Goal: Complete application form: Complete application form

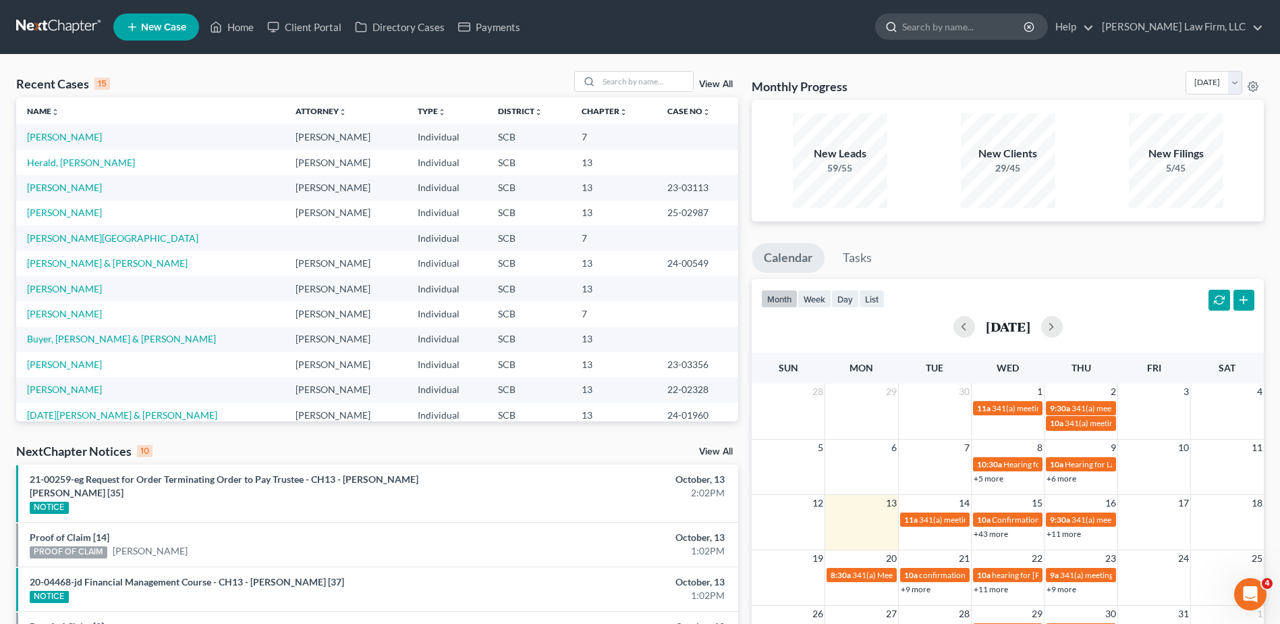
click at [963, 31] on input "search" at bounding box center [964, 26] width 124 height 25
type input "sgromolo"
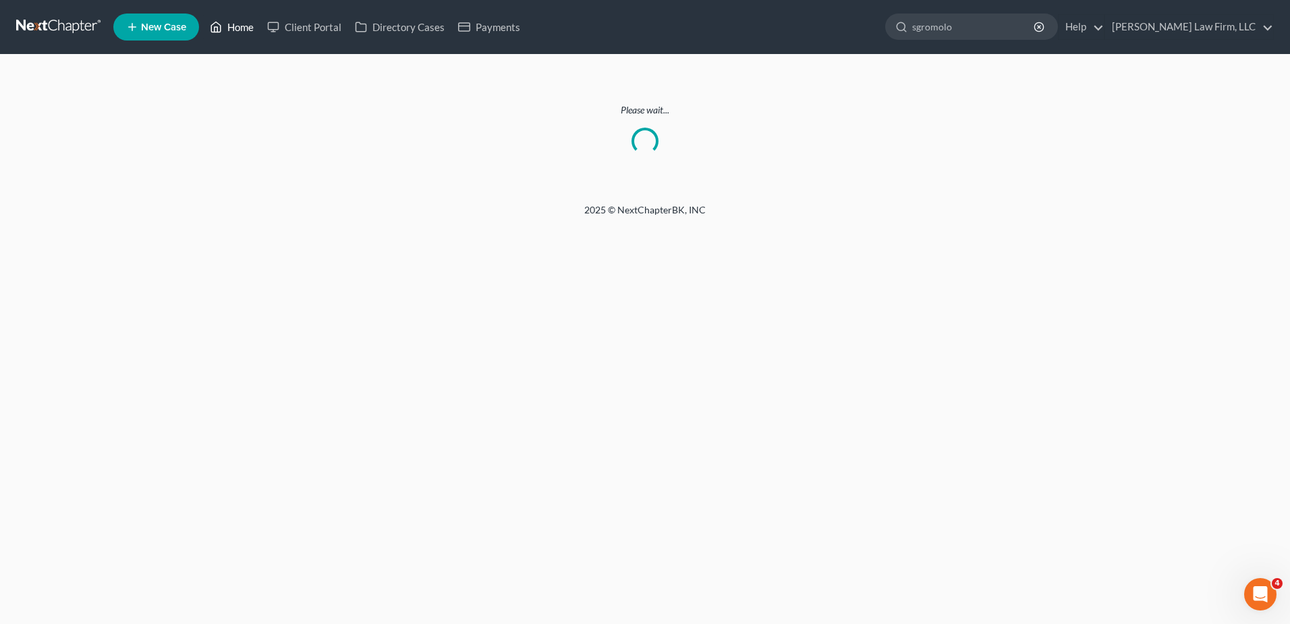
click at [246, 23] on link "Home" at bounding box center [231, 27] width 57 height 24
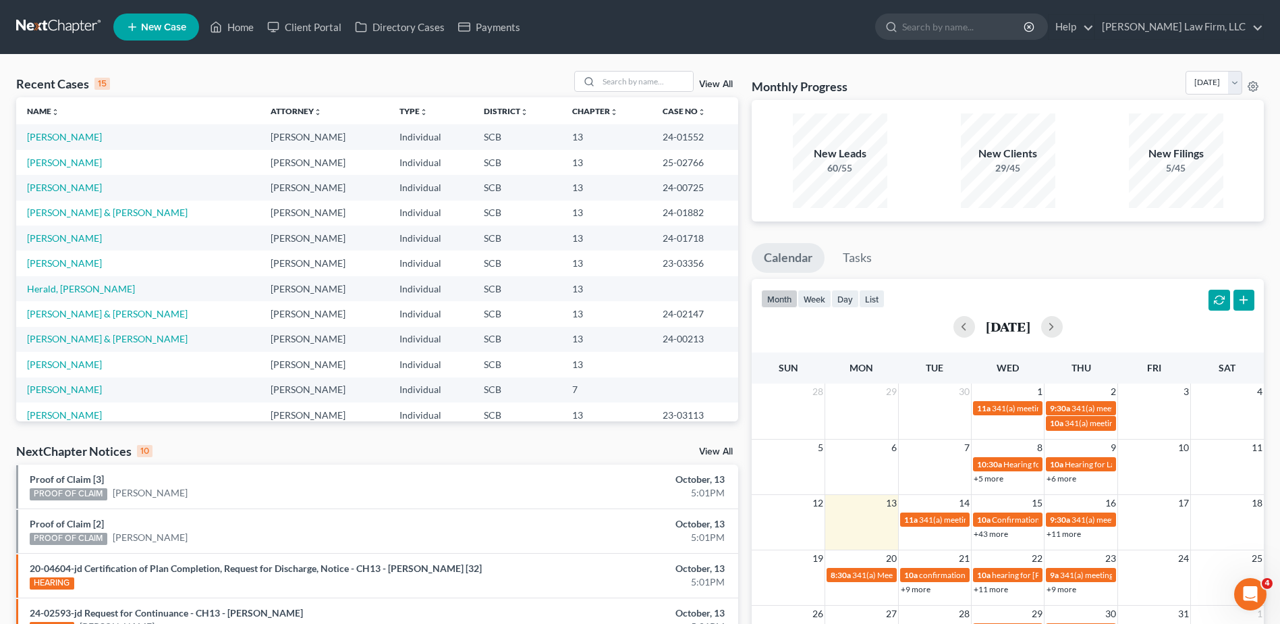
click at [713, 454] on link "View All" at bounding box center [716, 451] width 34 height 9
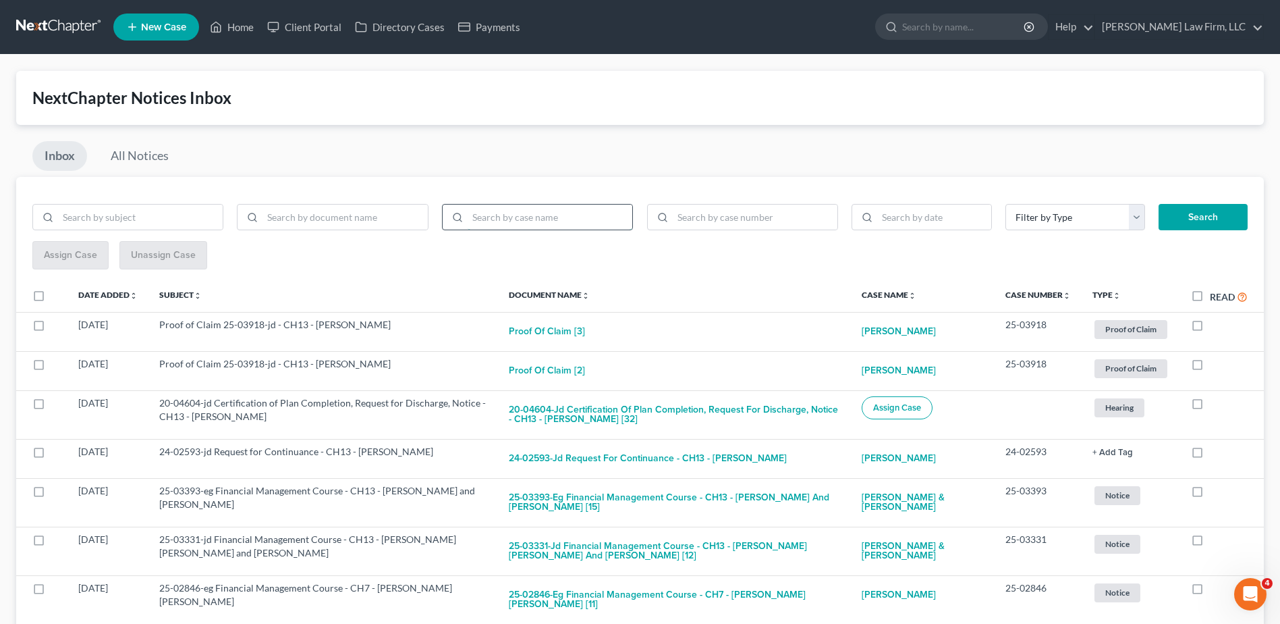
click at [593, 221] on input "search" at bounding box center [550, 217] width 165 height 26
type input "sgromolo"
click at [1159, 204] on button "Search" at bounding box center [1203, 217] width 89 height 27
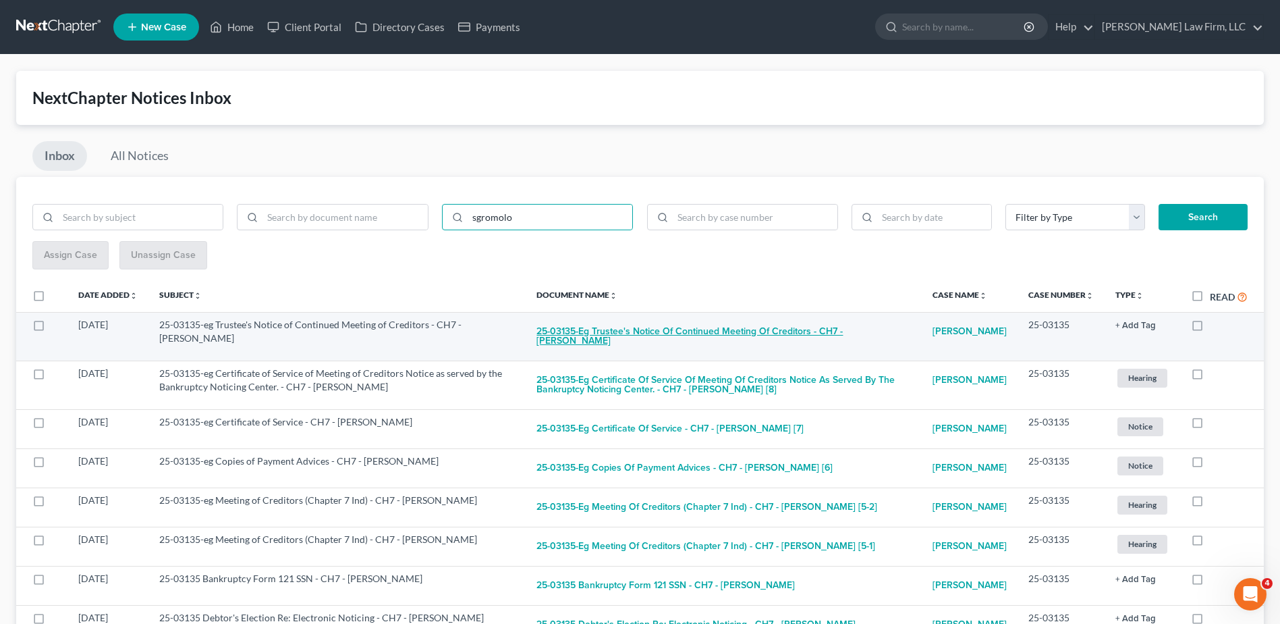
click at [596, 323] on button "25-03135-eg Trustee's Notice of Continued Meeting of Creditors - CH7 - [PERSON_…" at bounding box center [724, 336] width 375 height 36
checkbox input "true"
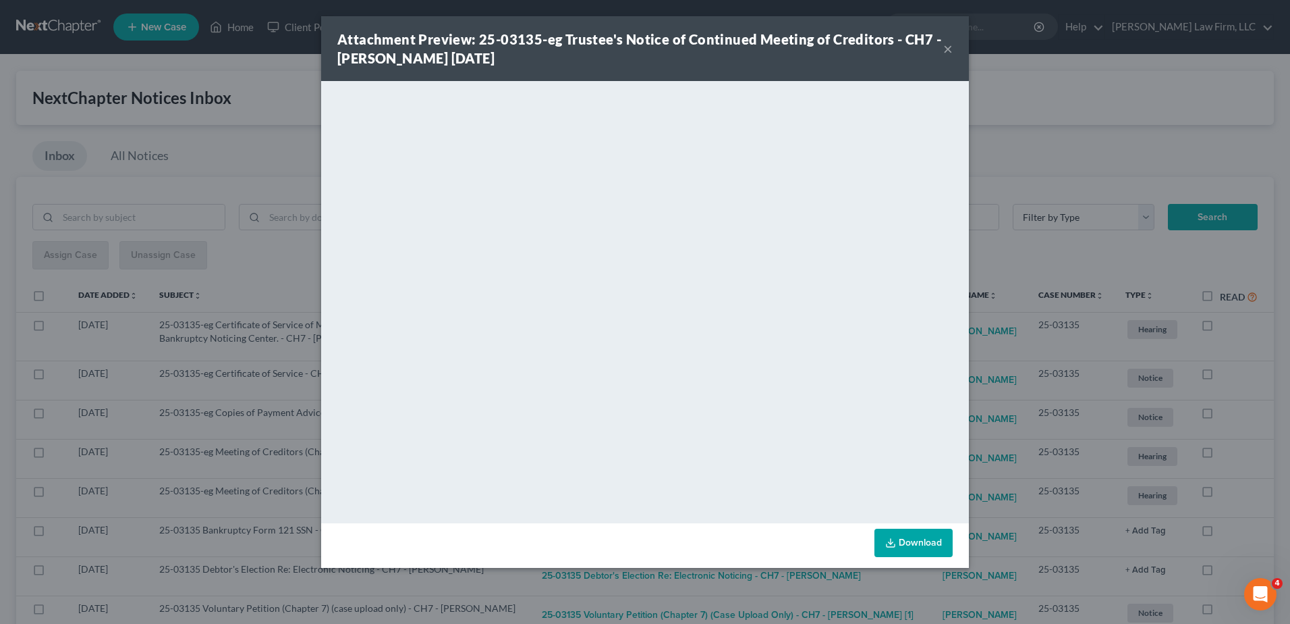
click at [948, 47] on button "×" at bounding box center [947, 48] width 9 height 16
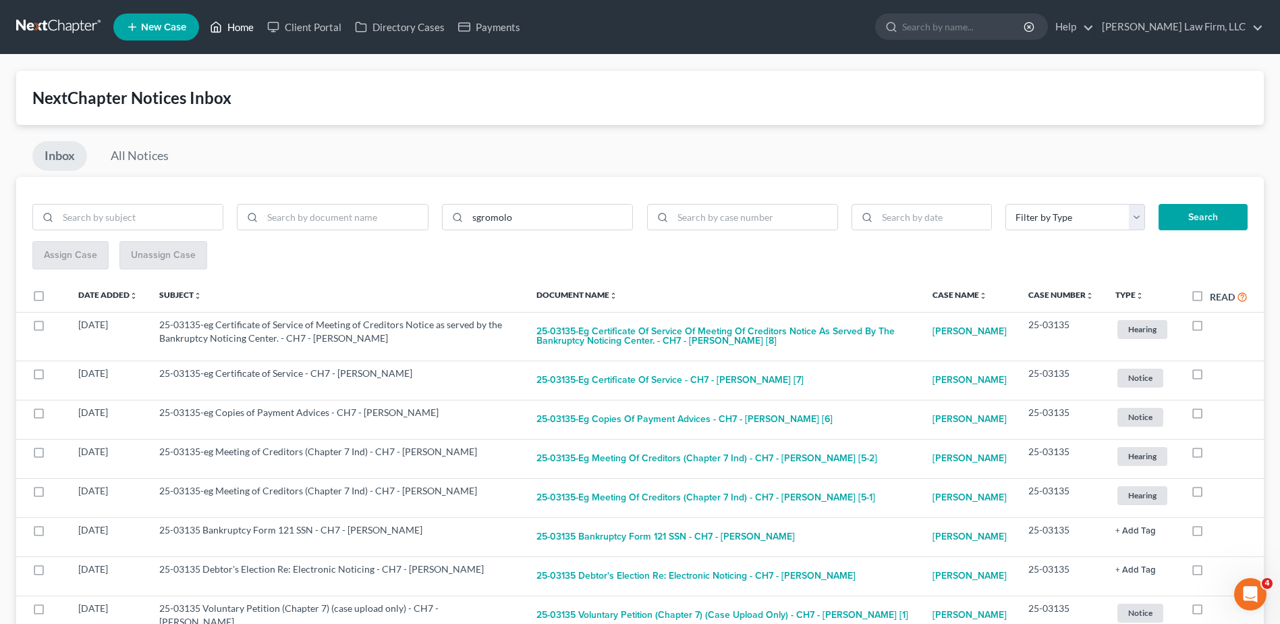
click at [254, 21] on link "Home" at bounding box center [231, 27] width 57 height 24
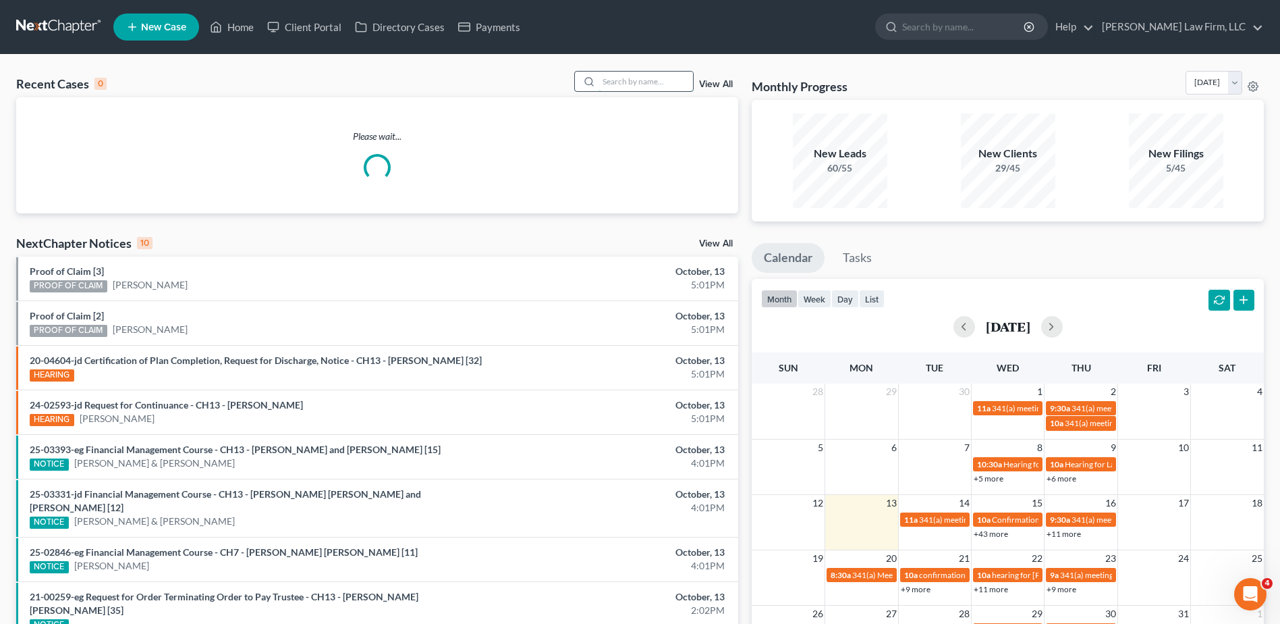
click at [638, 83] on input "search" at bounding box center [646, 82] width 94 height 20
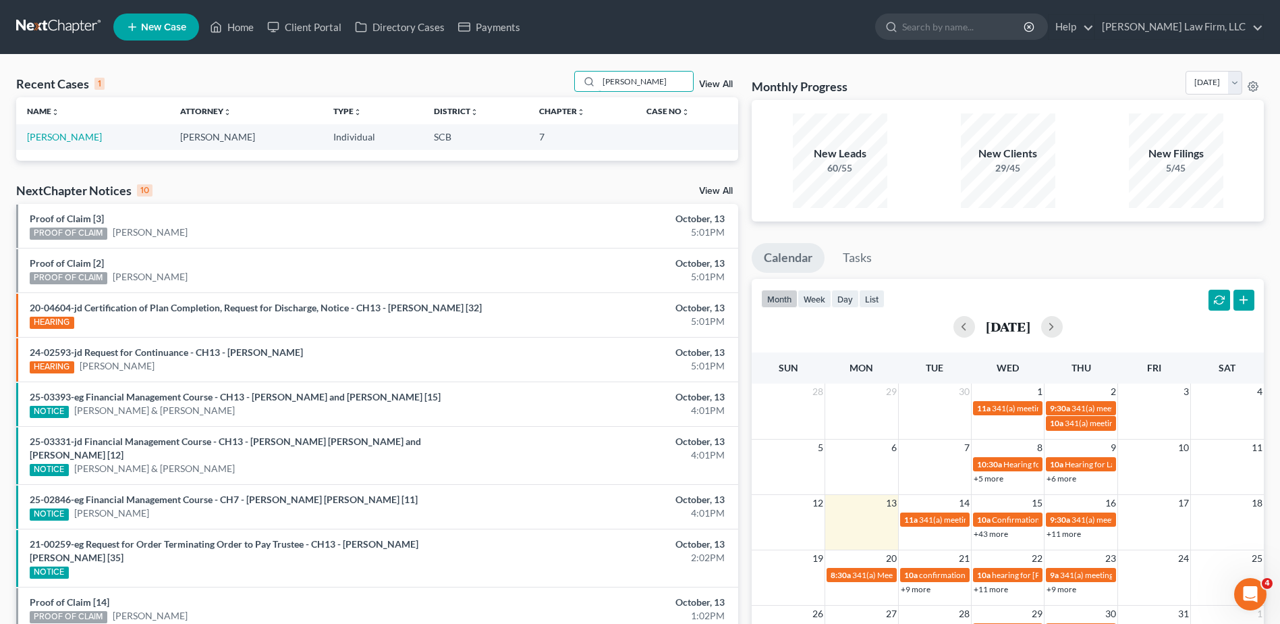
type input "[PERSON_NAME]"
click at [97, 140] on link "[PERSON_NAME]" at bounding box center [64, 136] width 75 height 11
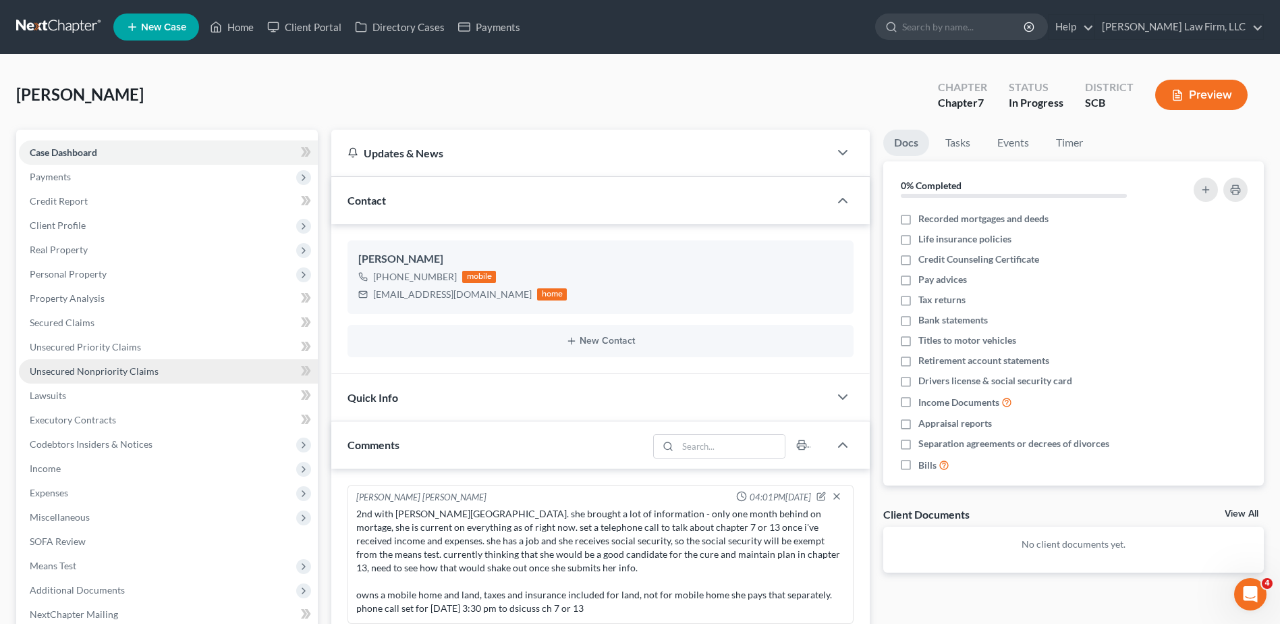
scroll to position [181, 0]
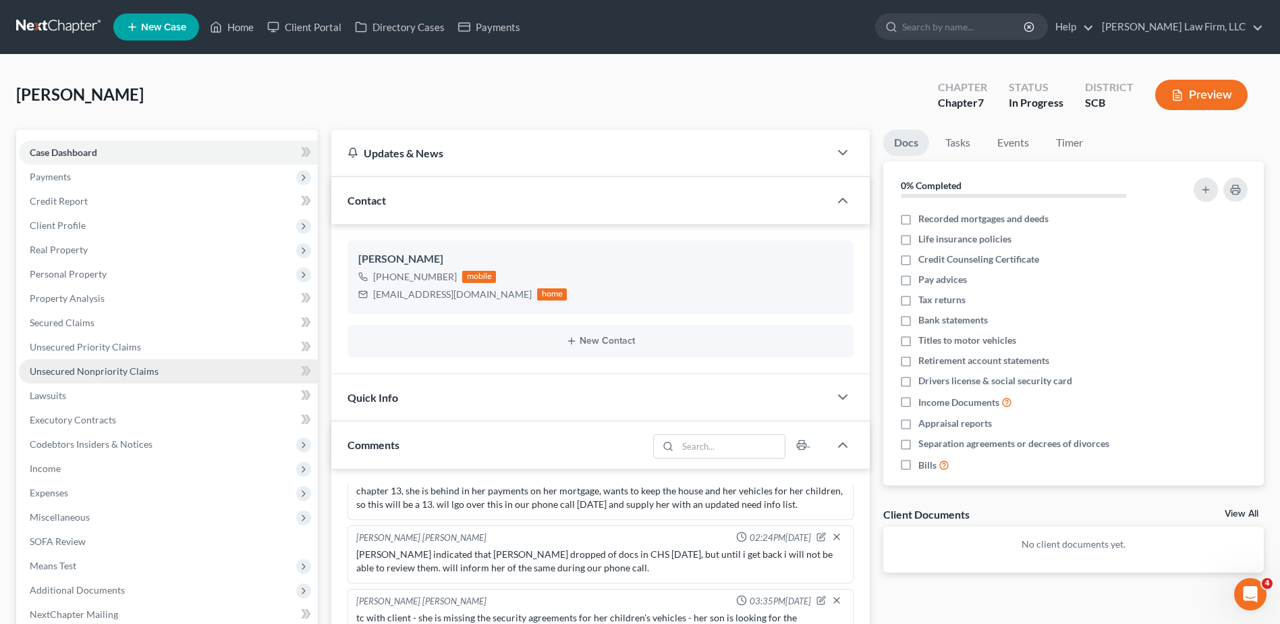
click at [121, 373] on span "Unsecured Nonpriority Claims" at bounding box center [94, 370] width 129 height 11
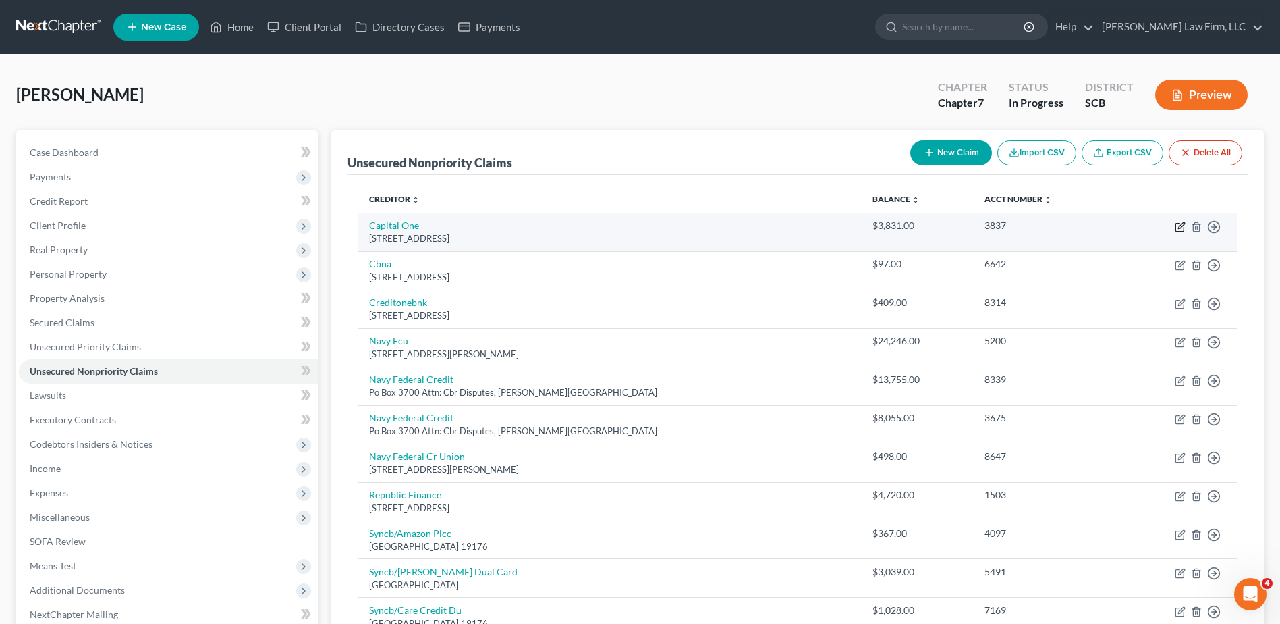
click at [1180, 228] on icon "button" at bounding box center [1181, 225] width 6 height 6
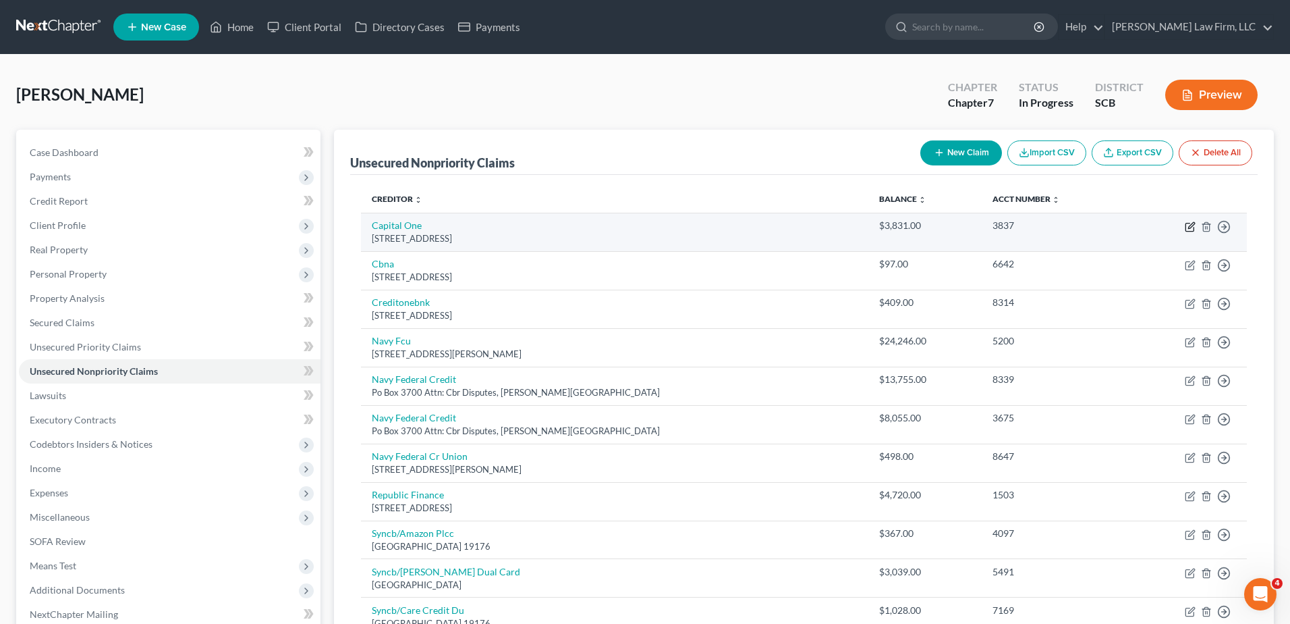
select select "46"
select select "2"
select select "0"
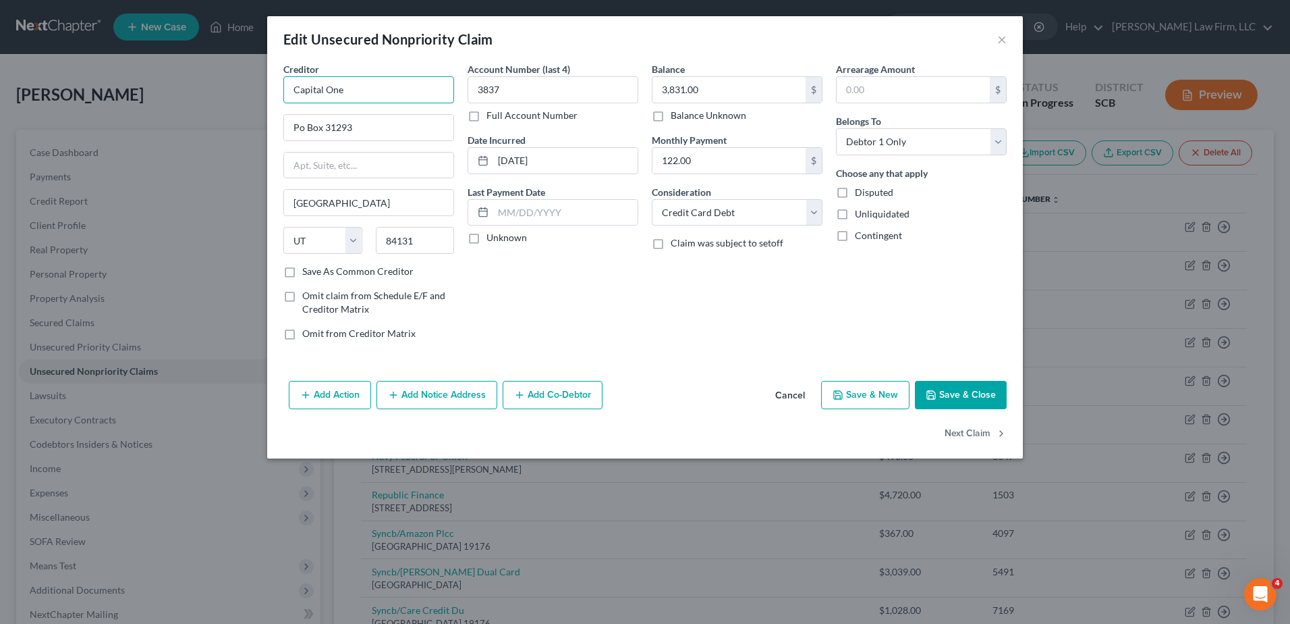
click at [364, 86] on input "Capital One" at bounding box center [368, 89] width 171 height 27
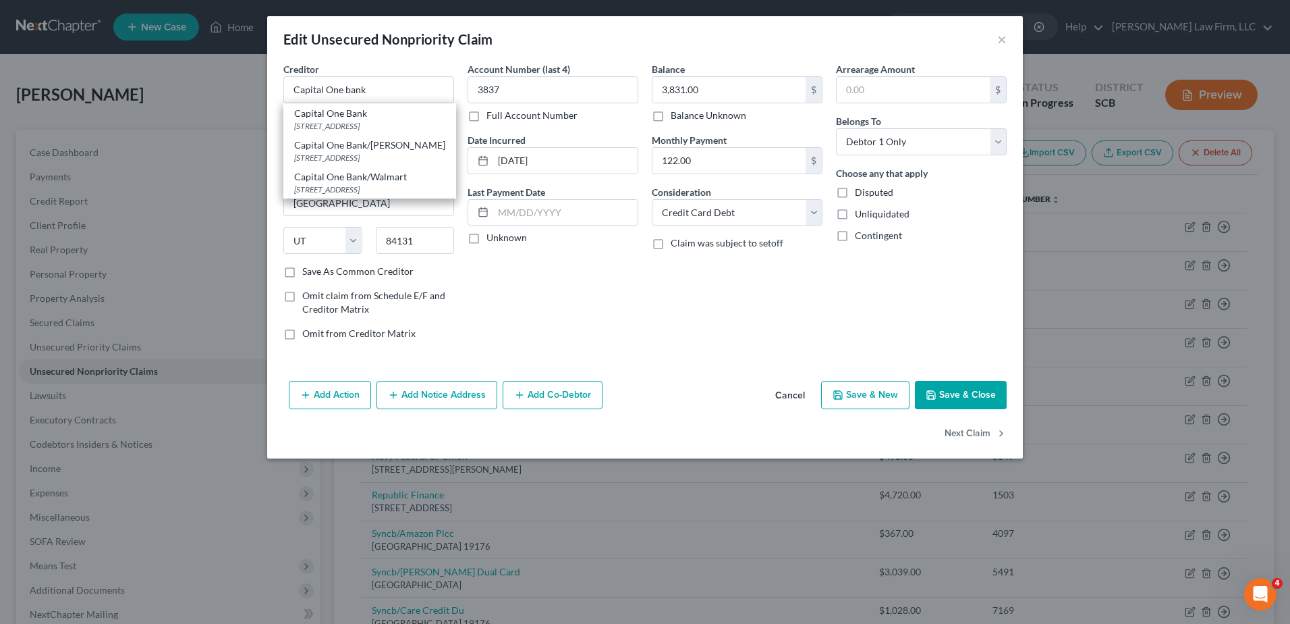
click at [386, 126] on div "[STREET_ADDRESS]" at bounding box center [369, 125] width 151 height 11
type input "Capital One Bank"
type input "PO Box 30285"
type input "84130"
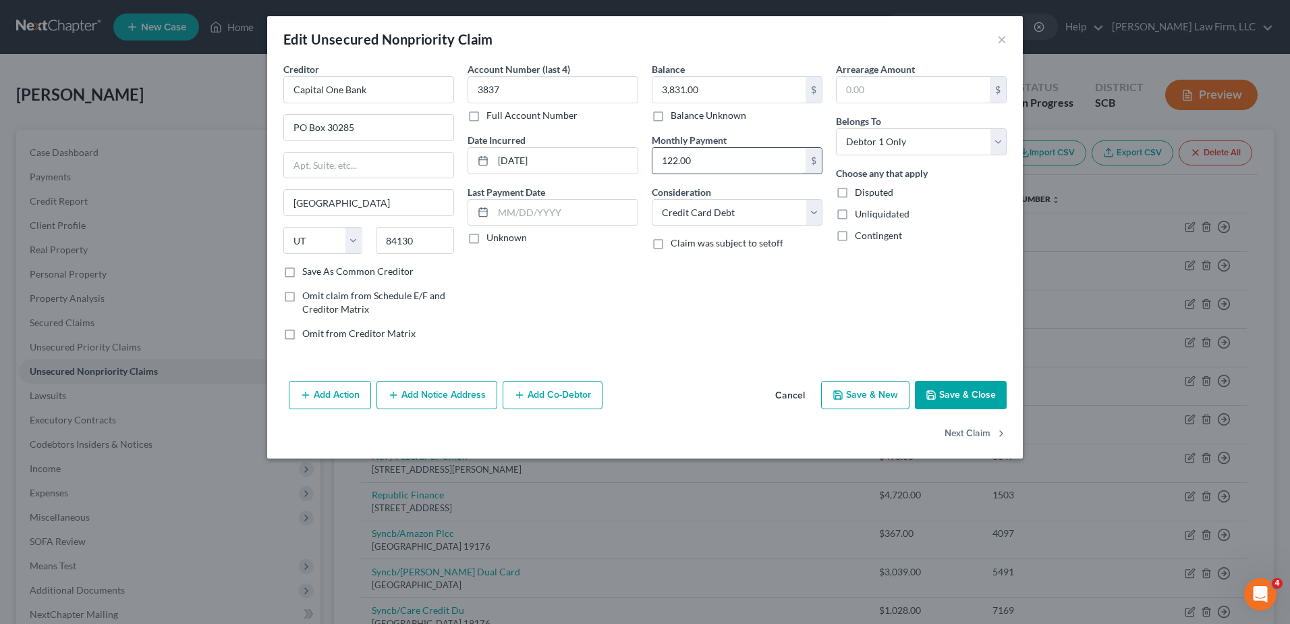
click at [765, 160] on input "122.00" at bounding box center [729, 161] width 153 height 26
type input "0.00"
click at [960, 403] on button "Save & Close" at bounding box center [961, 395] width 92 height 28
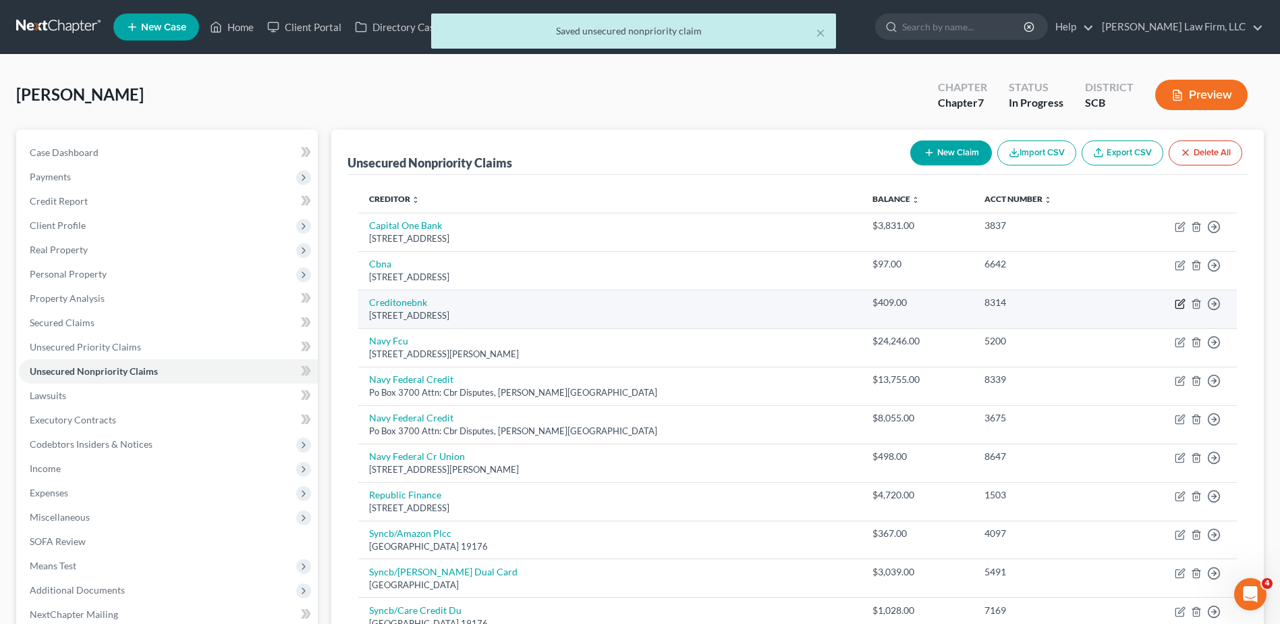
click at [1180, 300] on icon "button" at bounding box center [1180, 304] width 8 height 8
select select "31"
select select "2"
select select "0"
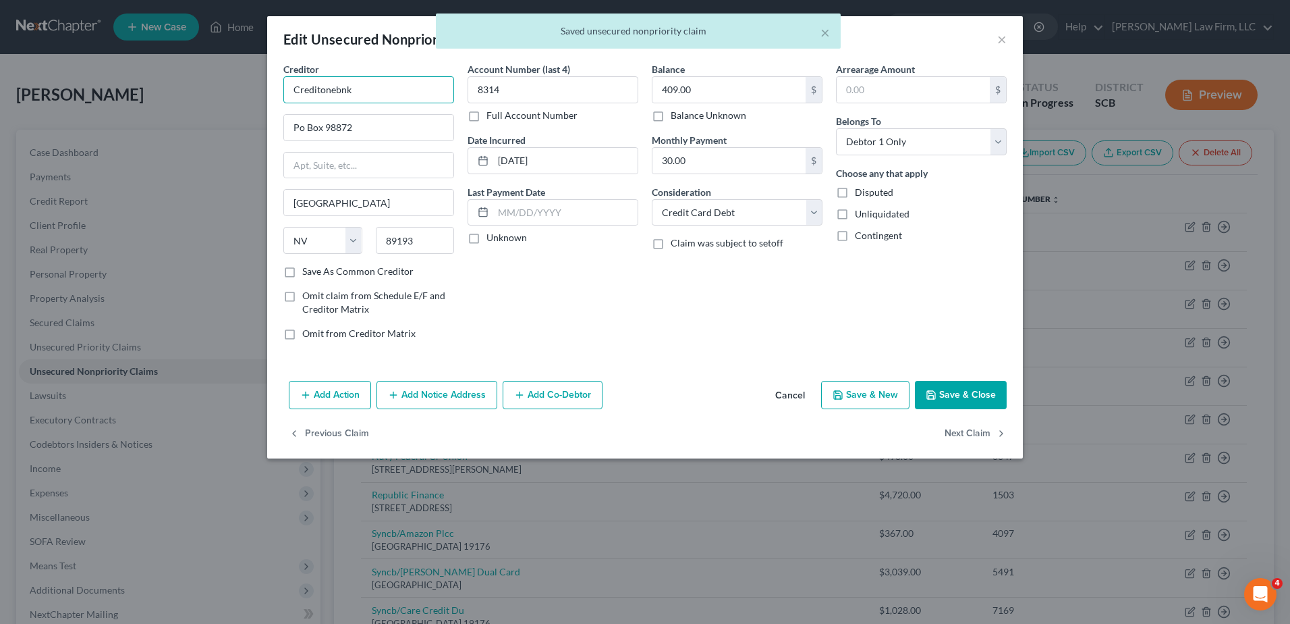
click at [348, 88] on input "Creditonebnk" at bounding box center [368, 89] width 171 height 27
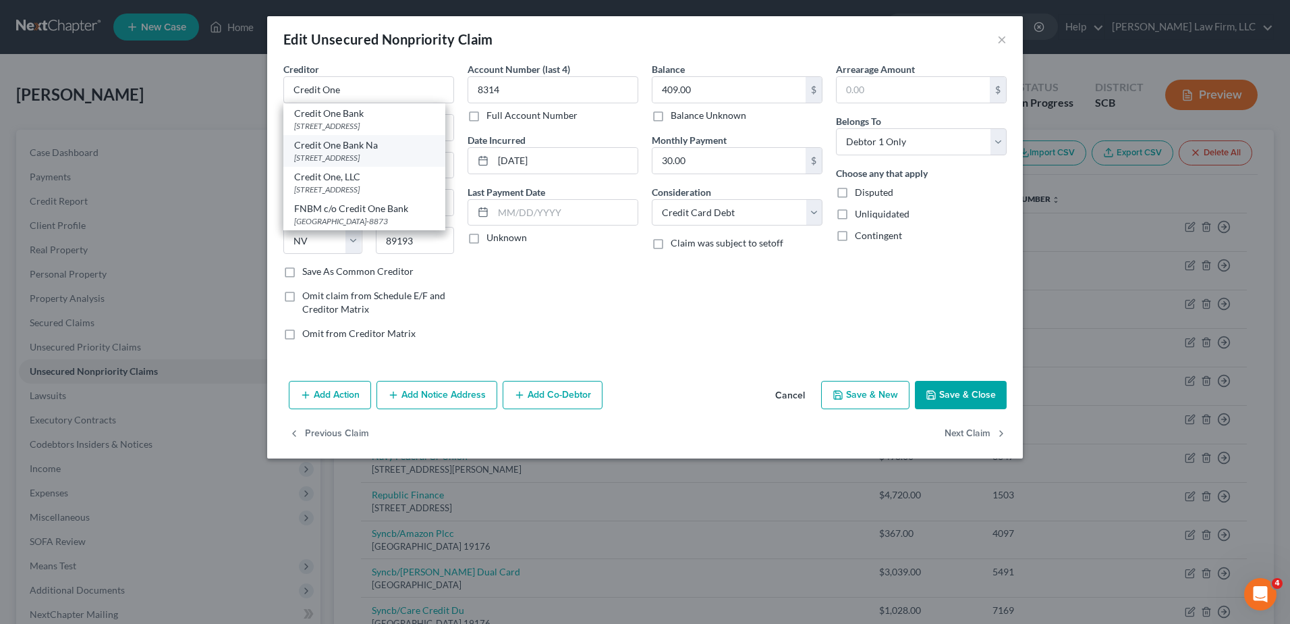
click at [381, 149] on div "Credit One Bank Na" at bounding box center [364, 144] width 140 height 13
type input "Credit One Bank Na"
type input "Po Box 98875"
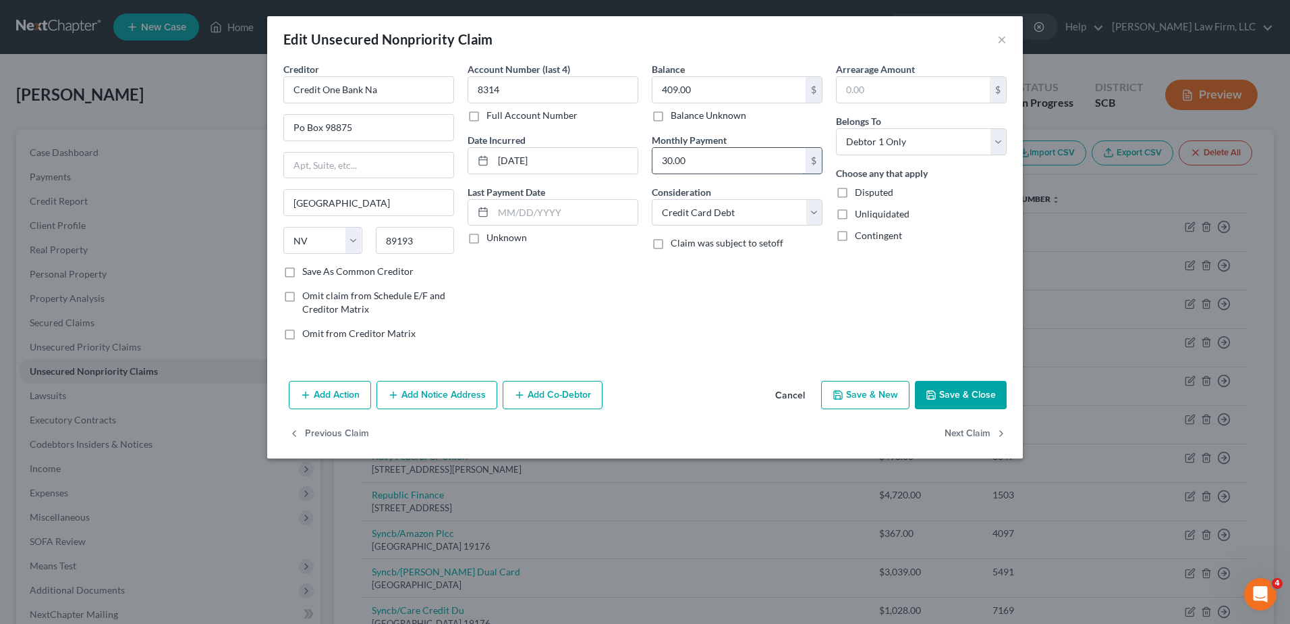
click at [717, 162] on input "30.00" at bounding box center [729, 161] width 153 height 26
type input "0.00"
click at [975, 400] on button "Save & Close" at bounding box center [961, 395] width 92 height 28
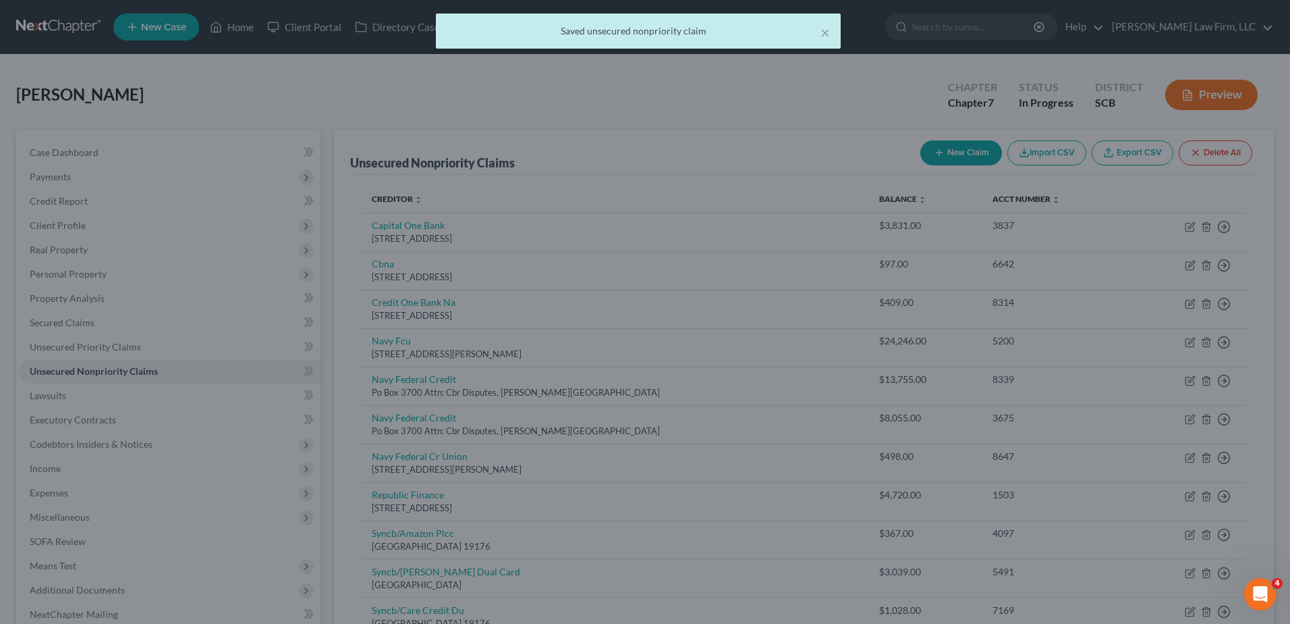
type input "0"
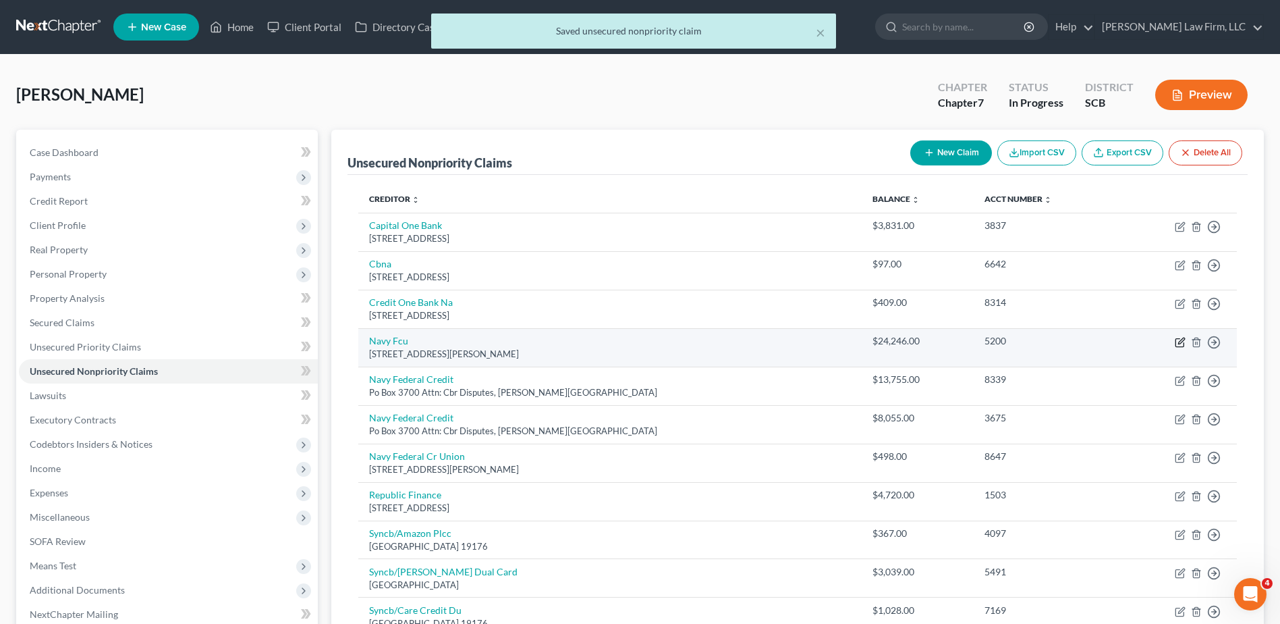
click at [1178, 339] on icon "button" at bounding box center [1180, 342] width 8 height 8
select select "48"
select select "2"
select select "0"
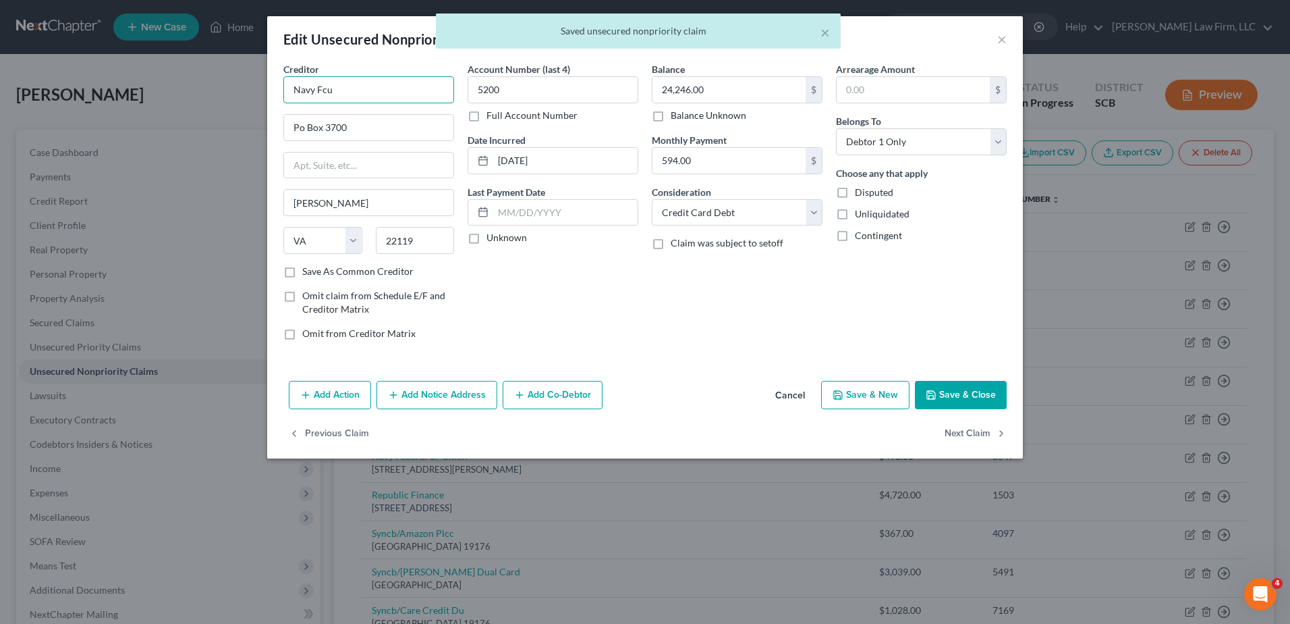
click at [394, 89] on input "Navy Fcu" at bounding box center [368, 89] width 171 height 27
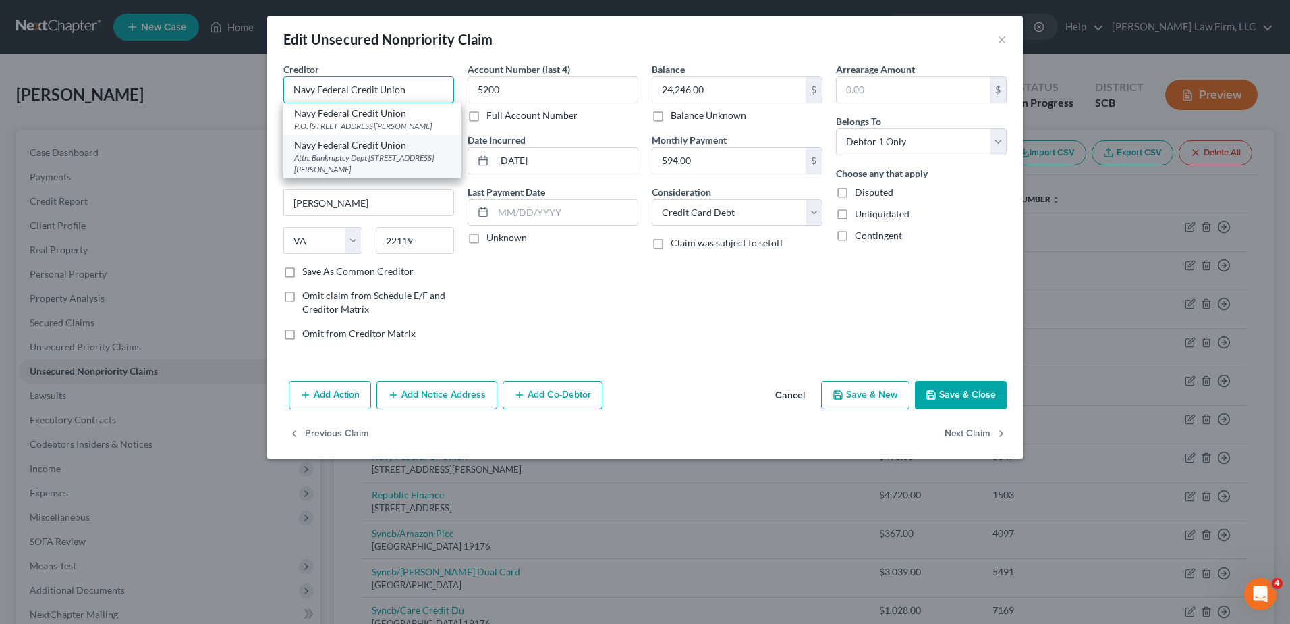
type input "Navy Federal Credit Union"
click at [392, 157] on div "Attn: Bankruptcy Dept [STREET_ADDRESS][PERSON_NAME]" at bounding box center [372, 163] width 156 height 23
type input "Attn: Bankruptcy Dept"
type input "PO Box 3000"
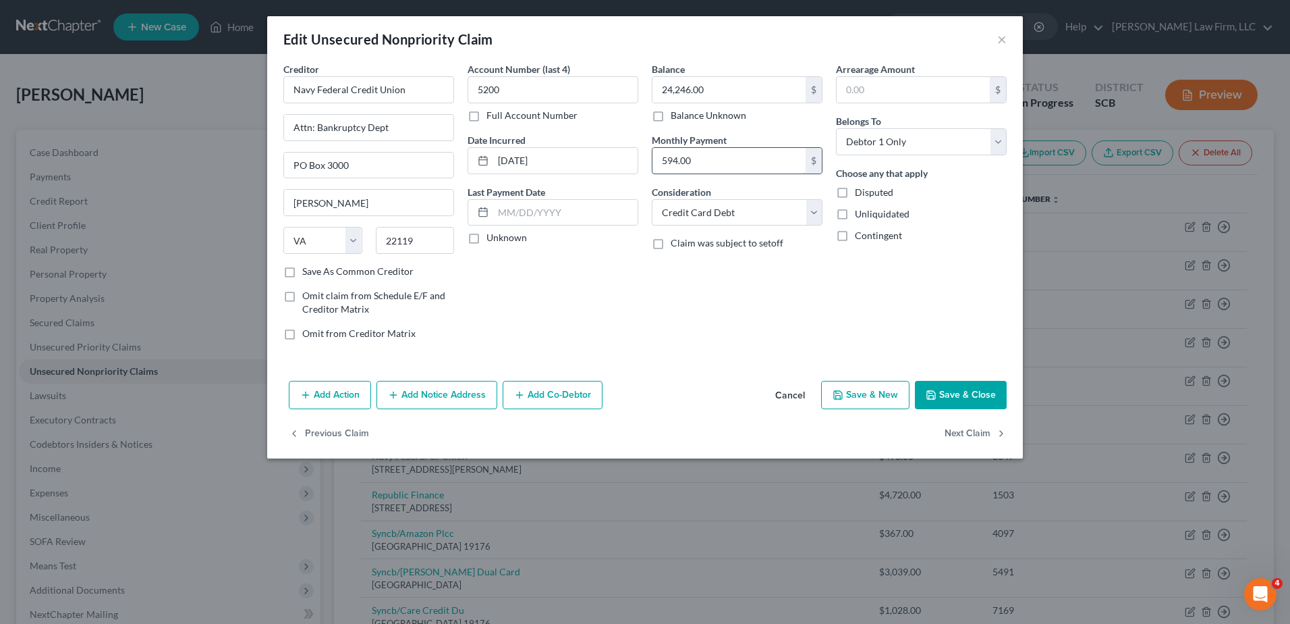
click at [731, 167] on input "594.00" at bounding box center [729, 161] width 153 height 26
type input "0.00"
click at [959, 393] on button "Save & Close" at bounding box center [961, 395] width 92 height 28
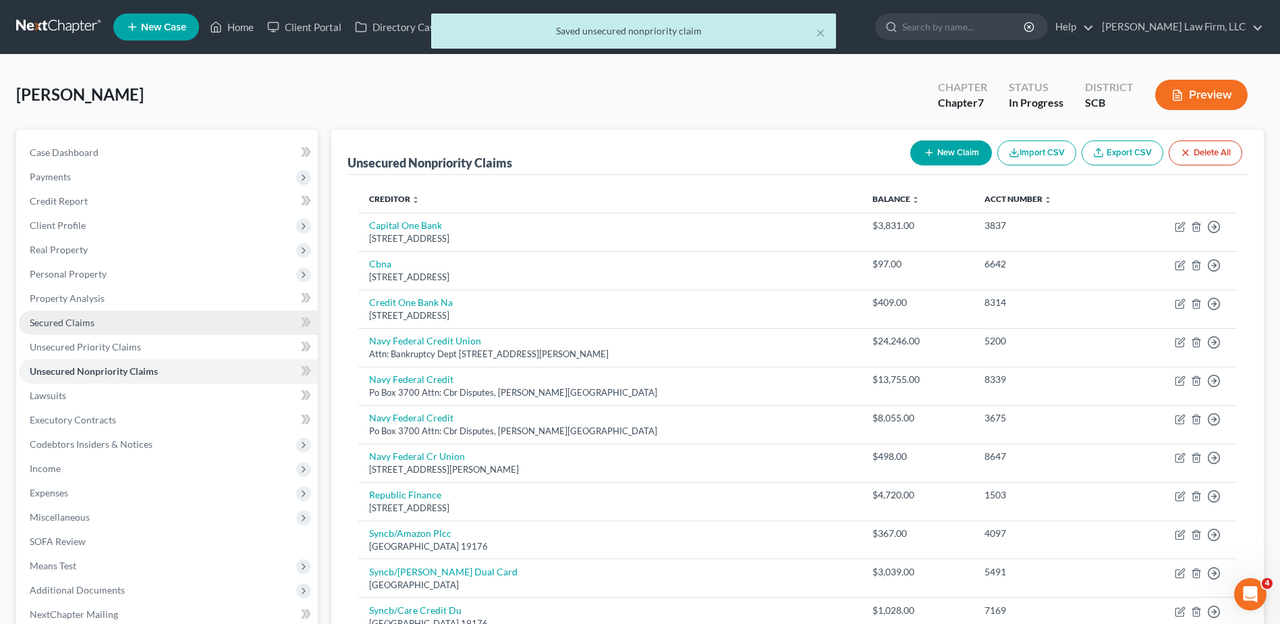
click at [127, 322] on link "Secured Claims" at bounding box center [168, 322] width 299 height 24
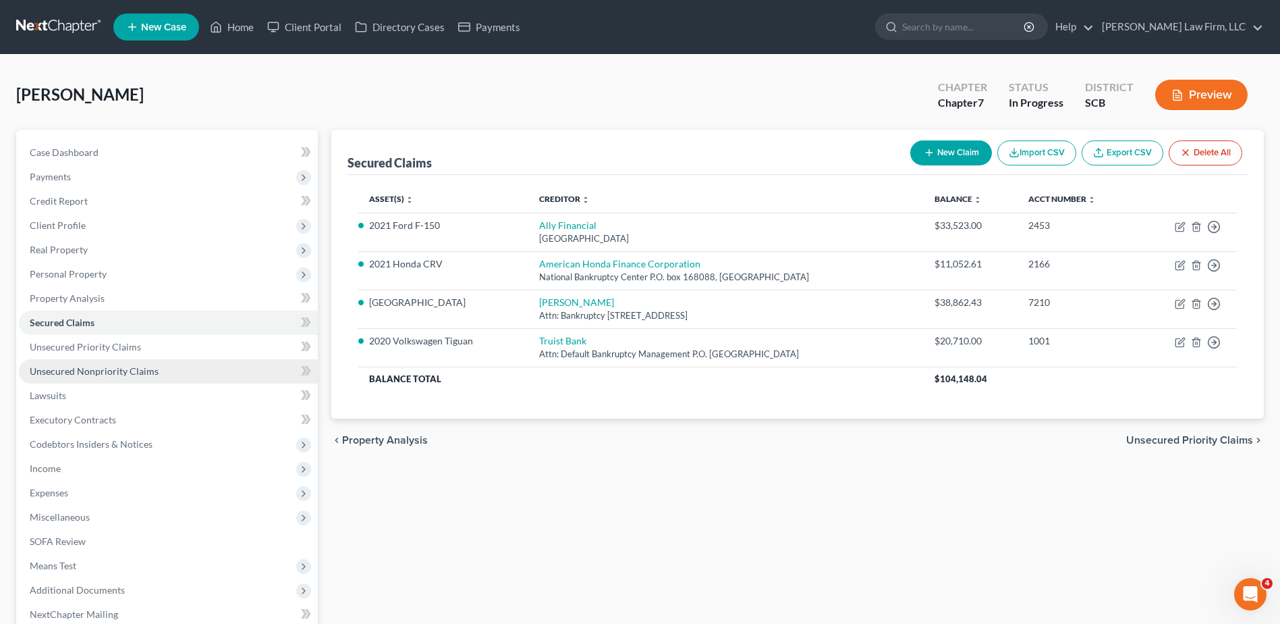
click at [111, 379] on link "Unsecured Nonpriority Claims" at bounding box center [168, 371] width 299 height 24
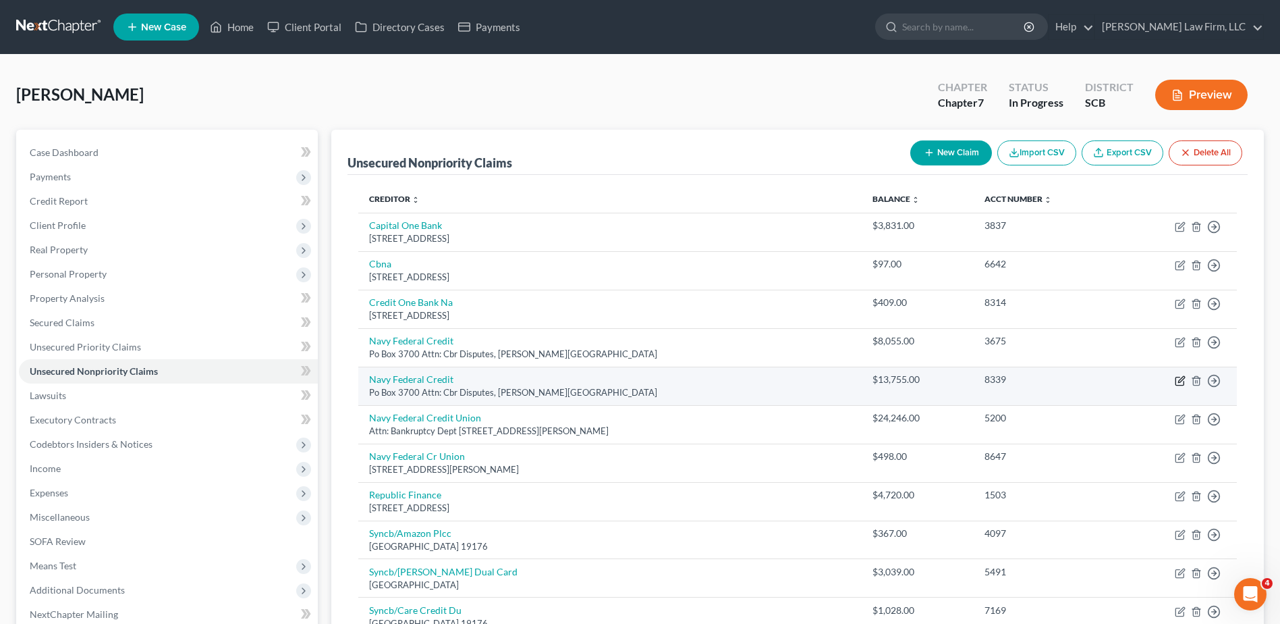
click at [1182, 377] on icon "button" at bounding box center [1180, 380] width 11 height 11
select select "48"
select select "0"
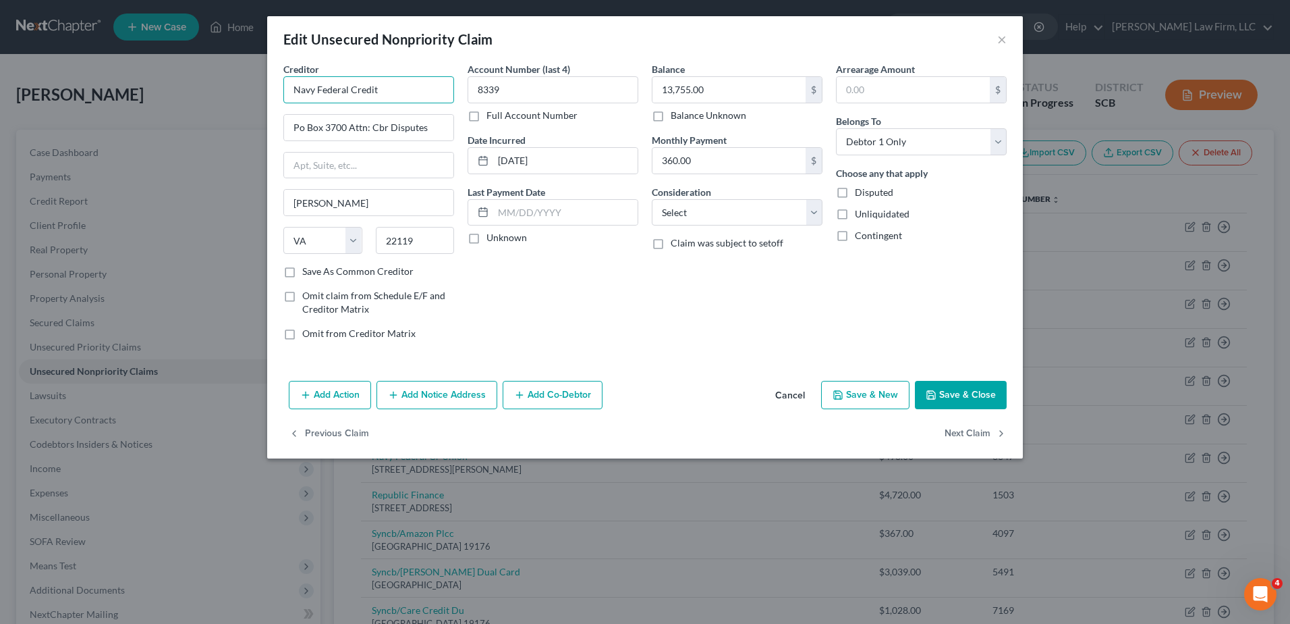
click at [382, 79] on input "Navy Federal Credit" at bounding box center [368, 89] width 171 height 27
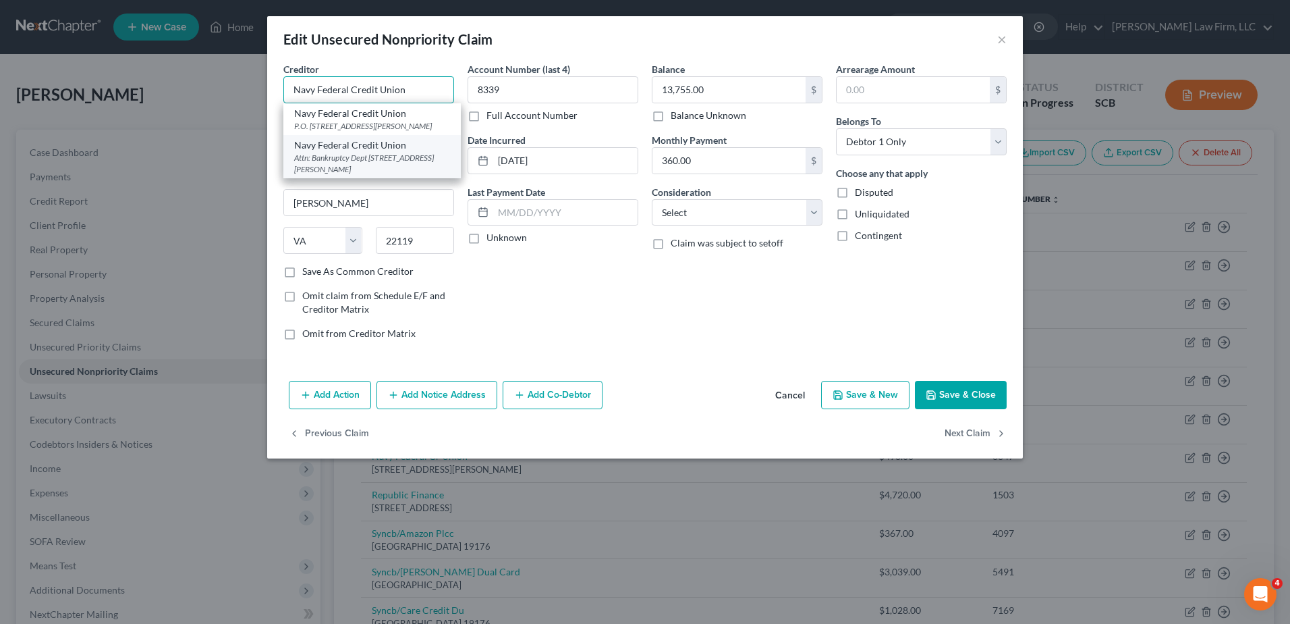
type input "Navy Federal Credit Union"
click at [381, 160] on div "Attn: Bankruptcy Dept [STREET_ADDRESS][PERSON_NAME]" at bounding box center [372, 163] width 156 height 23
type input "Attn: Bankruptcy Dept"
type input "PO Box 3000"
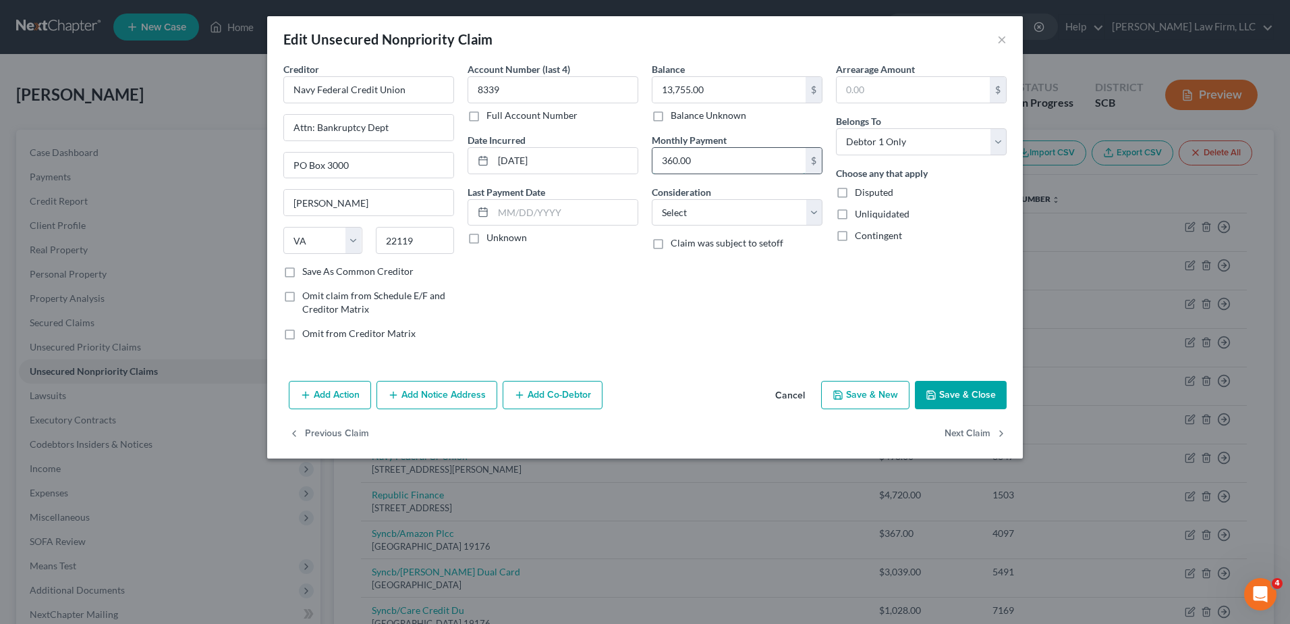
click at [752, 153] on input "360.00" at bounding box center [729, 161] width 153 height 26
type input "0.00"
click at [744, 230] on div "Balance 13,755.00 $ Balance Unknown Balance Undetermined 13,755.00 $ Balance Un…" at bounding box center [737, 206] width 184 height 289
click at [749, 223] on select "Select Cable / Satellite Services Collection Agency Credit Card Debt Debt Couns…" at bounding box center [737, 212] width 171 height 27
select select "2"
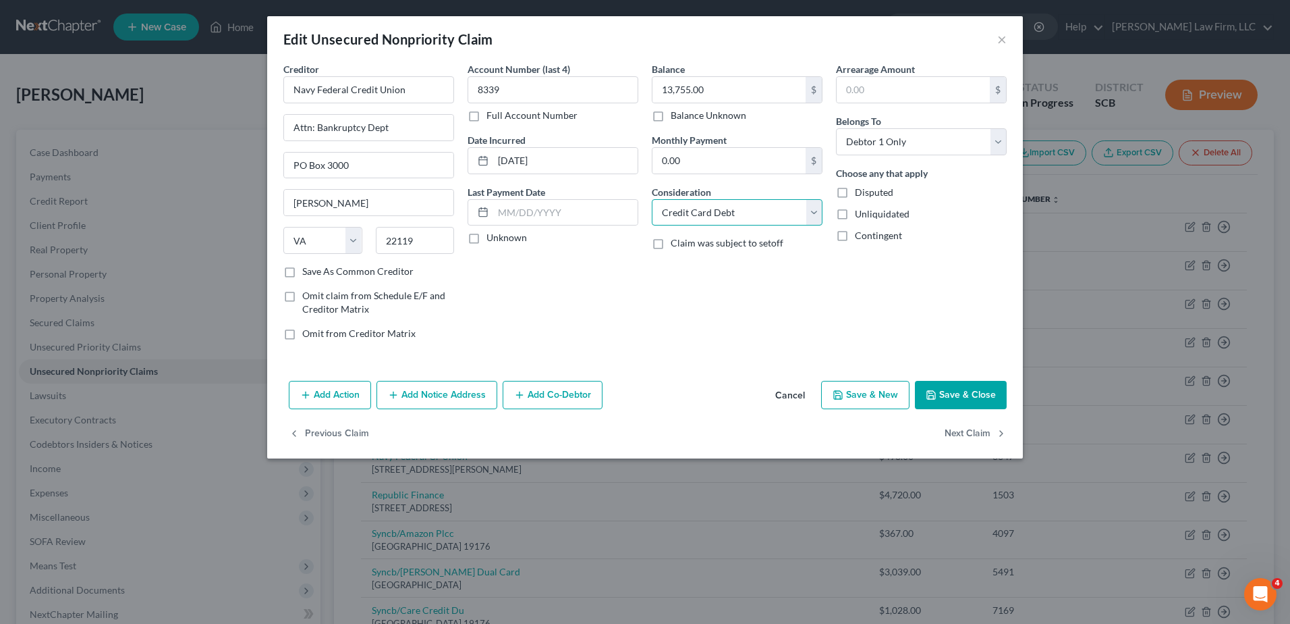
click at [652, 199] on select "Select Cable / Satellite Services Collection Agency Credit Card Debt Debt Couns…" at bounding box center [737, 212] width 171 height 27
click at [972, 389] on button "Save & Close" at bounding box center [961, 395] width 92 height 28
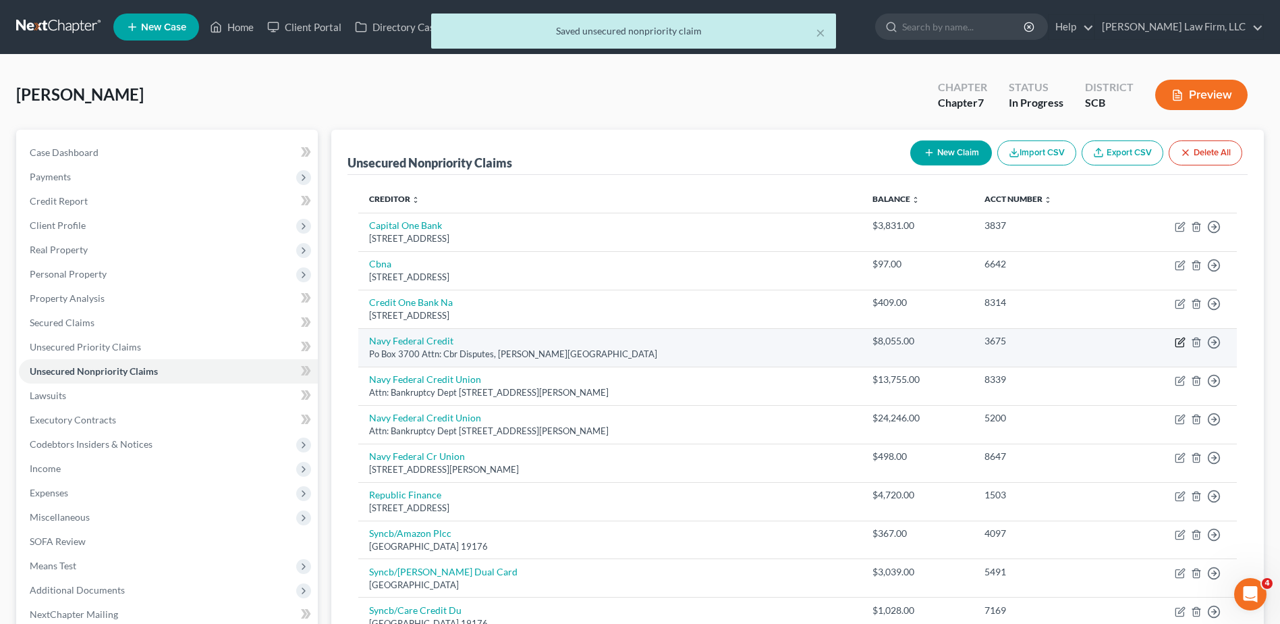
click at [1179, 341] on icon "button" at bounding box center [1180, 342] width 11 height 11
select select "48"
select select "0"
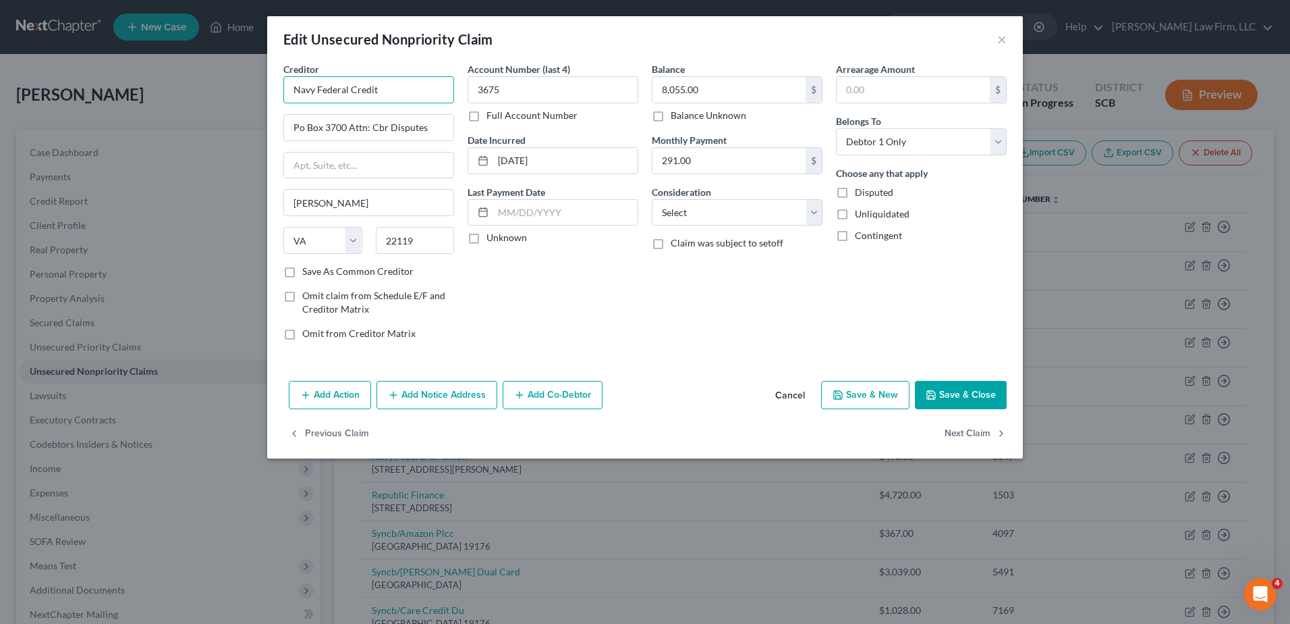
click at [392, 93] on input "Navy Federal Credit" at bounding box center [368, 89] width 171 height 27
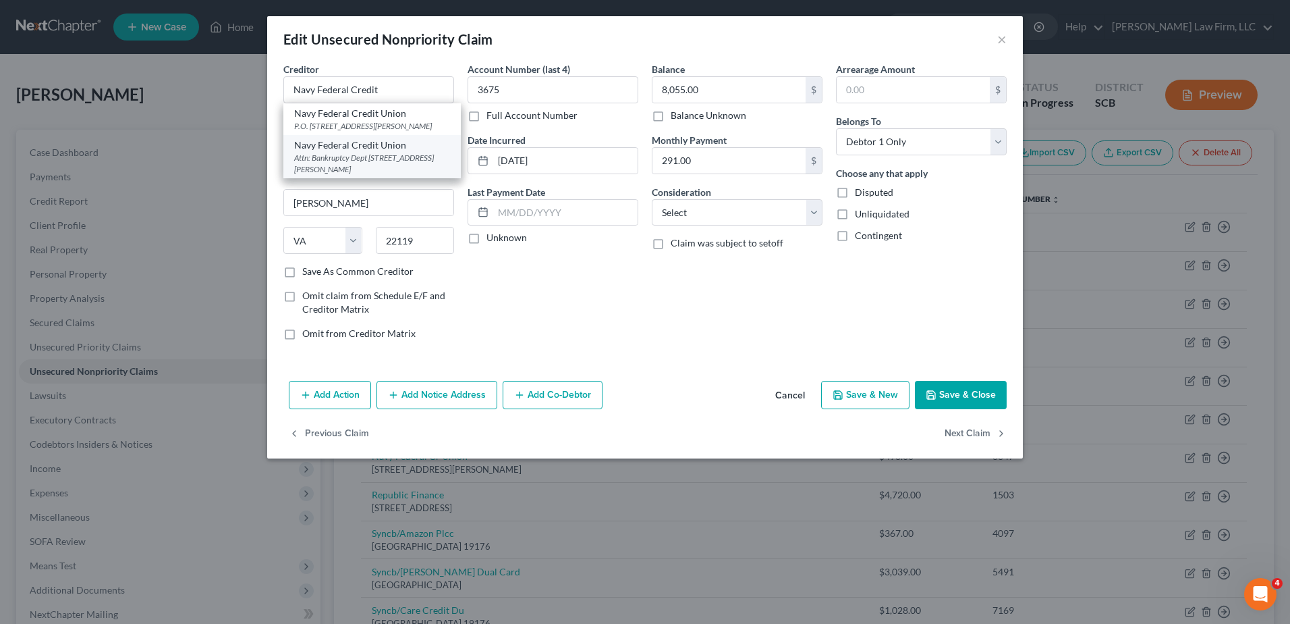
click at [387, 156] on div "Attn: Bankruptcy Dept [STREET_ADDRESS][PERSON_NAME]" at bounding box center [372, 163] width 156 height 23
type input "Navy Federal Credit Union"
type input "Attn: Bankruptcy Dept"
type input "PO Box 3000"
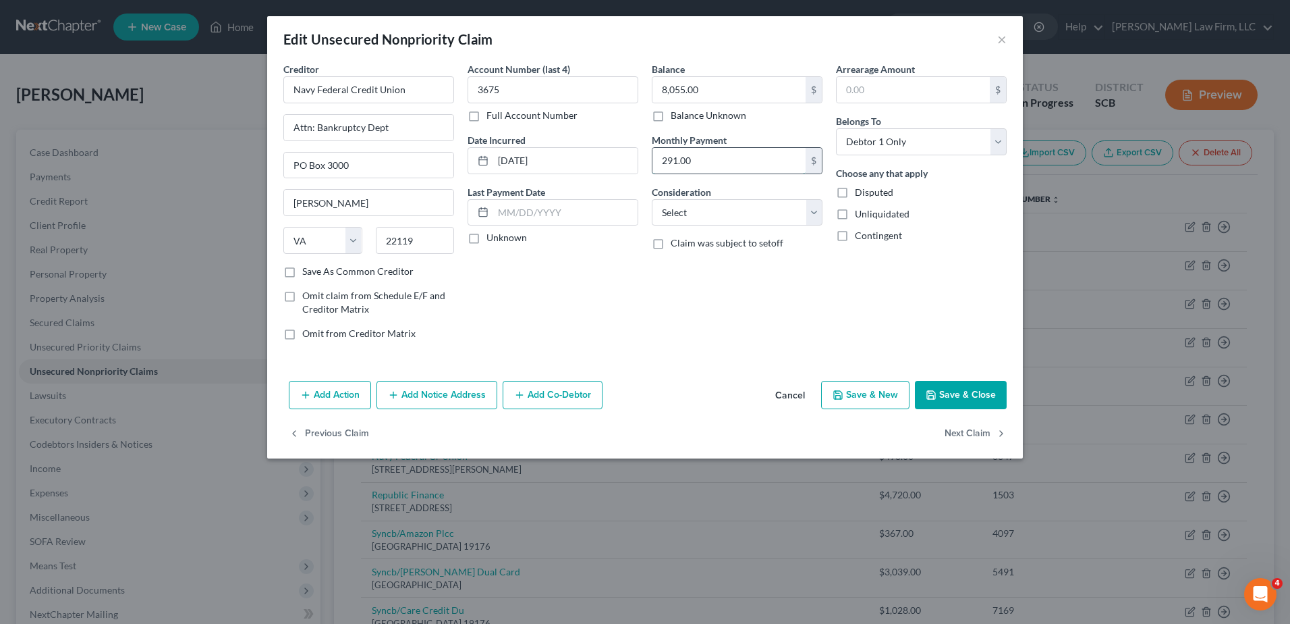
click at [699, 164] on input "291.00" at bounding box center [729, 161] width 153 height 26
type input "0.00"
drag, startPoint x: 694, startPoint y: 219, endPoint x: 695, endPoint y: 227, distance: 8.8
click at [694, 219] on select "Select Cable / Satellite Services Collection Agency Credit Card Debt Debt Couns…" at bounding box center [737, 212] width 171 height 27
select select "2"
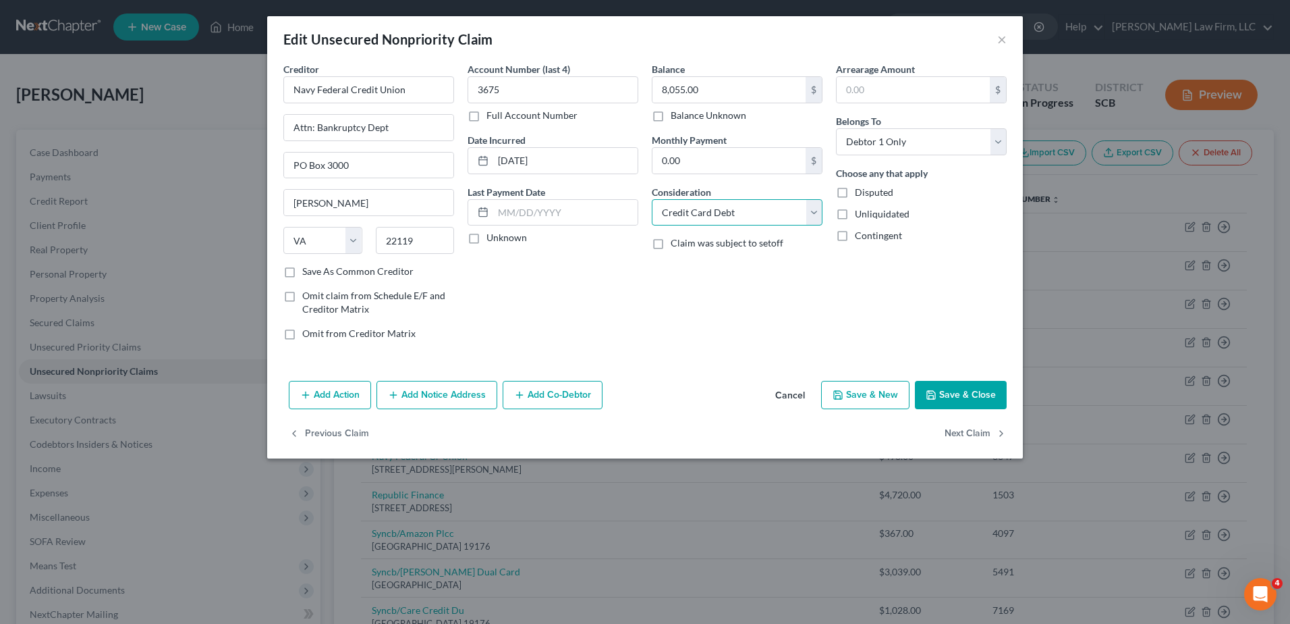
click at [652, 199] on select "Select Cable / Satellite Services Collection Agency Credit Card Debt Debt Couns…" at bounding box center [737, 212] width 171 height 27
click at [965, 395] on button "Save & Close" at bounding box center [961, 395] width 92 height 28
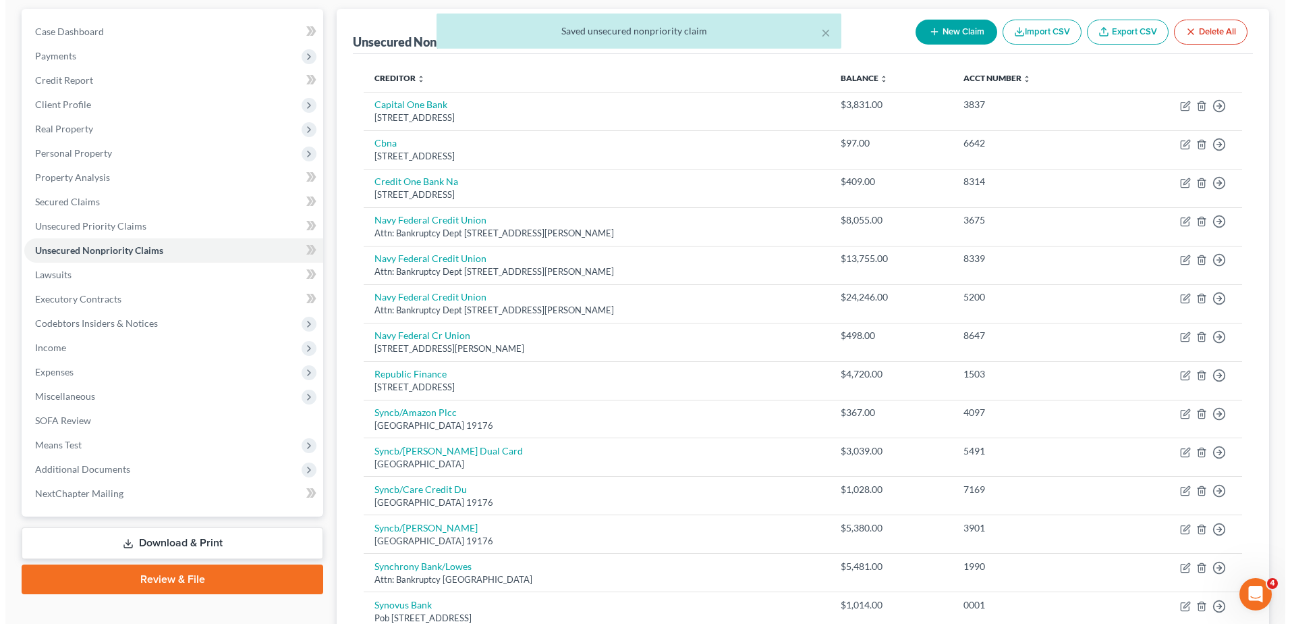
scroll to position [135, 0]
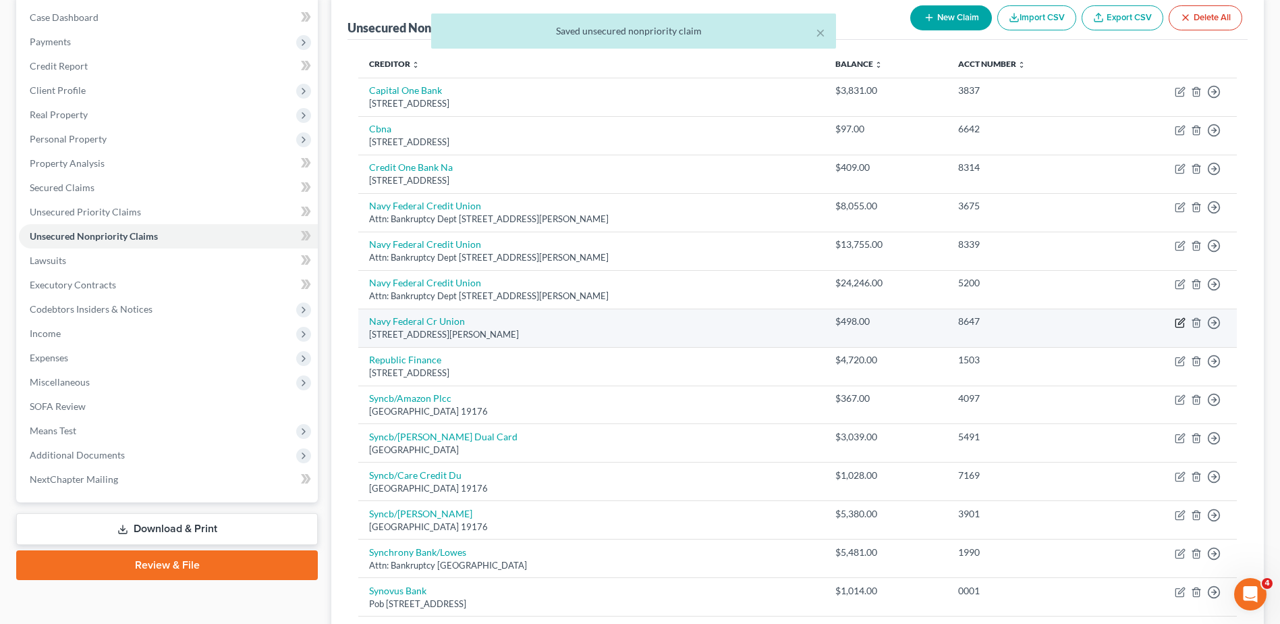
click at [1177, 325] on icon "button" at bounding box center [1180, 322] width 11 height 11
select select "48"
select select "2"
select select "0"
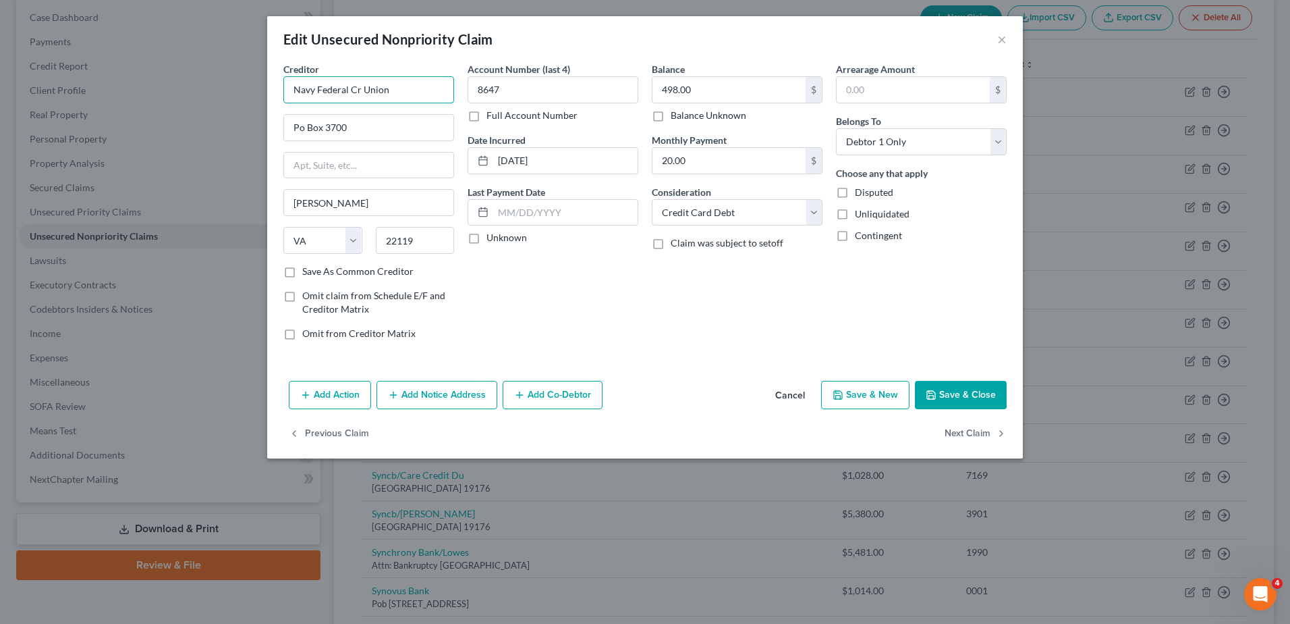
click at [362, 89] on input "Navy Federal Cr Union" at bounding box center [368, 89] width 171 height 27
click at [414, 89] on input "Navy Federal Credit Union" at bounding box center [368, 89] width 171 height 27
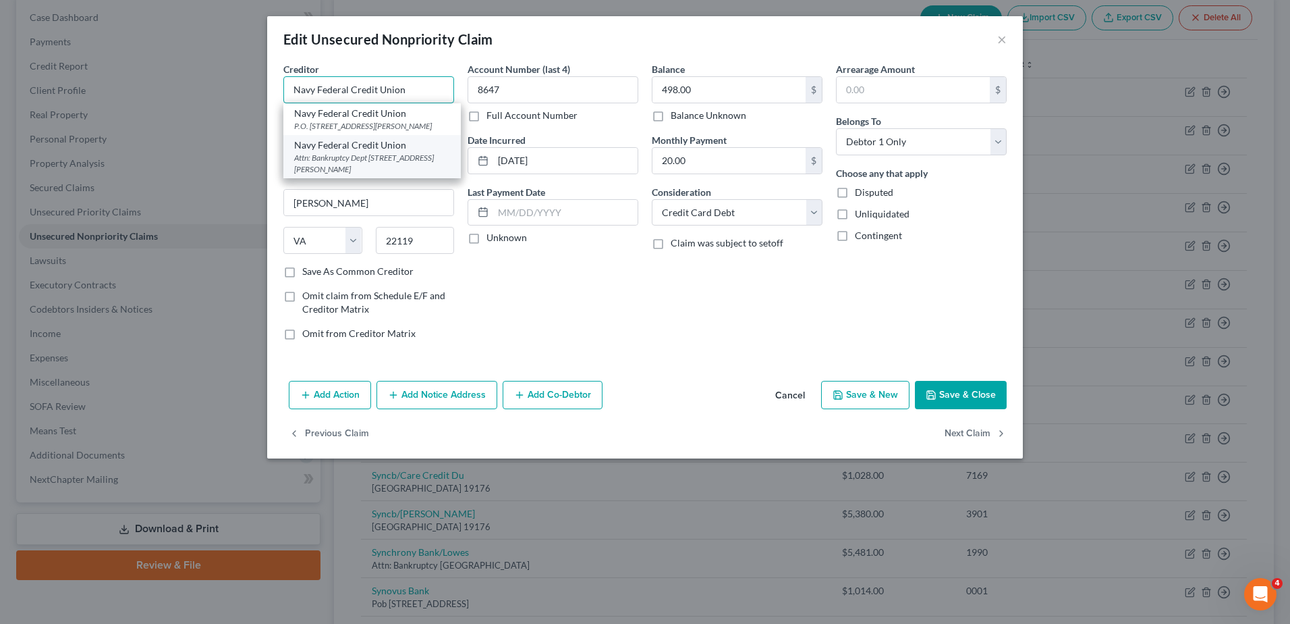
type input "Navy Federal Credit Union"
click at [395, 165] on div "Attn: Bankruptcy Dept [STREET_ADDRESS][PERSON_NAME]" at bounding box center [372, 163] width 156 height 23
type input "Attn: Bankruptcy Dept"
type input "PO Box 3000"
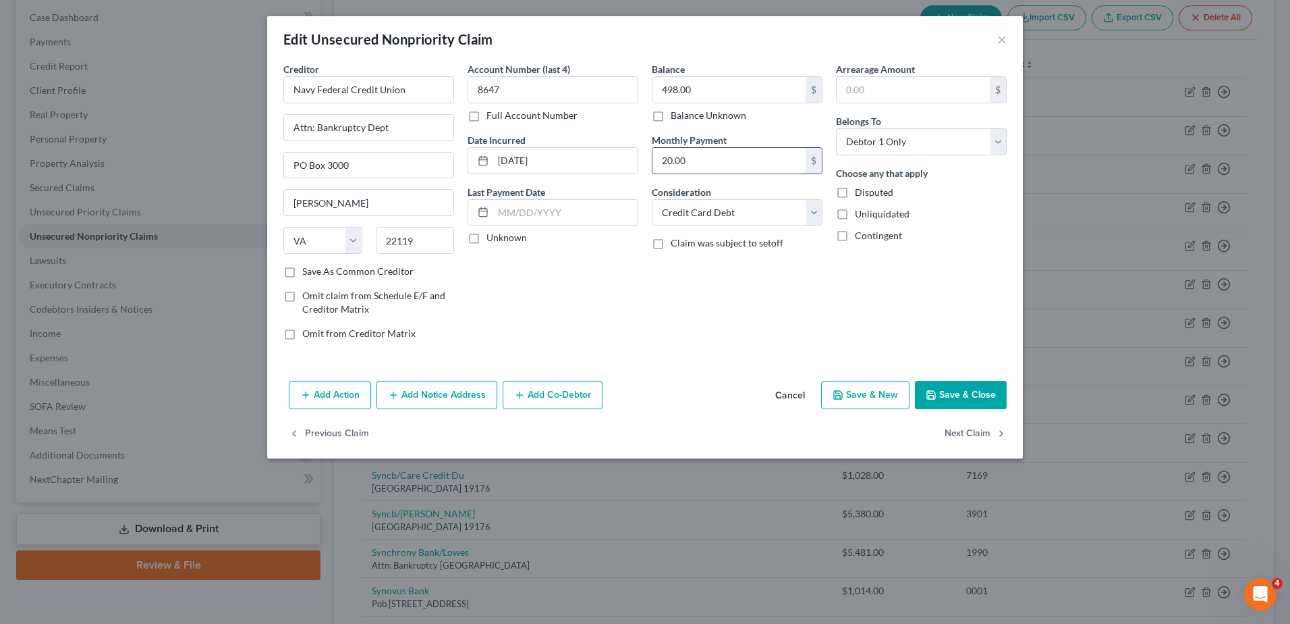
click at [703, 157] on input "20.00" at bounding box center [729, 161] width 153 height 26
type input "0.00"
click at [981, 408] on button "Save & Close" at bounding box center [961, 395] width 92 height 28
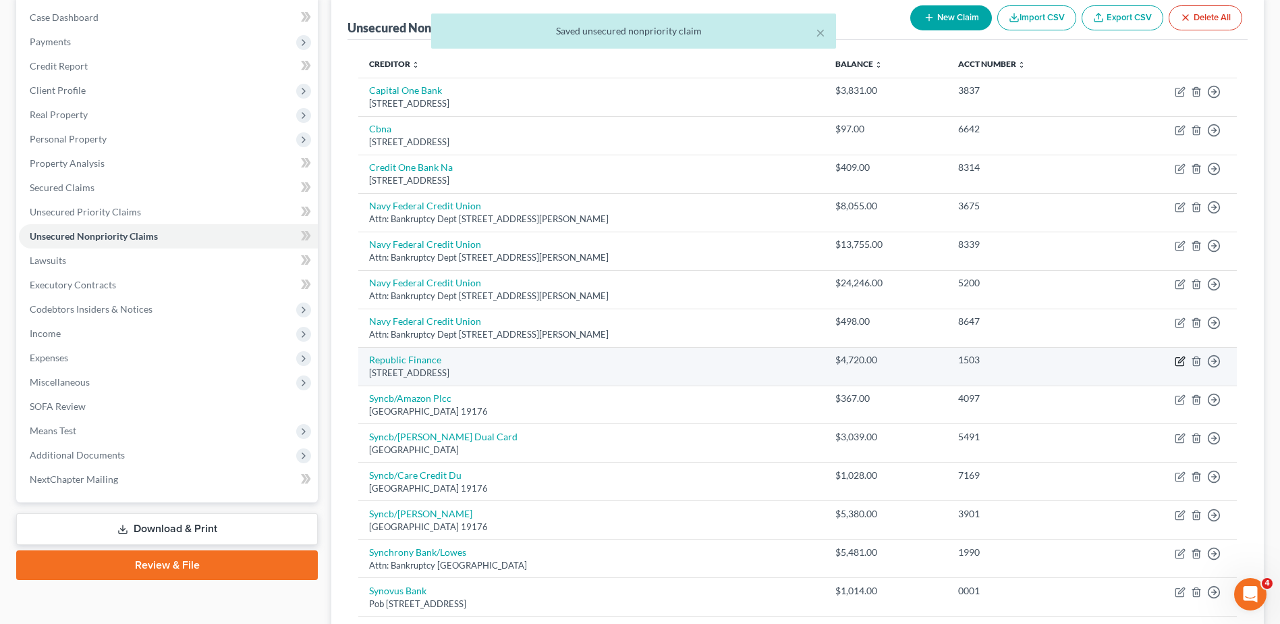
click at [1177, 358] on icon "button" at bounding box center [1180, 361] width 8 height 8
select select "19"
select select "0"
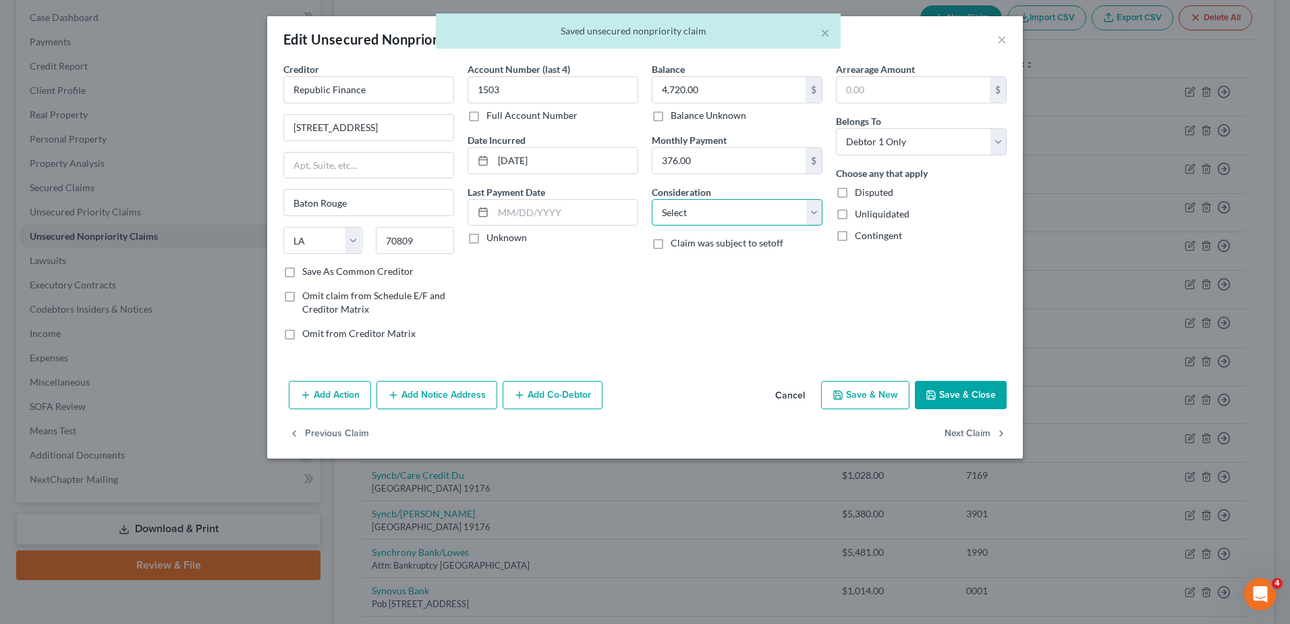
drag, startPoint x: 692, startPoint y: 207, endPoint x: 692, endPoint y: 227, distance: 20.2
click at [692, 207] on select "Select Cable / Satellite Services Collection Agency Credit Card Debt Debt Couns…" at bounding box center [737, 212] width 171 height 27
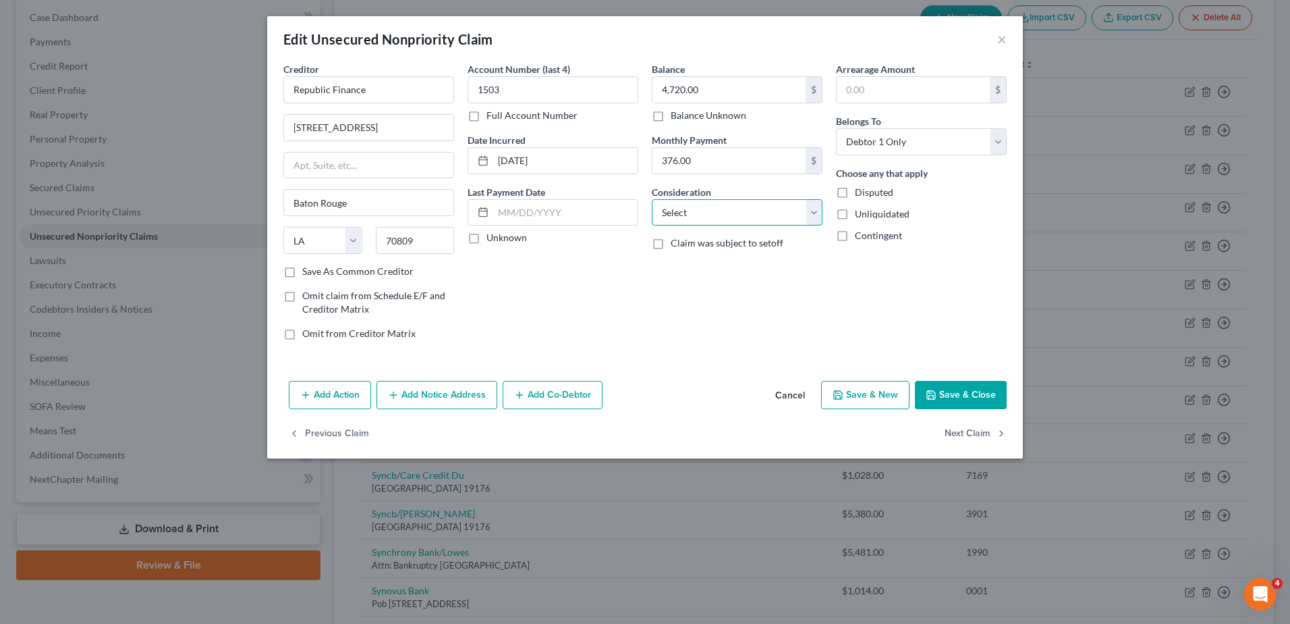
select select "10"
click at [652, 199] on select "Select Cable / Satellite Services Collection Agency Credit Card Debt Debt Couns…" at bounding box center [737, 212] width 171 height 27
click at [726, 161] on input "376.00" at bounding box center [729, 161] width 153 height 26
type input "0.00"
click at [379, 91] on input "Republic Finance" at bounding box center [368, 89] width 171 height 27
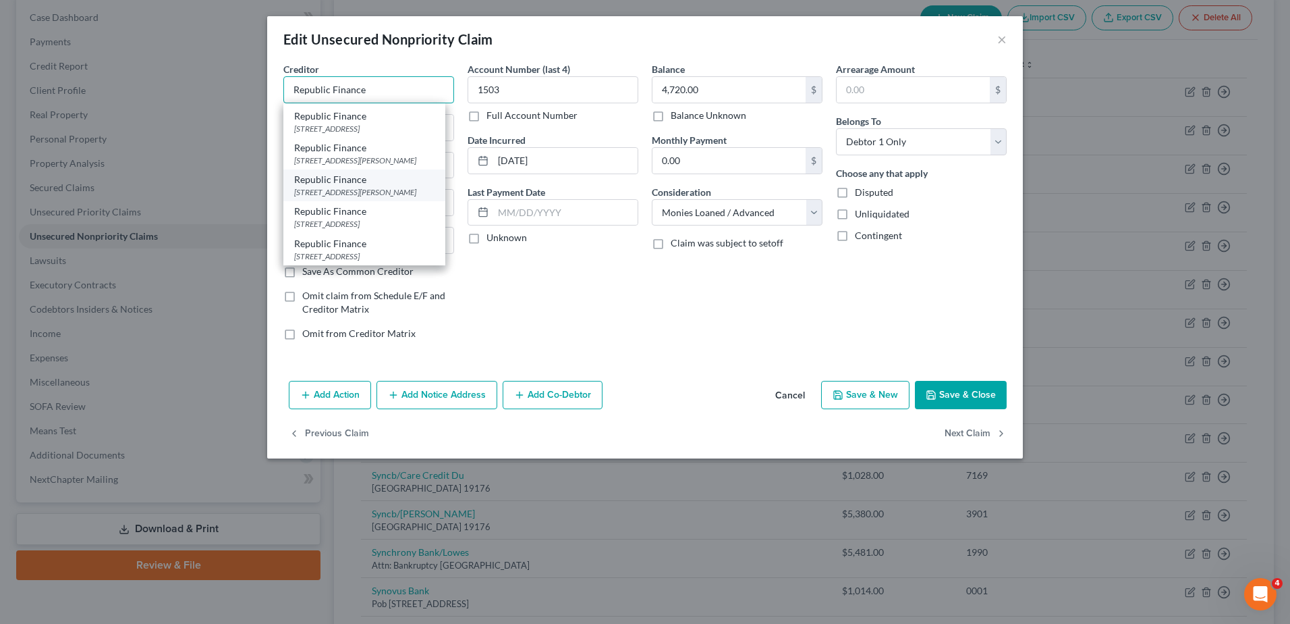
scroll to position [107, 0]
type input "Republic Finance"
click at [422, 250] on div "[STREET_ADDRESS]" at bounding box center [364, 255] width 140 height 11
type input "[STREET_ADDRESS]"
type input "Ponchatoula"
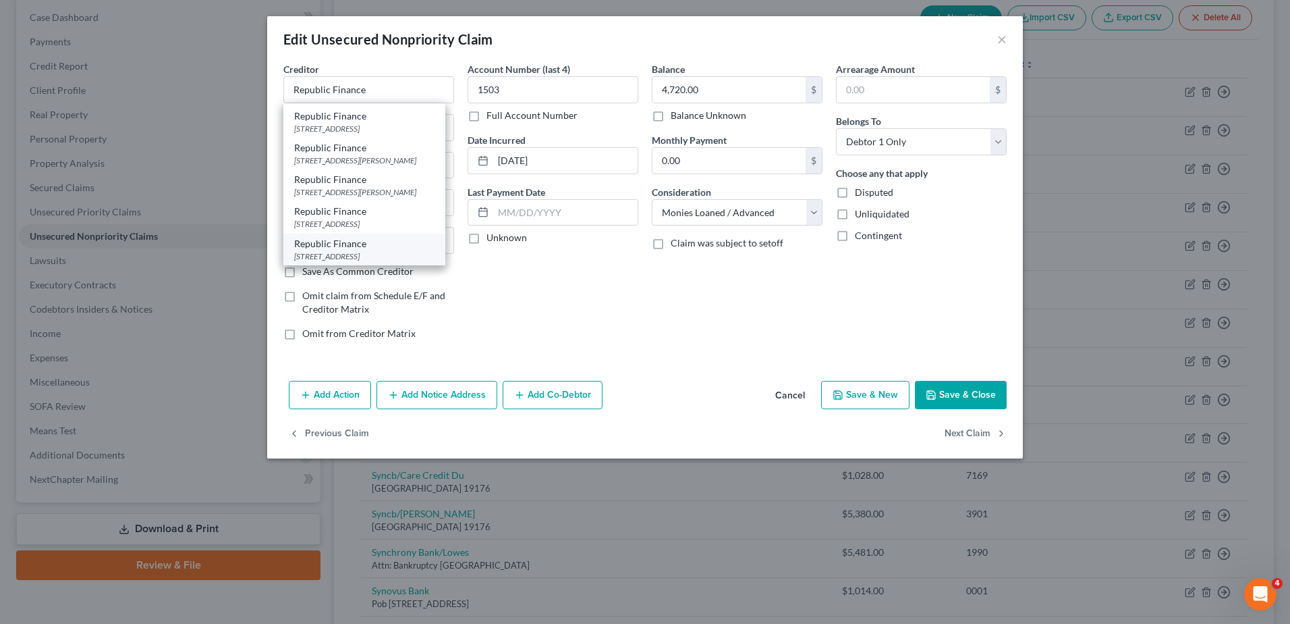
type input "70454"
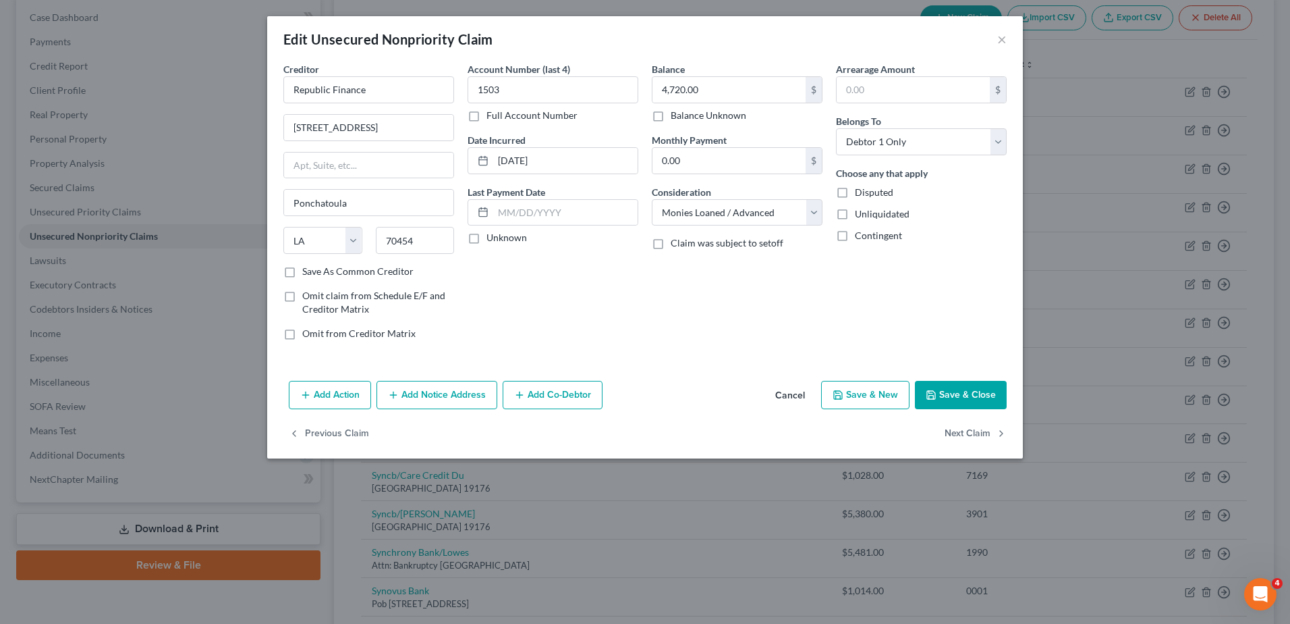
scroll to position [0, 0]
click at [960, 395] on button "Save & Close" at bounding box center [961, 395] width 92 height 28
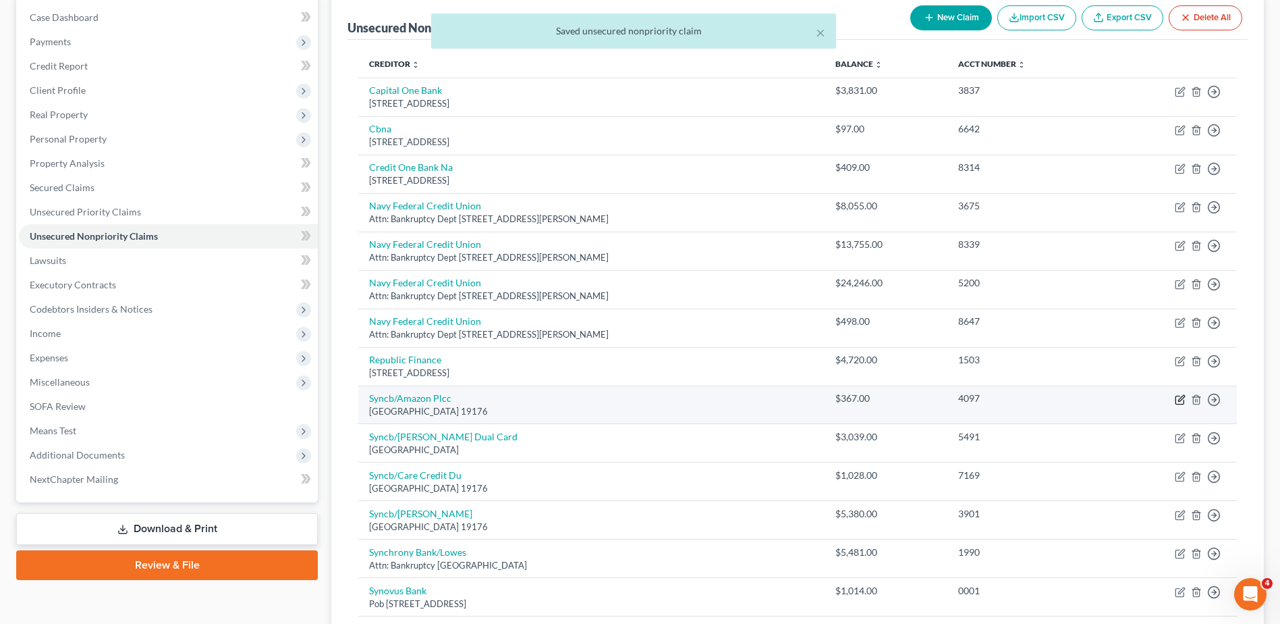
click at [1178, 398] on icon "button" at bounding box center [1180, 399] width 11 height 11
select select "39"
select select "2"
select select "0"
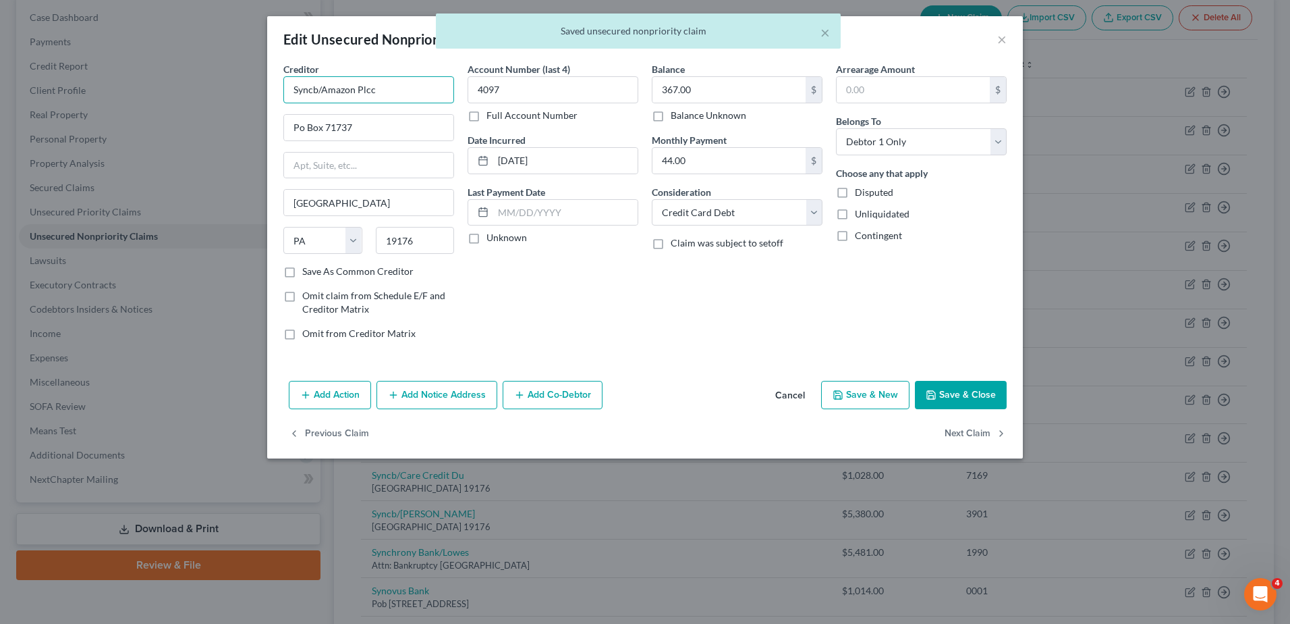
click at [390, 89] on input "Syncb/Amazon Plcc" at bounding box center [368, 89] width 171 height 27
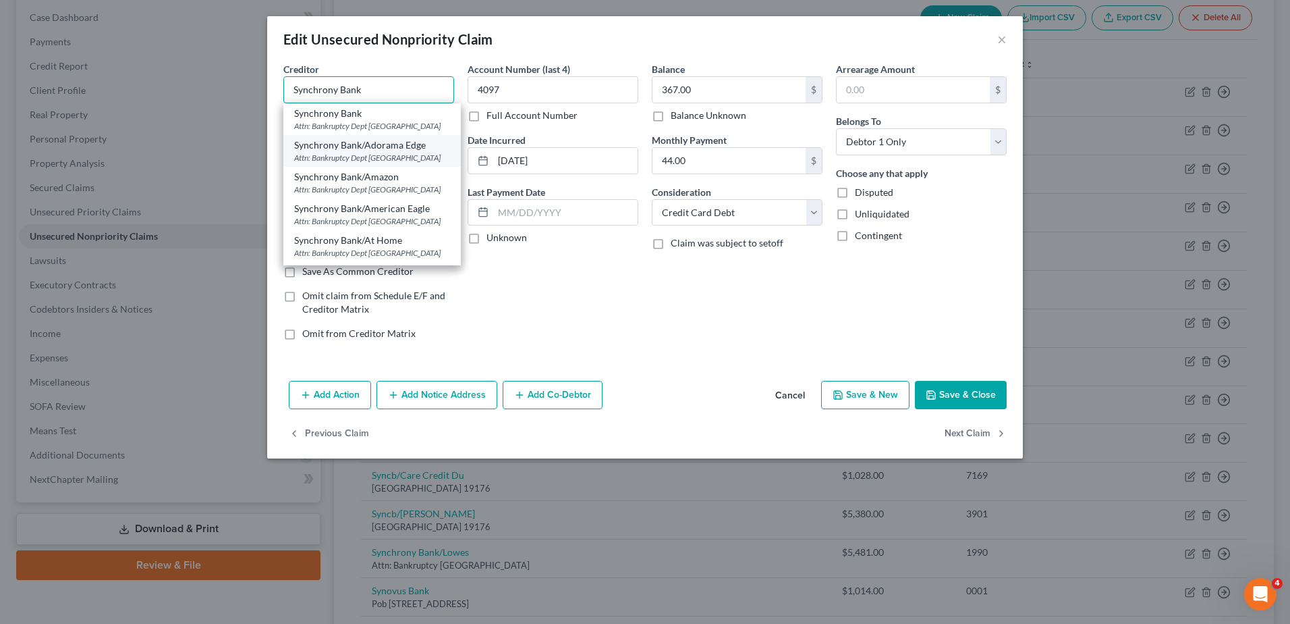
scroll to position [67, 0]
click at [383, 128] on div "Attn: Bankruptcy Dept [GEOGRAPHIC_DATA]" at bounding box center [372, 121] width 156 height 11
type input "Synchrony Bank/Amazon"
type input "Attn: Bankruptcy Dept"
type input "Po Box 71783"
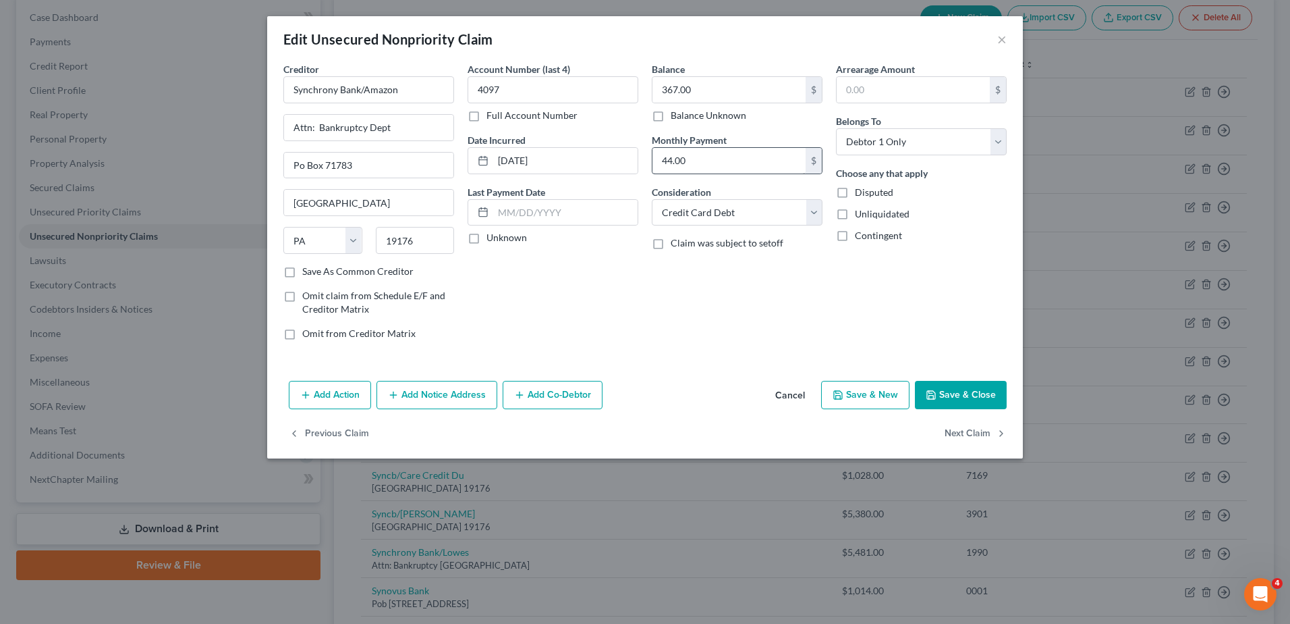
scroll to position [0, 0]
click at [719, 163] on input "44.00" at bounding box center [729, 161] width 153 height 26
type input "0.00"
click at [960, 399] on button "Save & Close" at bounding box center [961, 395] width 92 height 28
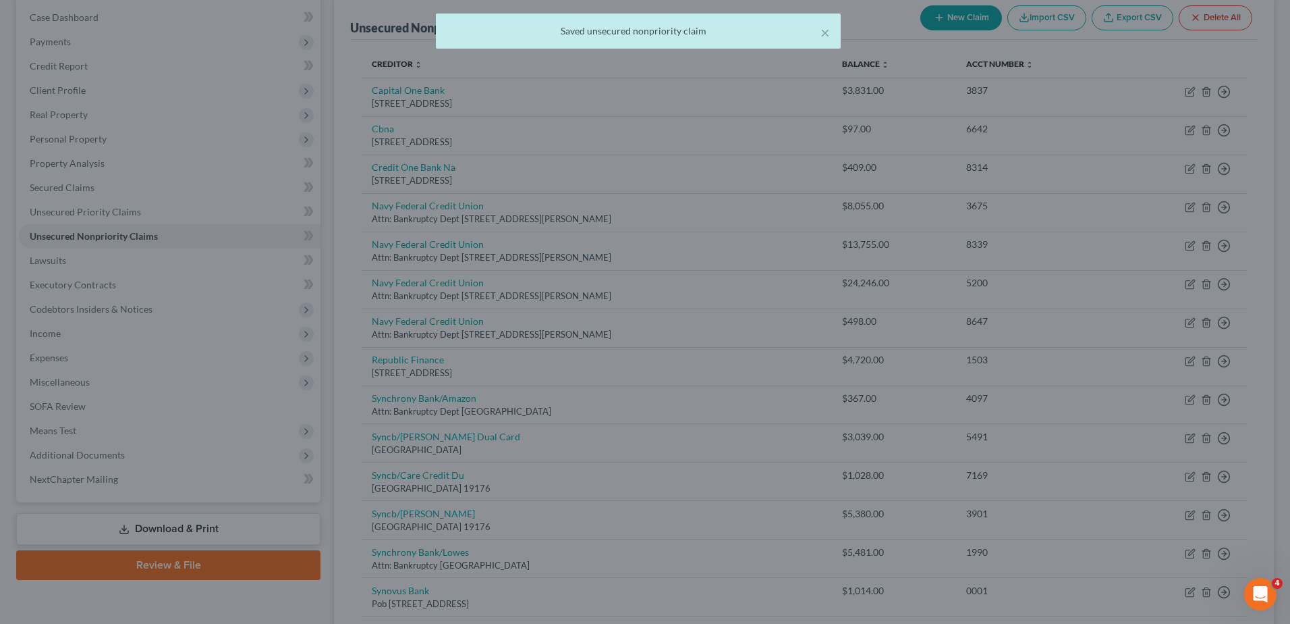
type input "0"
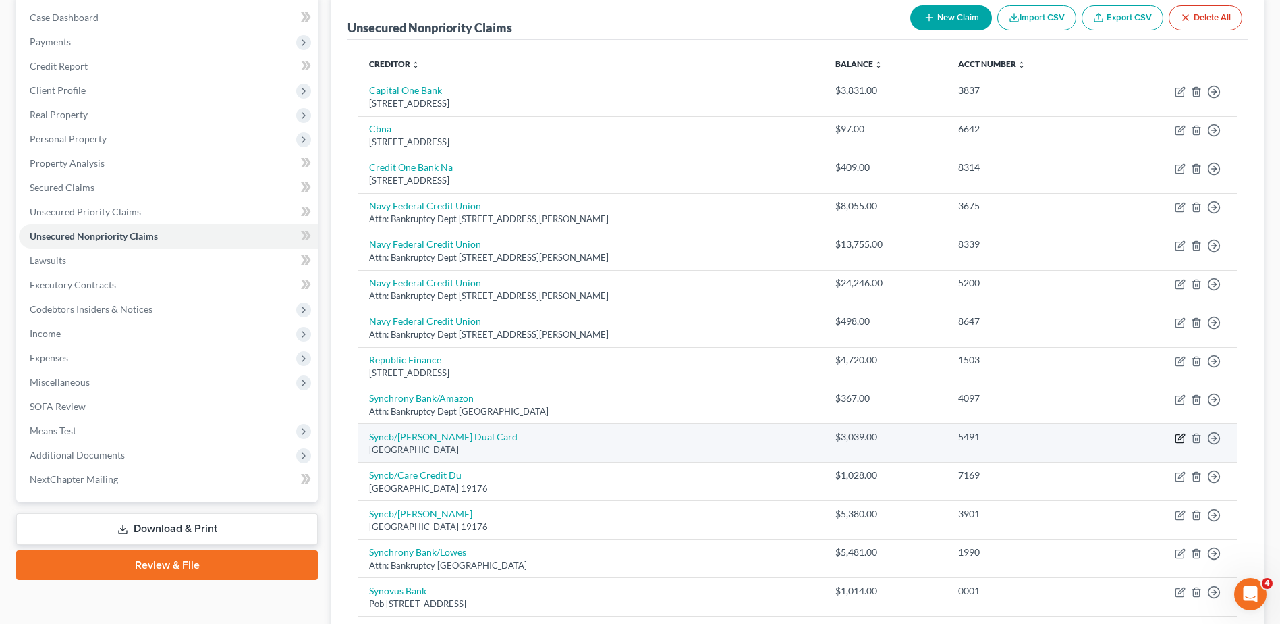
click at [1180, 436] on icon "button" at bounding box center [1180, 438] width 11 height 11
select select "39"
select select "2"
select select "0"
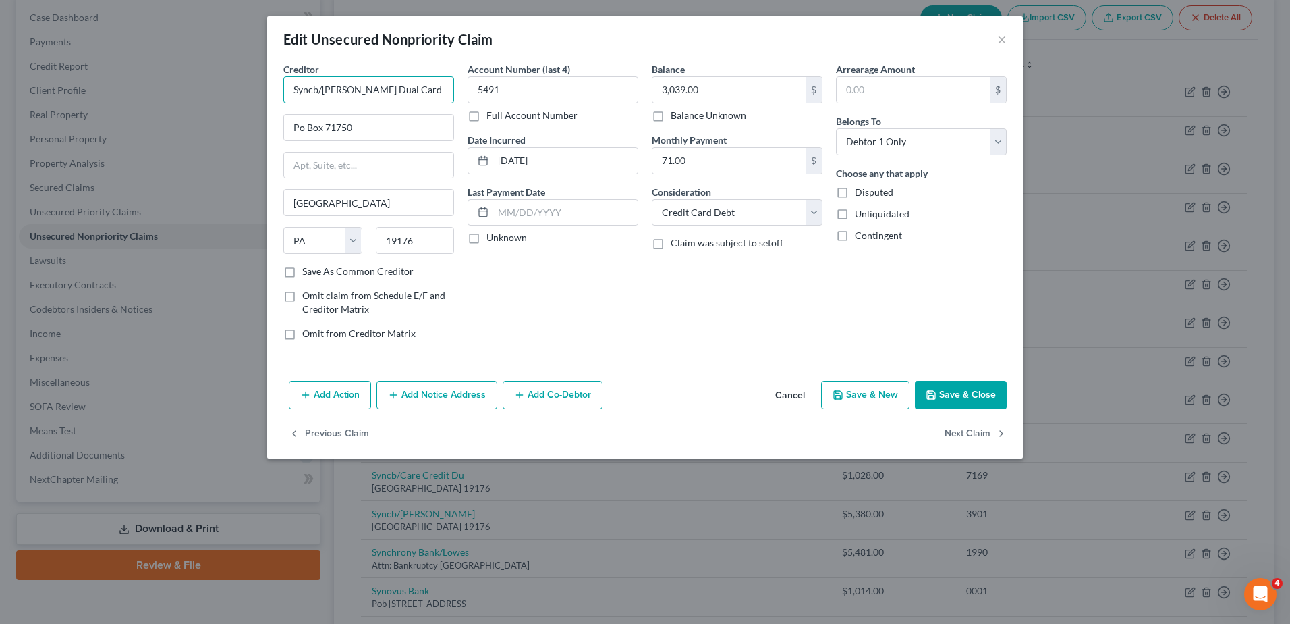
click at [393, 84] on input "Syncb/[PERSON_NAME] Dual Card" at bounding box center [368, 89] width 171 height 27
click at [394, 86] on input "Syncb/[PERSON_NAME] Dual Card" at bounding box center [368, 89] width 171 height 27
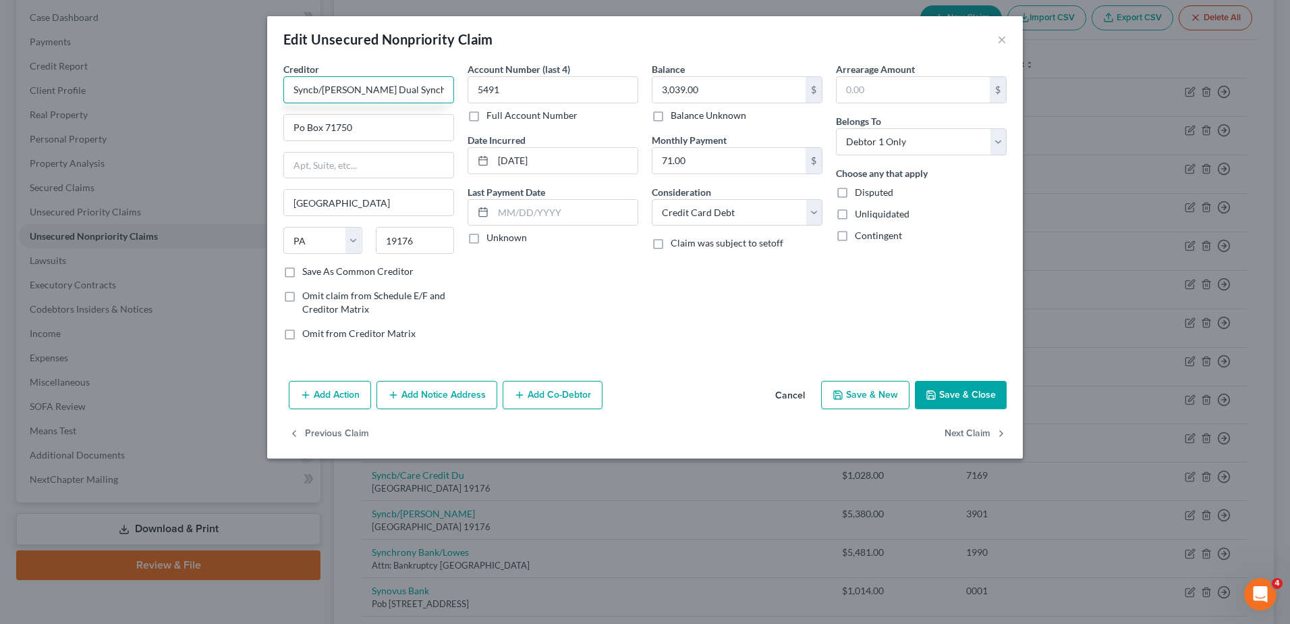
drag, startPoint x: 410, startPoint y: 86, endPoint x: 277, endPoint y: 92, distance: 133.1
click at [285, 86] on input "Syncb/[PERSON_NAME] Dual Synchrony" at bounding box center [368, 89] width 171 height 27
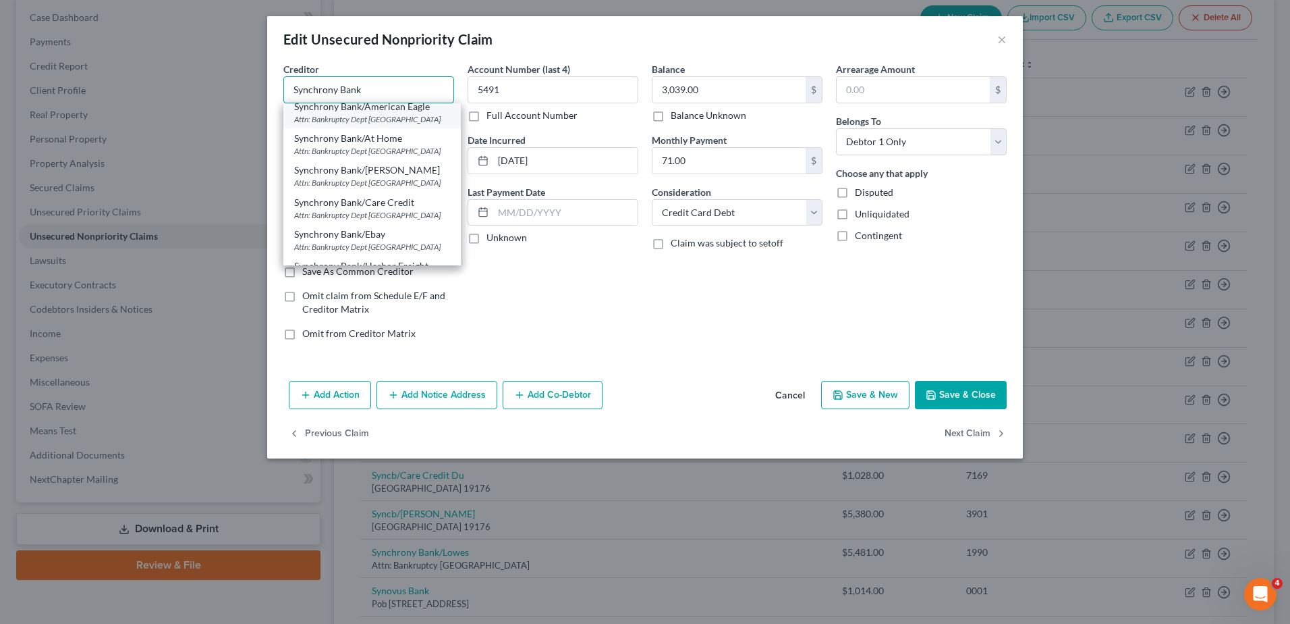
scroll to position [135, 0]
click at [400, 155] on div "Attn: Bankruptcy Dept [GEOGRAPHIC_DATA]" at bounding box center [372, 149] width 156 height 11
type input "Synchrony Bank/[PERSON_NAME]"
type input "Attn: Bankruptcy Dept"
type input "Po Box 71783"
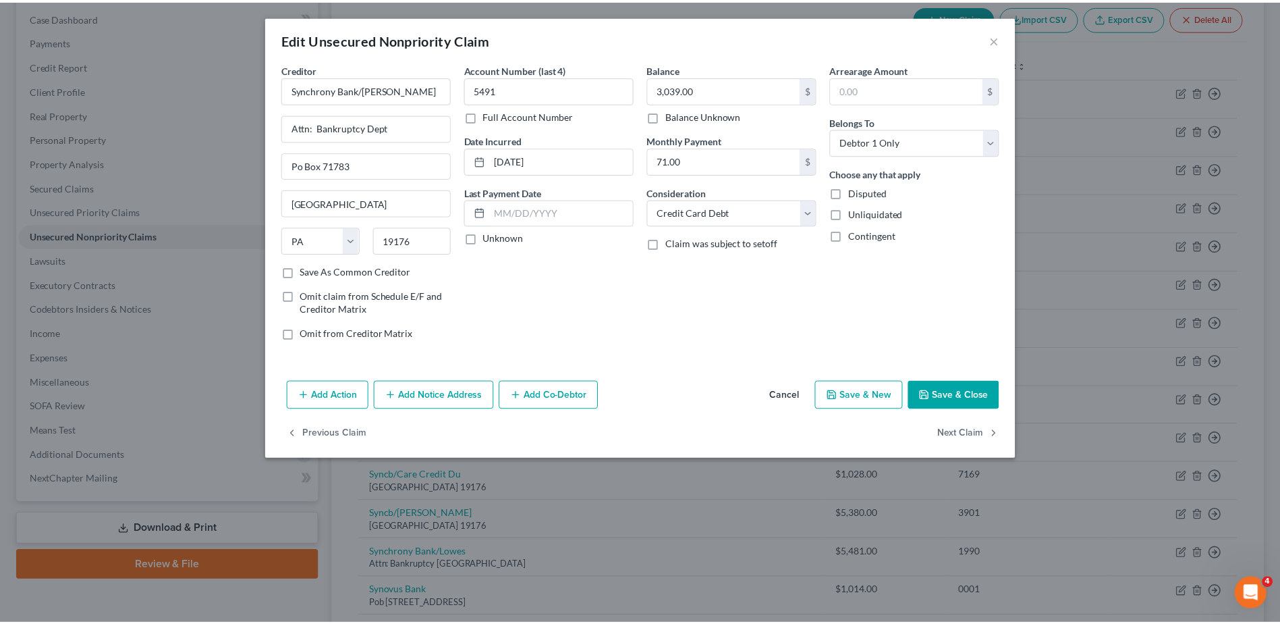
scroll to position [0, 0]
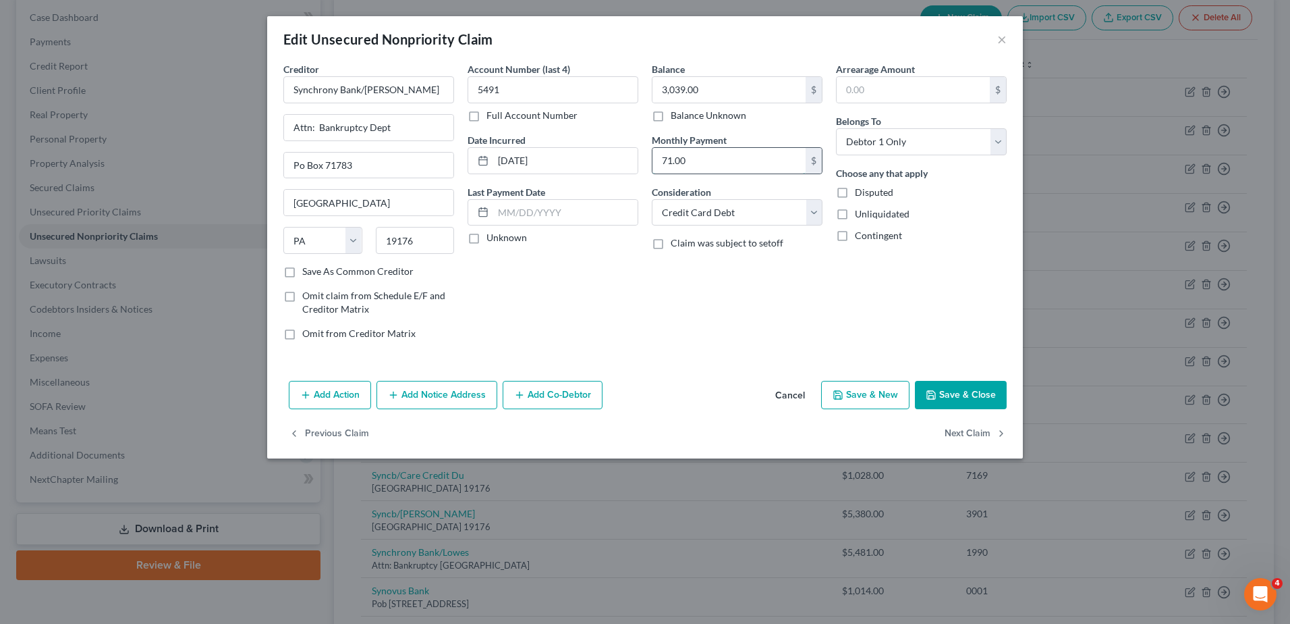
click at [696, 169] on input "71.00" at bounding box center [729, 161] width 153 height 26
type input "0.00"
click at [971, 394] on button "Save & Close" at bounding box center [961, 395] width 92 height 28
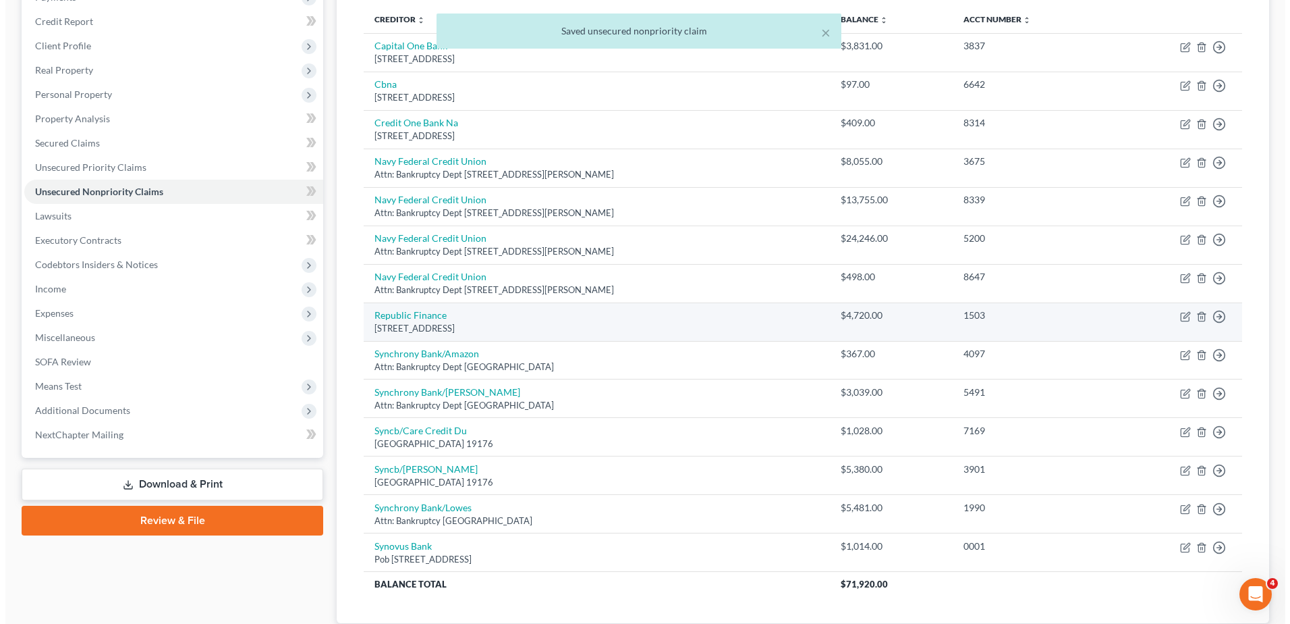
scroll to position [202, 0]
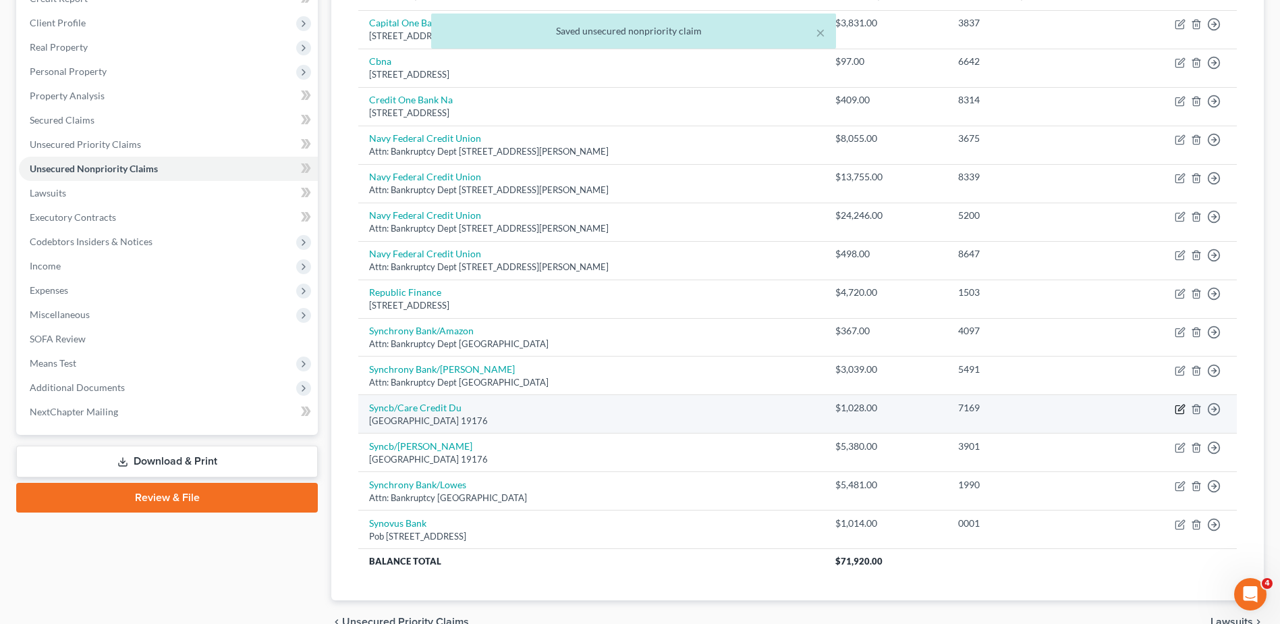
click at [1182, 411] on icon "button" at bounding box center [1180, 409] width 11 height 11
select select "39"
select select "2"
select select "0"
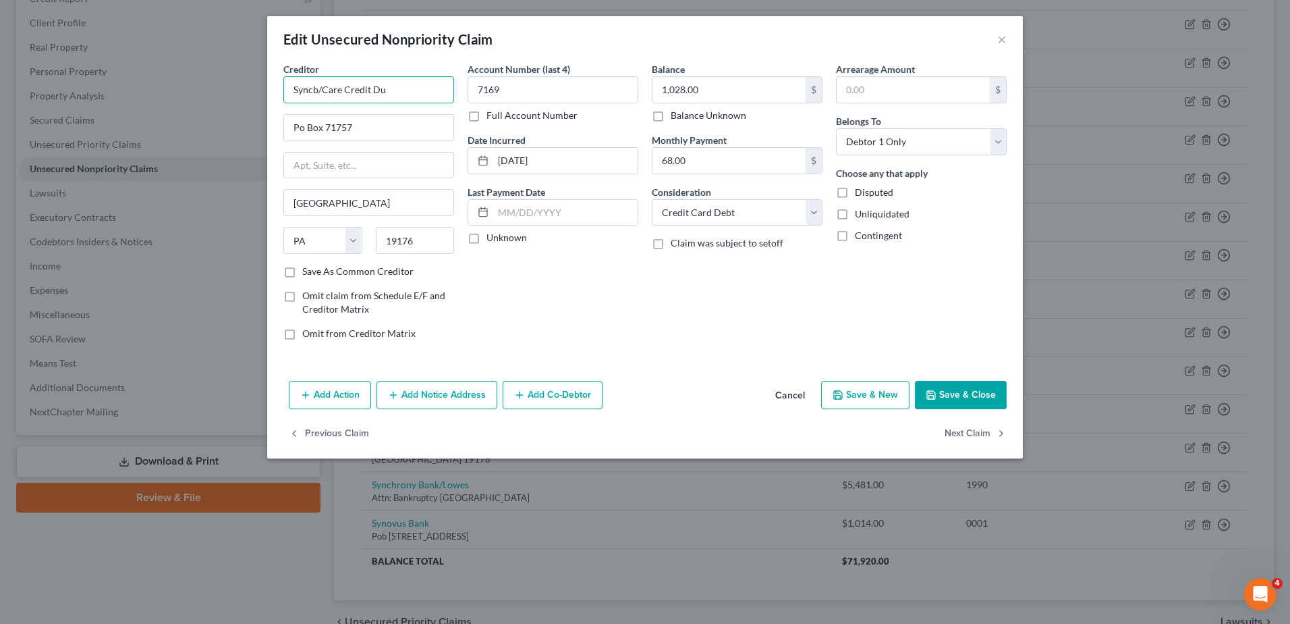
click at [399, 89] on input "Syncb/Care Credit Du" at bounding box center [368, 89] width 171 height 27
click at [401, 94] on input "Syncb/Care Credit Du" at bounding box center [368, 89] width 171 height 27
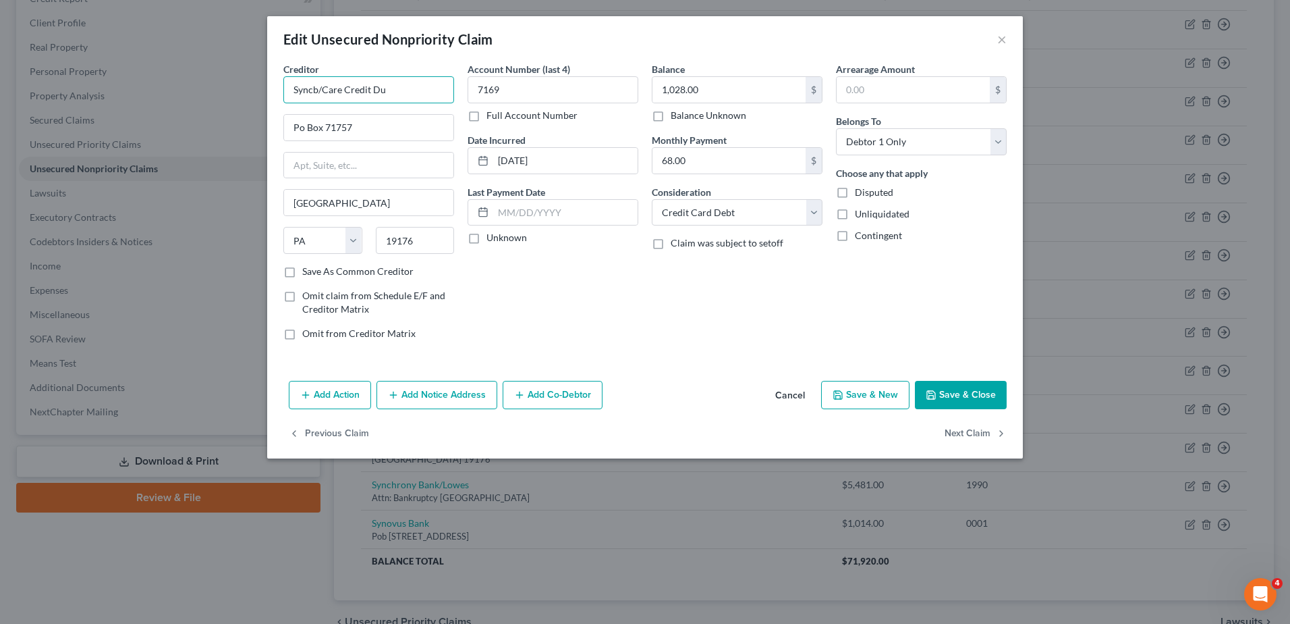
click at [400, 91] on input "Syncb/Care Credit Du" at bounding box center [368, 89] width 171 height 27
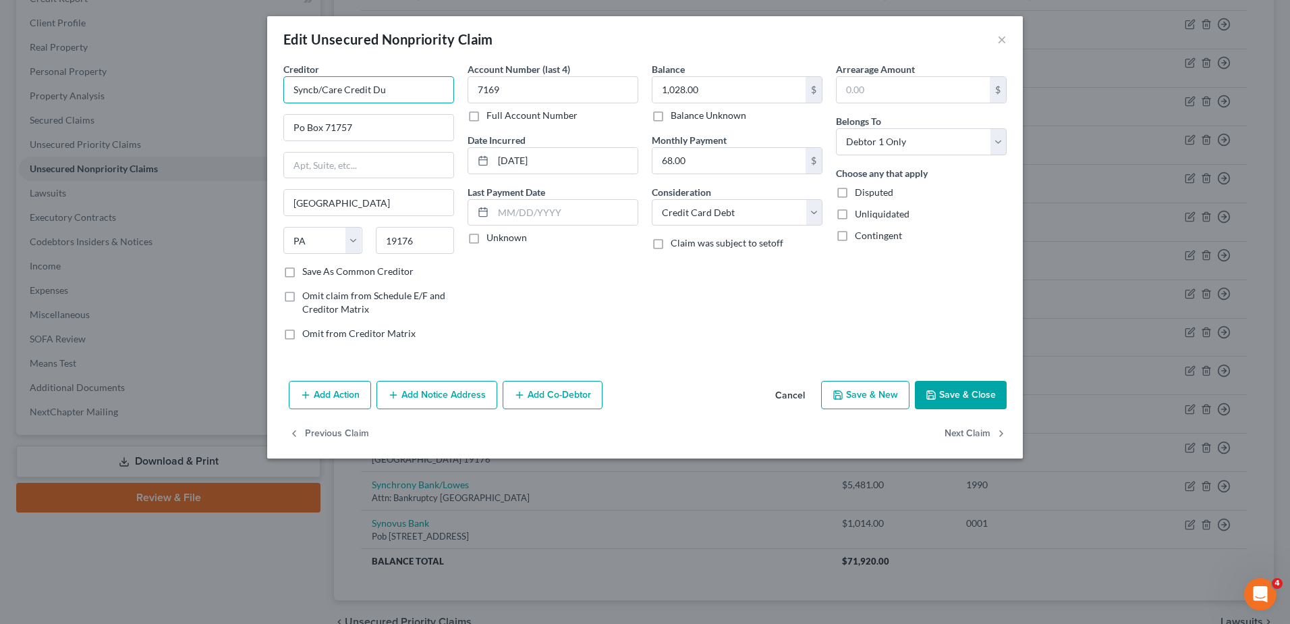
click at [400, 91] on input "Syncb/Care Credit Du" at bounding box center [368, 89] width 171 height 27
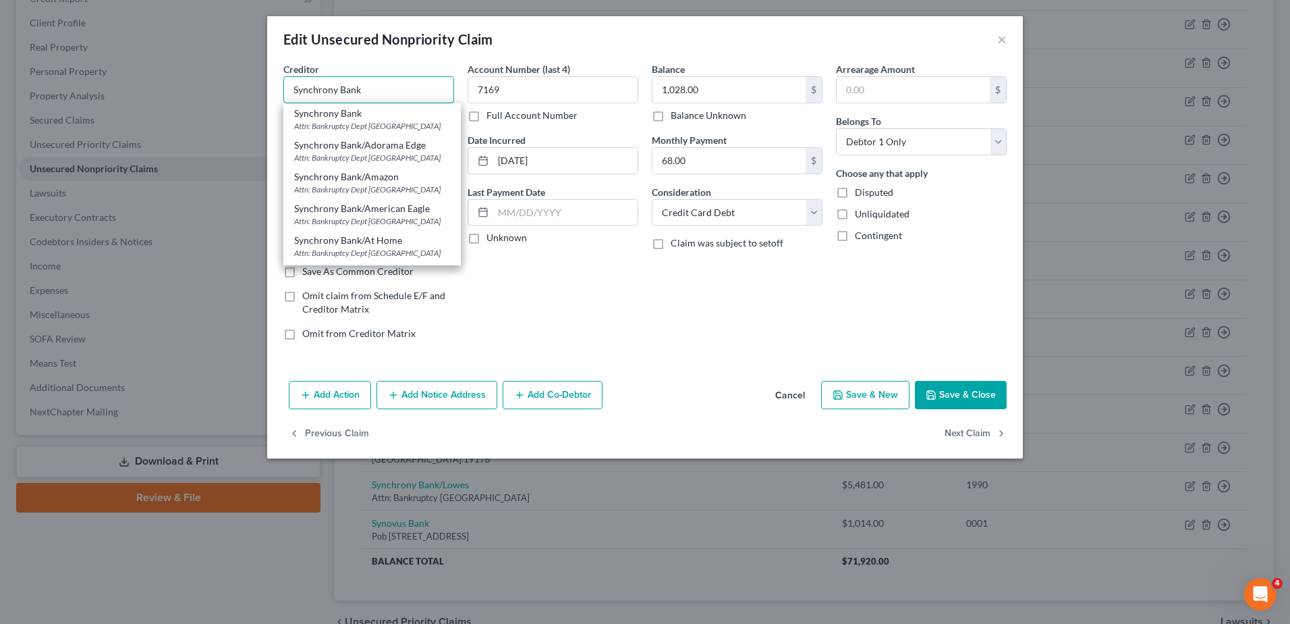
type input "Synchrony Bank"
click at [780, 400] on button "Cancel" at bounding box center [790, 395] width 51 height 27
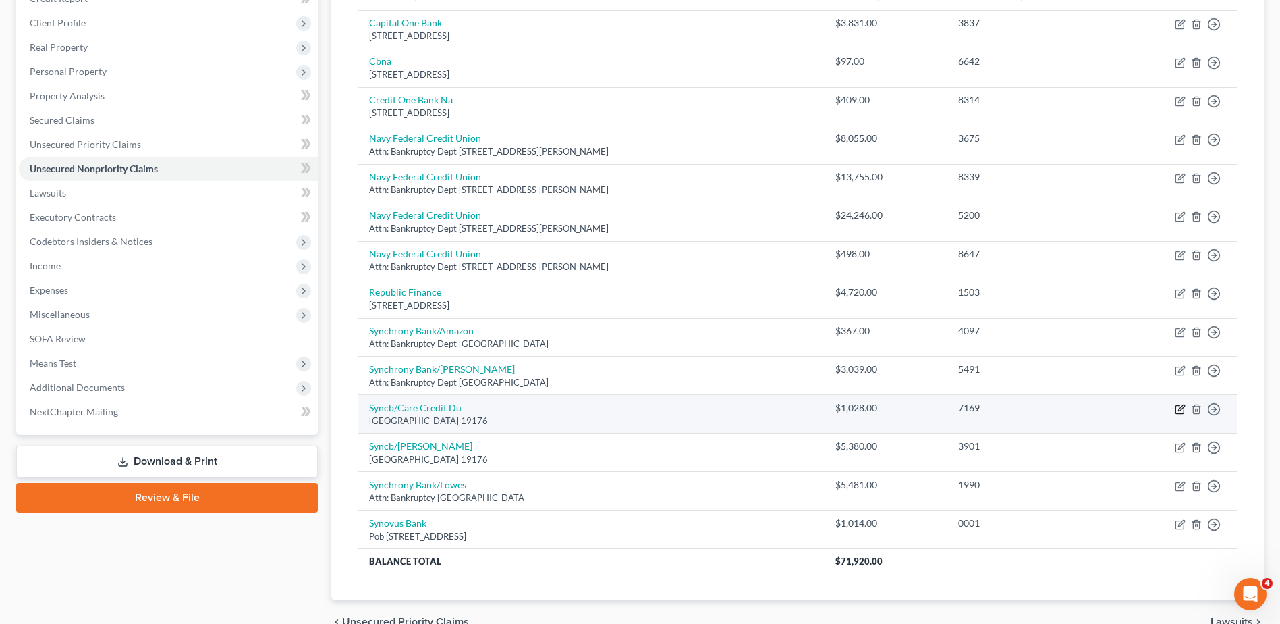
click at [1178, 408] on icon "button" at bounding box center [1180, 409] width 11 height 11
select select "39"
select select "2"
select select "0"
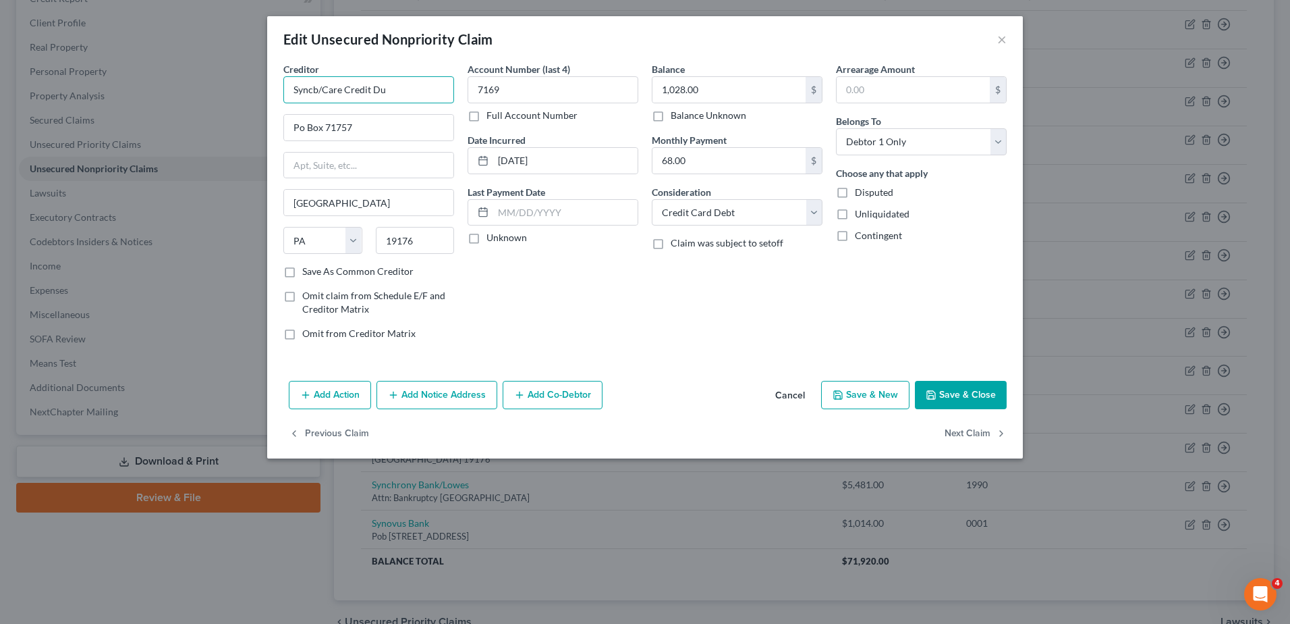
click at [405, 90] on input "Syncb/Care Credit Du" at bounding box center [368, 89] width 171 height 27
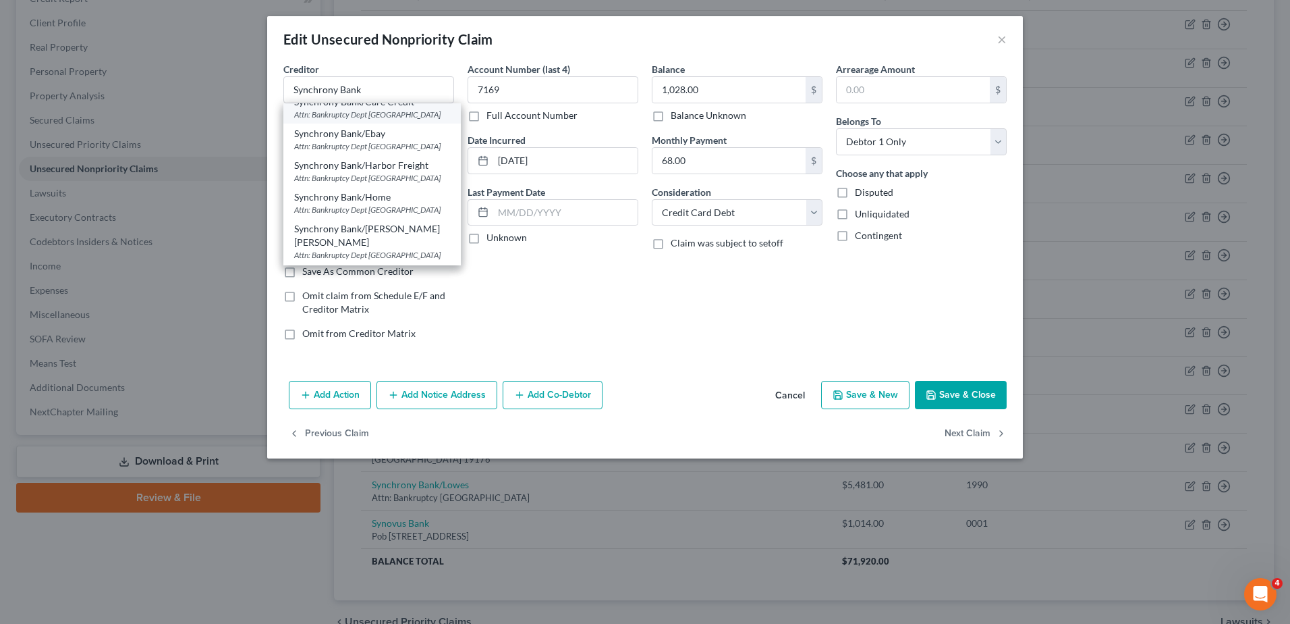
click at [389, 120] on div "Attn: Bankruptcy Dept [GEOGRAPHIC_DATA]" at bounding box center [372, 114] width 156 height 11
type input "Synchrony Bank/Care Credit"
type input "Attn: Bankruptcy Dept"
type input "Po Box 71783"
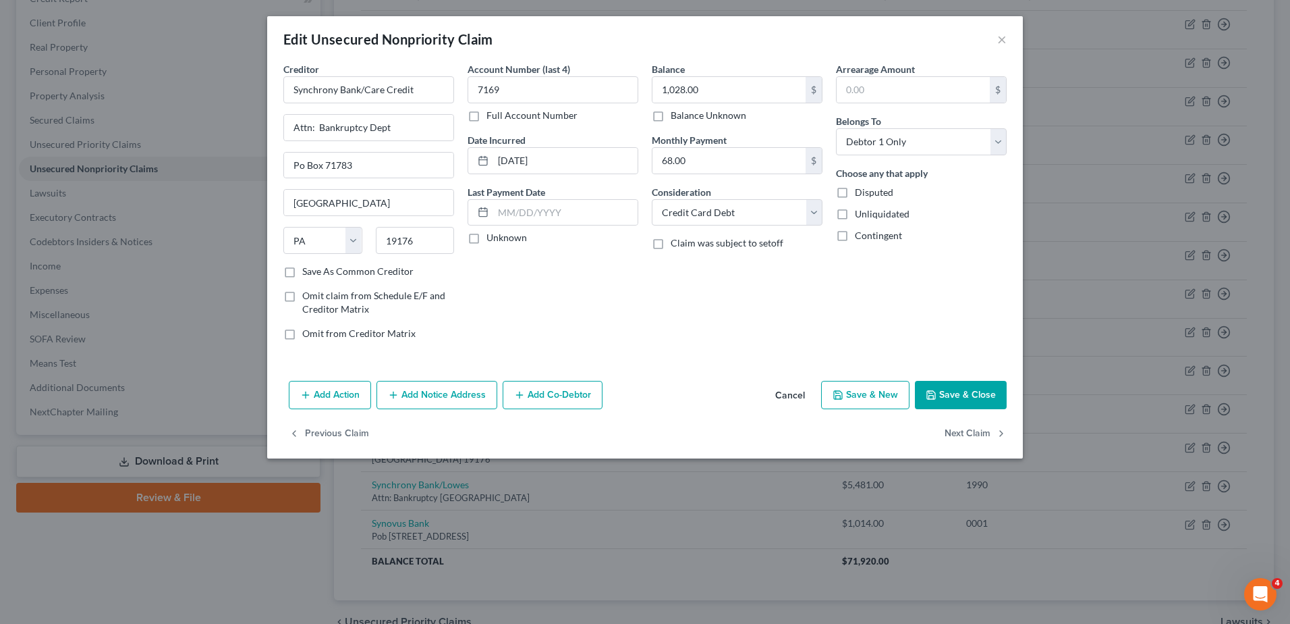
scroll to position [0, 0]
click at [716, 165] on input "68.00" at bounding box center [729, 161] width 153 height 26
type input "0.00"
click at [962, 398] on button "Save & Close" at bounding box center [961, 395] width 92 height 28
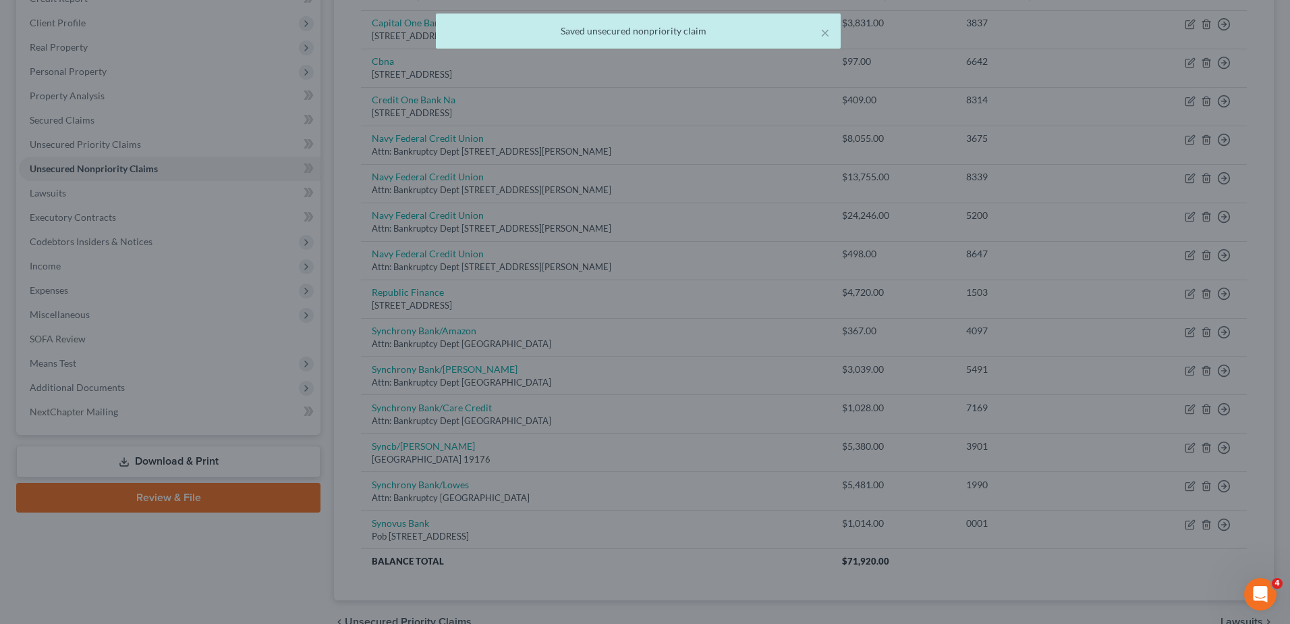
type input "0"
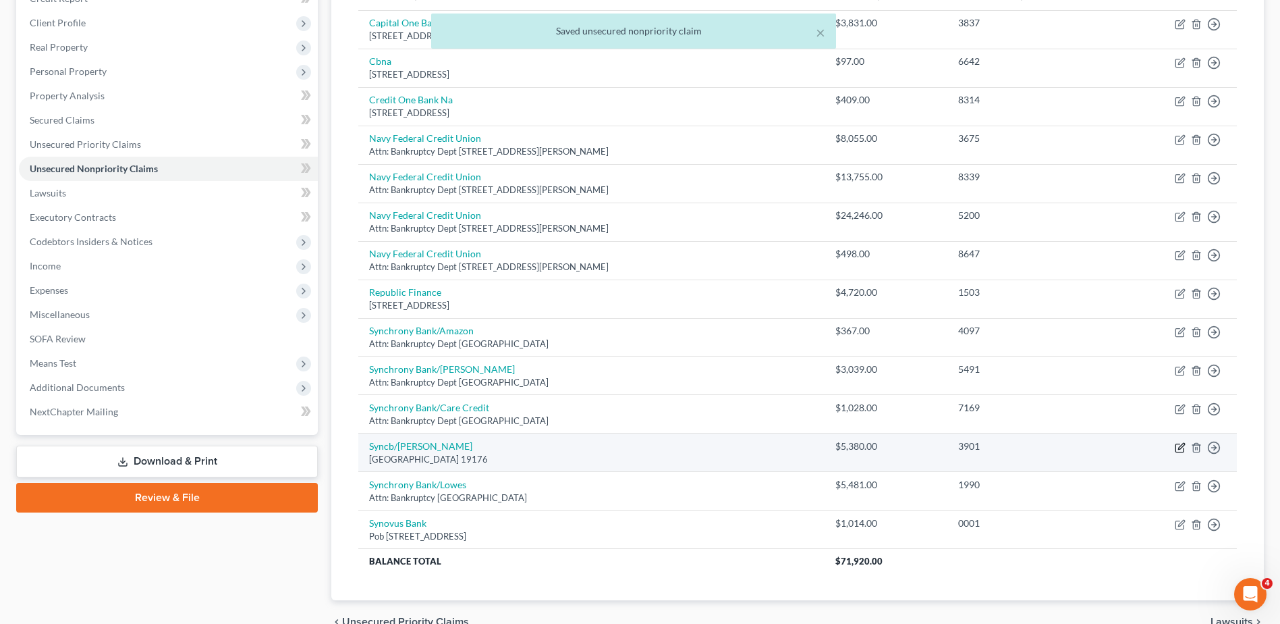
click at [1178, 442] on icon "button" at bounding box center [1180, 447] width 11 height 11
select select "39"
select select "2"
select select "0"
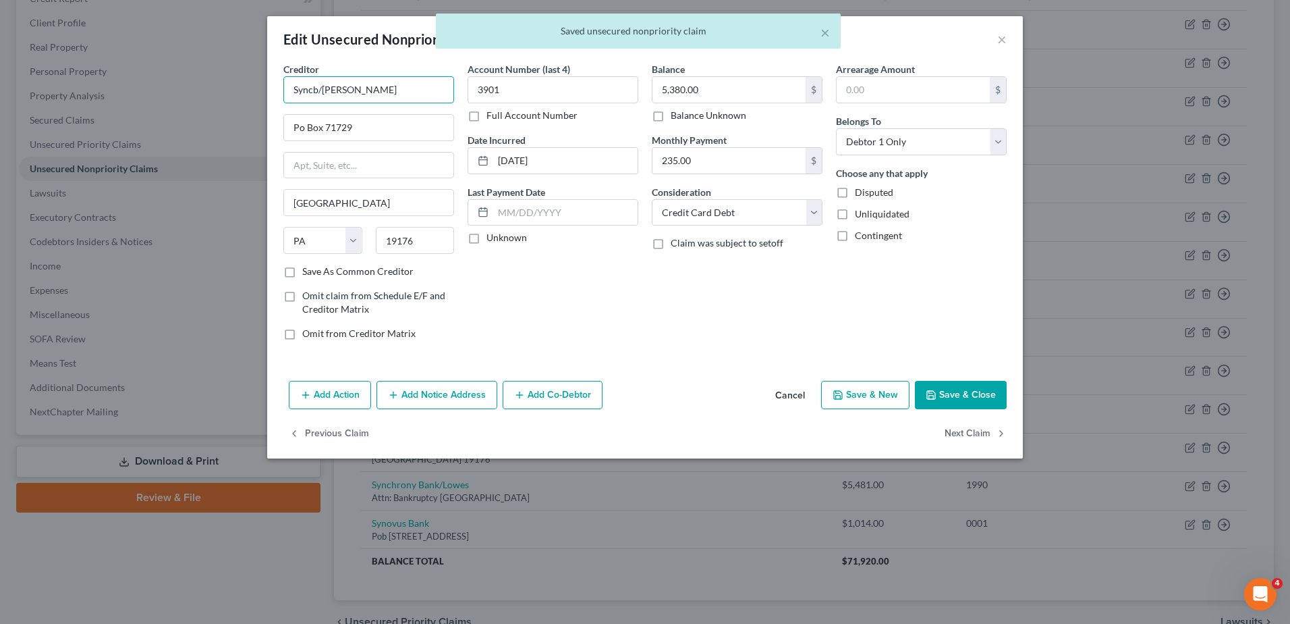
click at [406, 98] on input "Syncb/[PERSON_NAME]" at bounding box center [368, 89] width 171 height 27
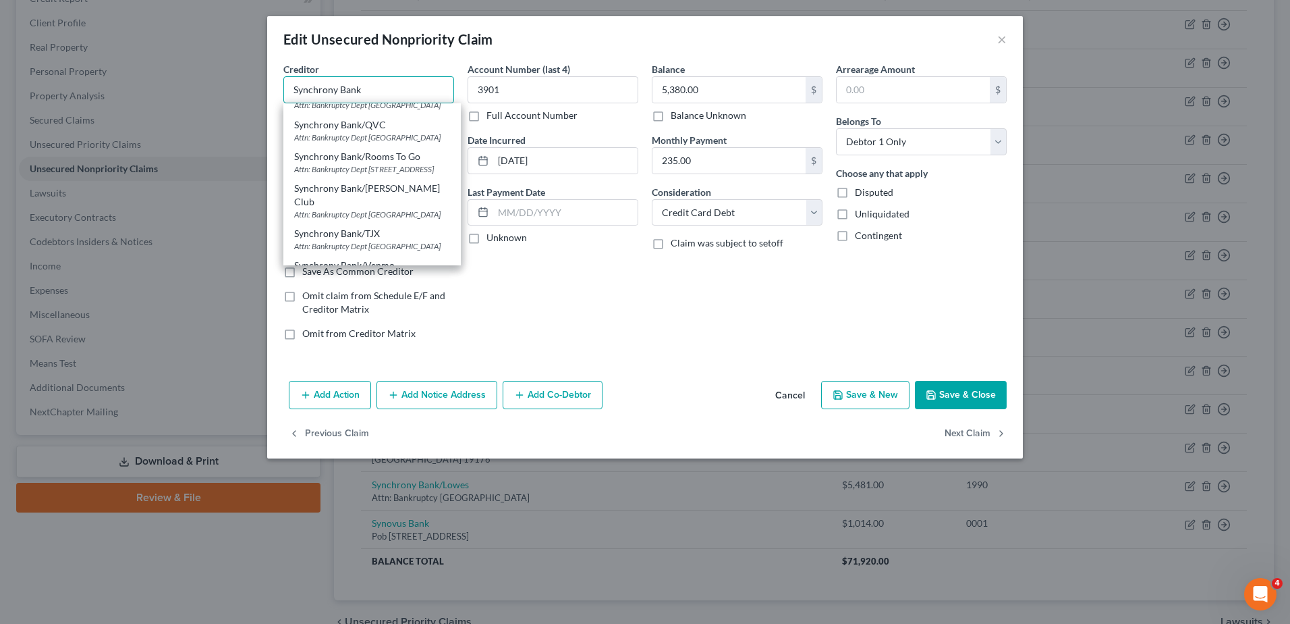
scroll to position [392, 0]
click at [408, 71] on div "Attn: Bankruptcy Dept [GEOGRAPHIC_DATA]" at bounding box center [372, 64] width 156 height 11
type input "Synchrony Bank/[PERSON_NAME] [PERSON_NAME]"
type input "Attn: Bankruptcy Dept"
type input "Po Box 71783"
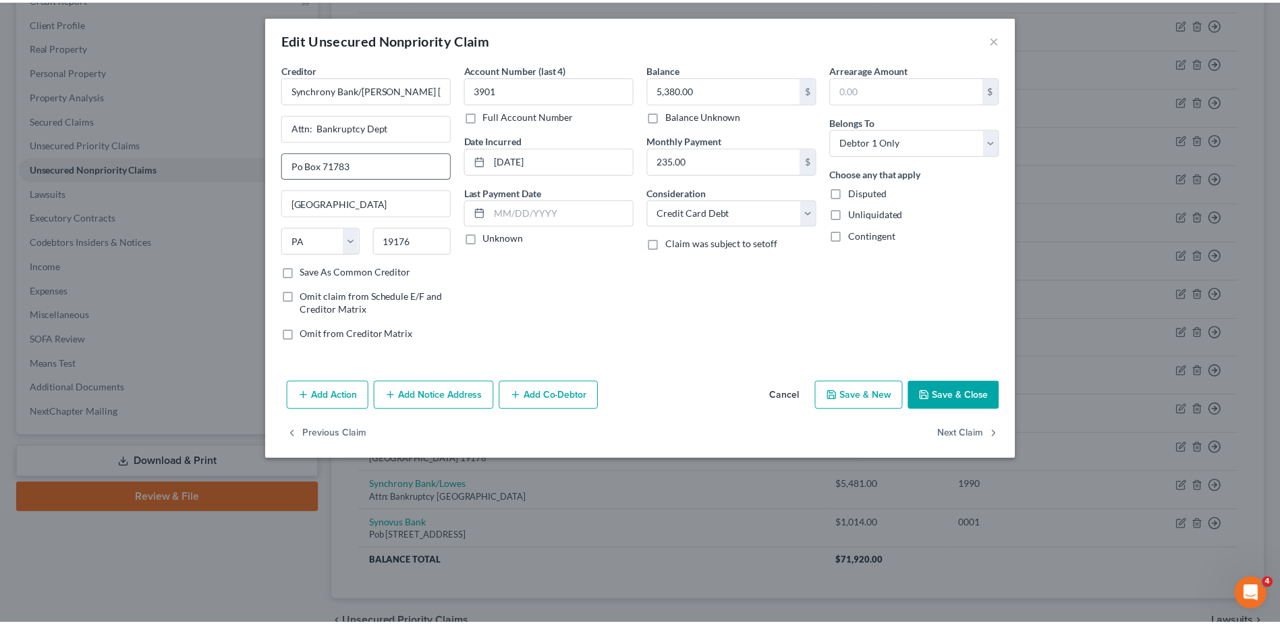
scroll to position [0, 0]
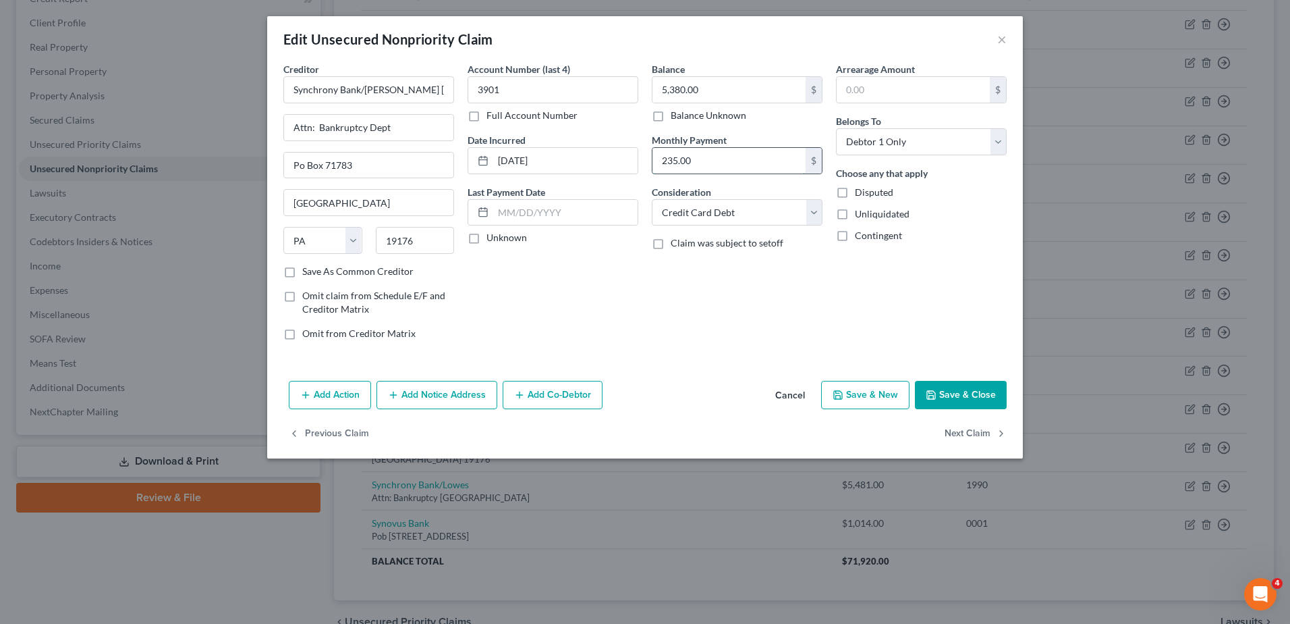
click at [699, 161] on input "235.00" at bounding box center [729, 161] width 153 height 26
type input "0.00"
click at [948, 393] on button "Save & Close" at bounding box center [961, 395] width 92 height 28
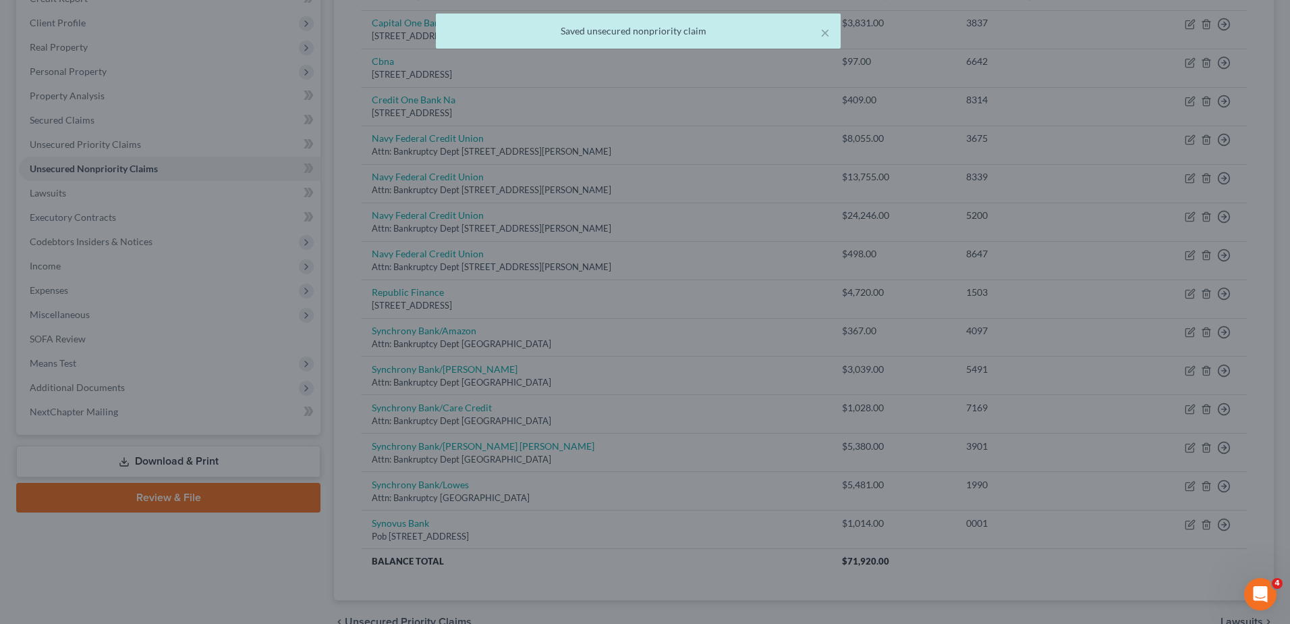
type input "0"
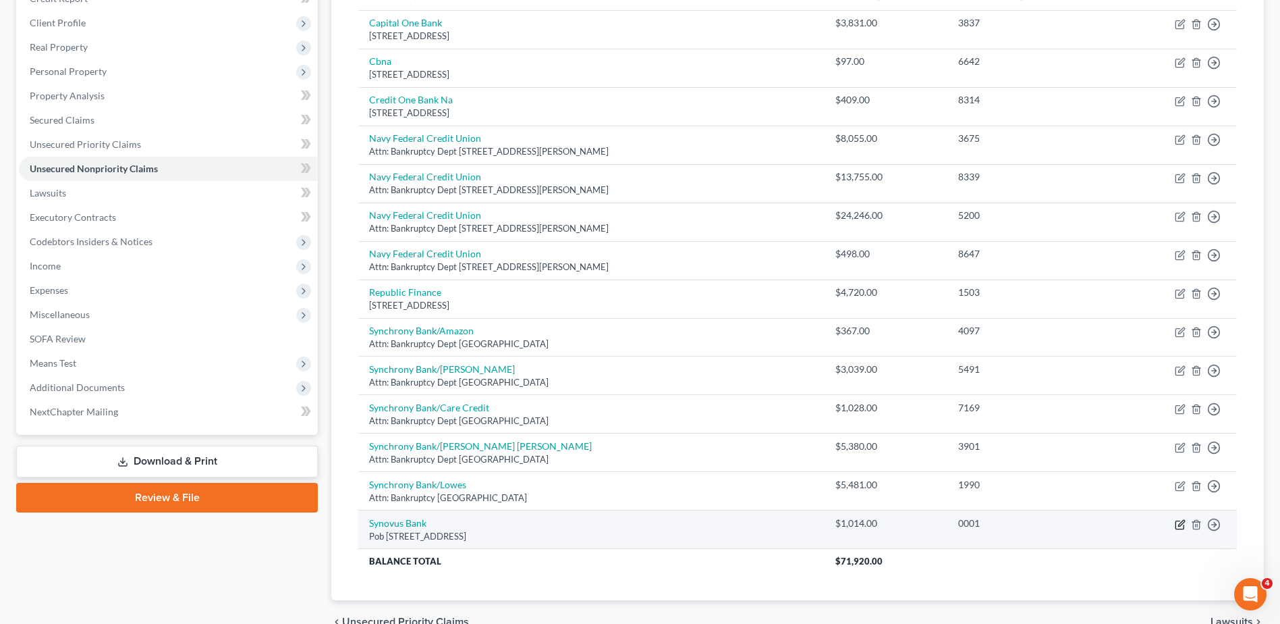
click at [1182, 524] on icon "button" at bounding box center [1181, 523] width 6 height 6
select select "10"
select select "2"
select select "0"
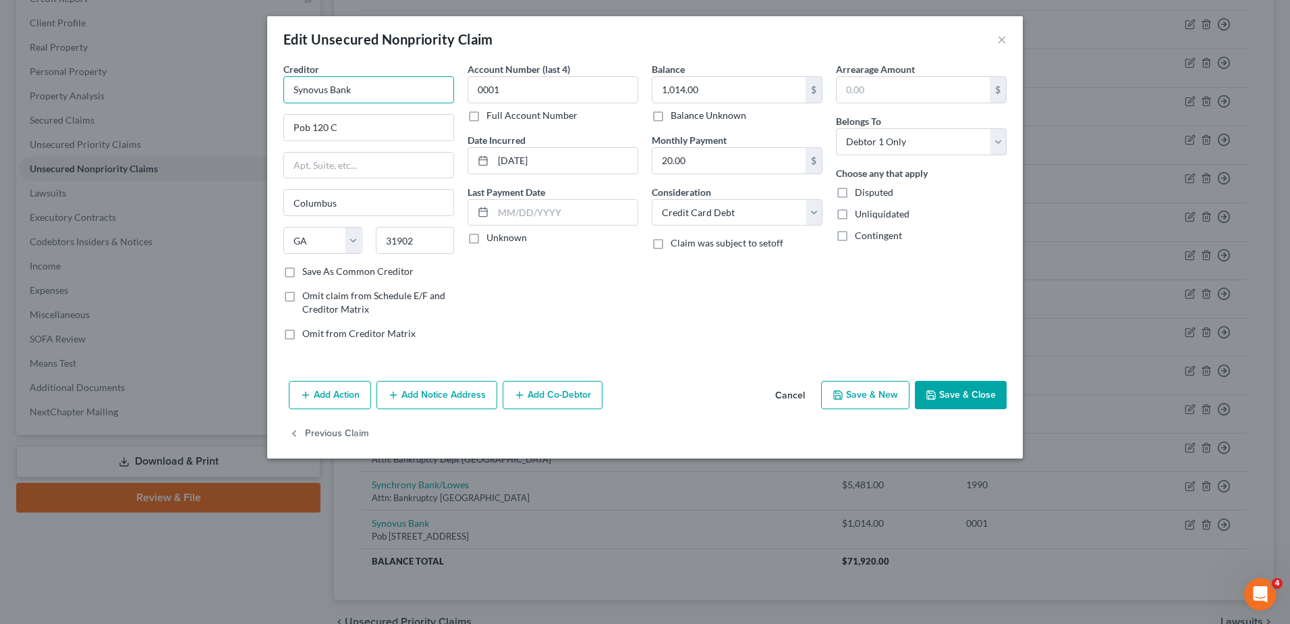
click at [359, 86] on input "Synovus Bank" at bounding box center [368, 89] width 171 height 27
type input "S"
type input "Synovus"
click at [1002, 41] on button "×" at bounding box center [1001, 39] width 9 height 16
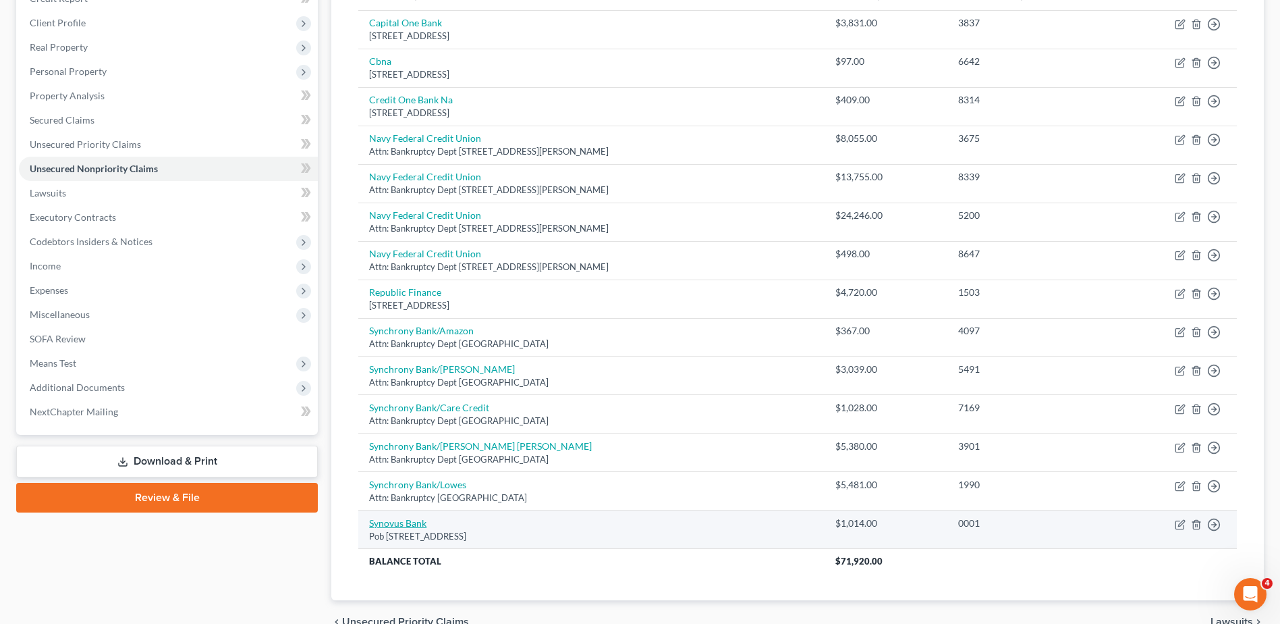
click at [414, 525] on link "Synovus Bank" at bounding box center [397, 522] width 57 height 11
select select "10"
select select "2"
select select "0"
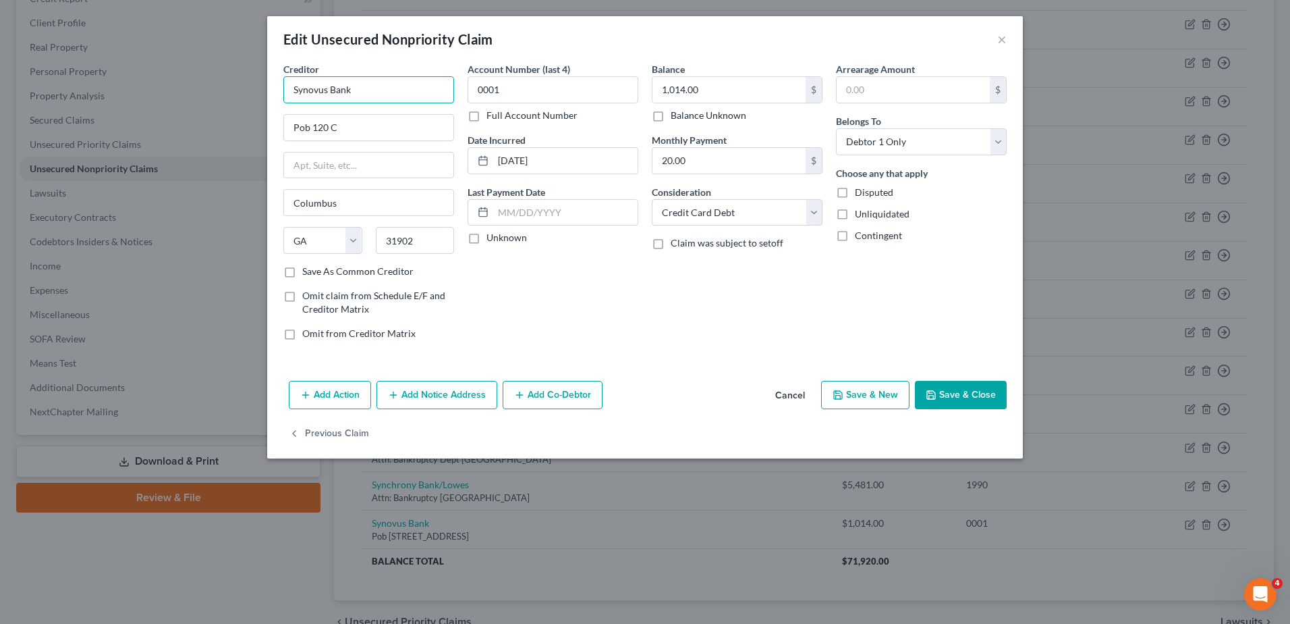
click at [369, 90] on input "Synovus Bank" at bounding box center [368, 89] width 171 height 27
click at [360, 129] on input "Pob 120 C" at bounding box center [368, 128] width 169 height 26
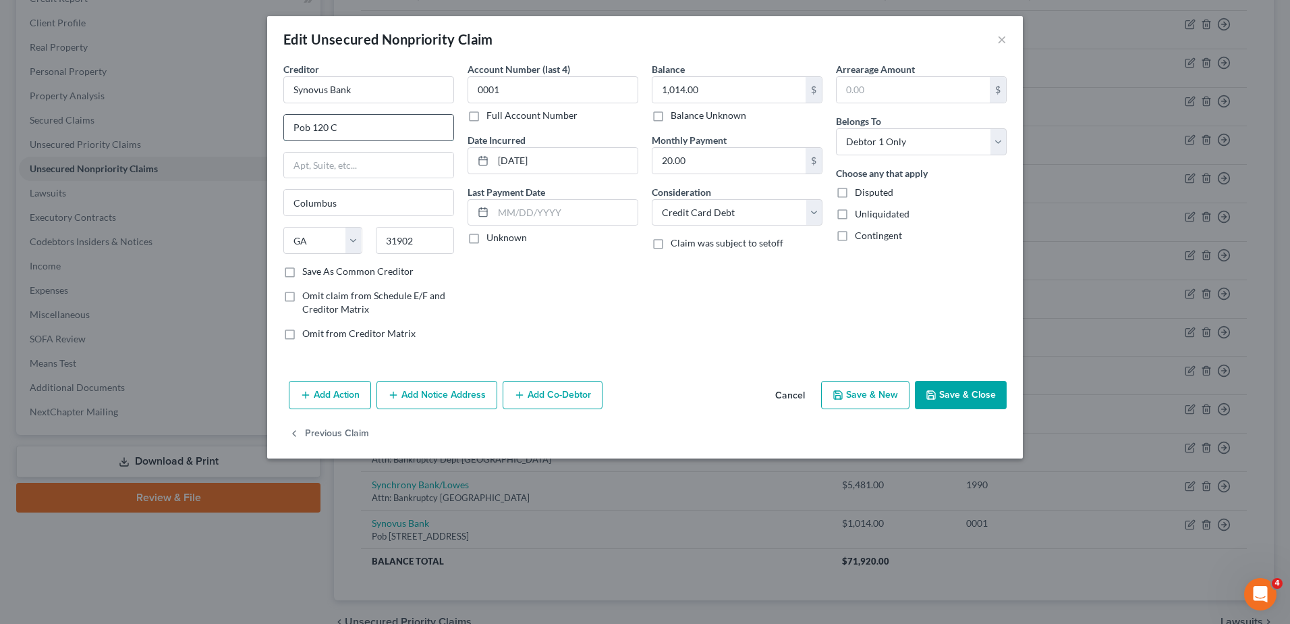
click at [360, 129] on input "Pob 120 C" at bounding box center [368, 128] width 169 height 26
type input "PO Box 120"
click at [701, 166] on input "20.00" at bounding box center [729, 161] width 153 height 26
type input "0.00"
click at [564, 308] on div "Account Number (last 4) 0001 Full Account Number Date Incurred [DATE] Last Paym…" at bounding box center [553, 206] width 184 height 289
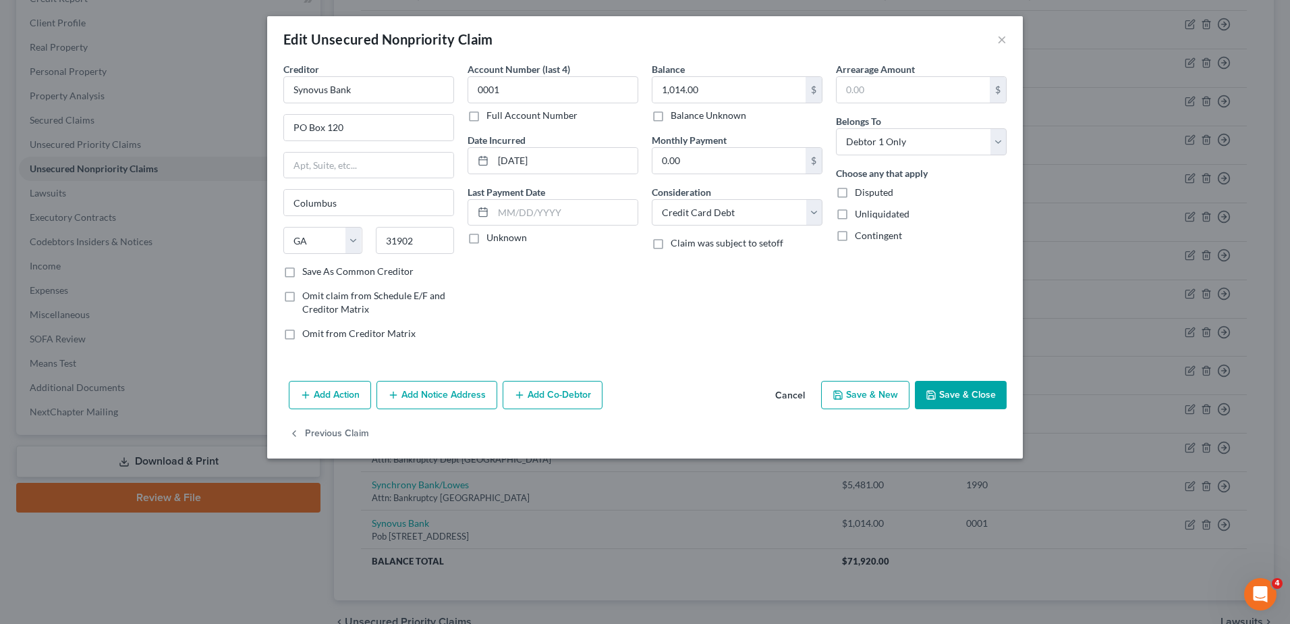
click at [935, 392] on icon "button" at bounding box center [931, 394] width 11 height 11
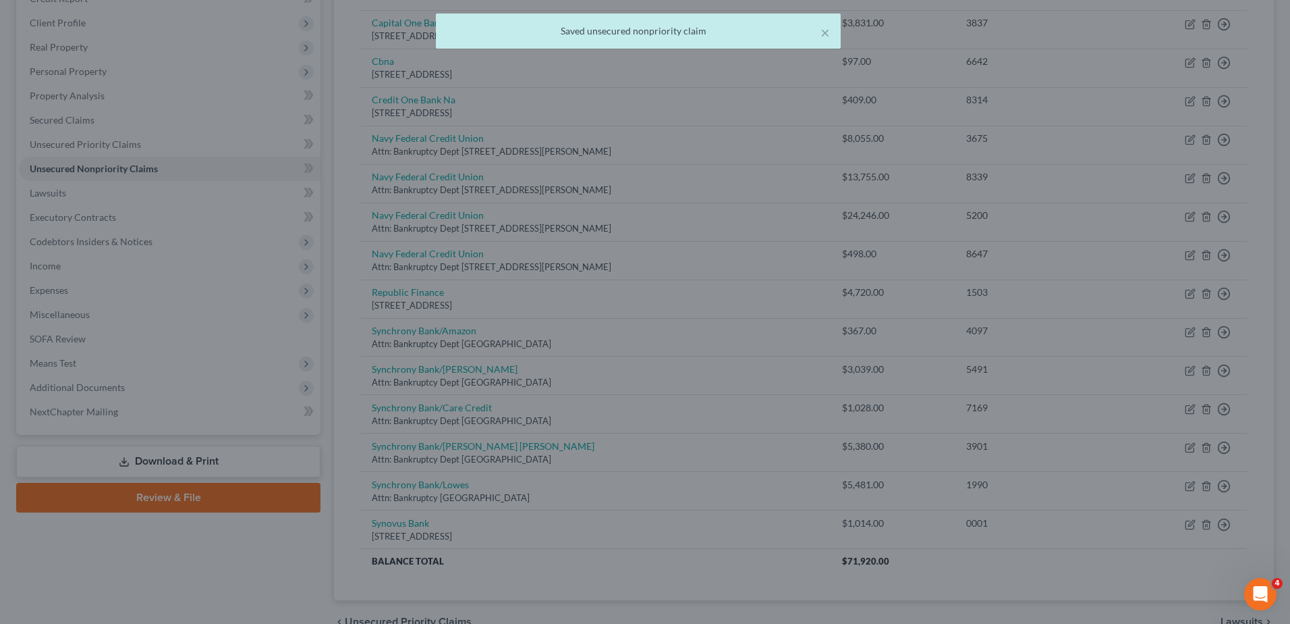
type input "0"
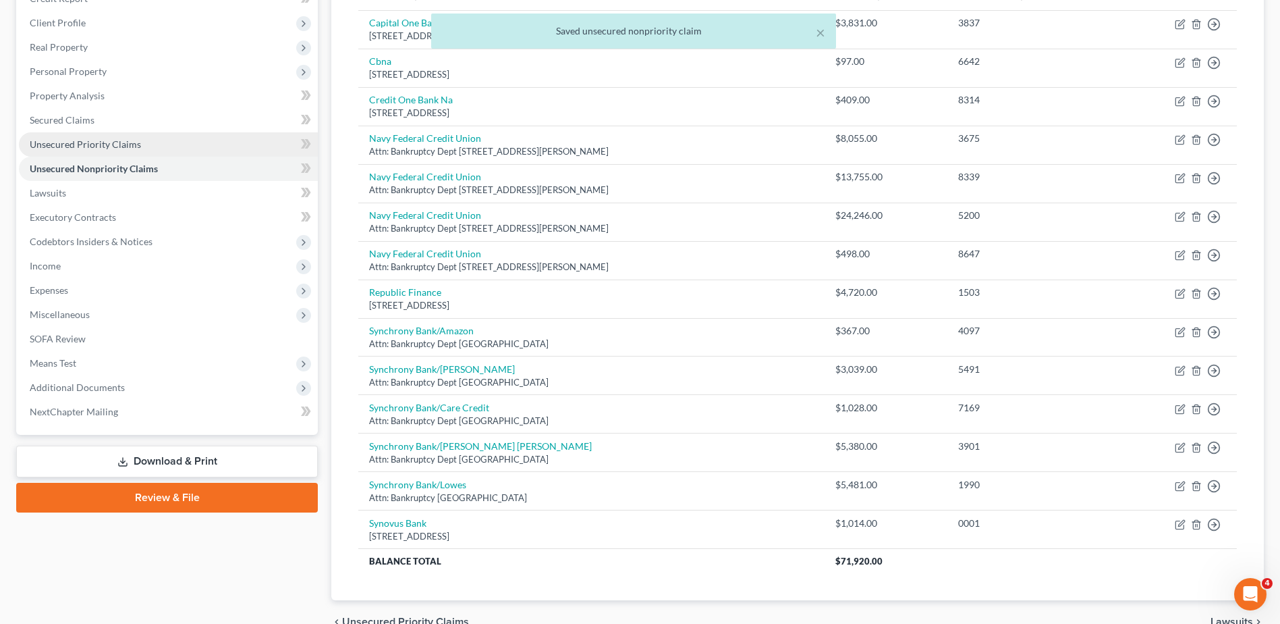
click at [117, 153] on link "Unsecured Priority Claims" at bounding box center [168, 144] width 299 height 24
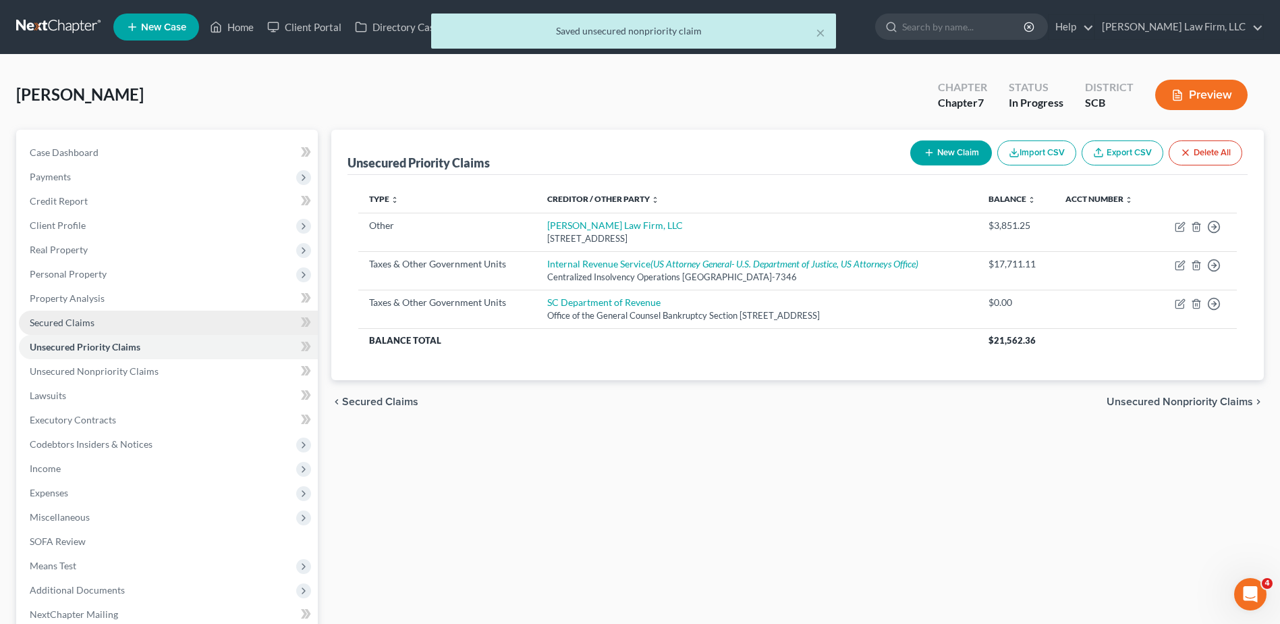
click at [76, 317] on span "Secured Claims" at bounding box center [62, 322] width 65 height 11
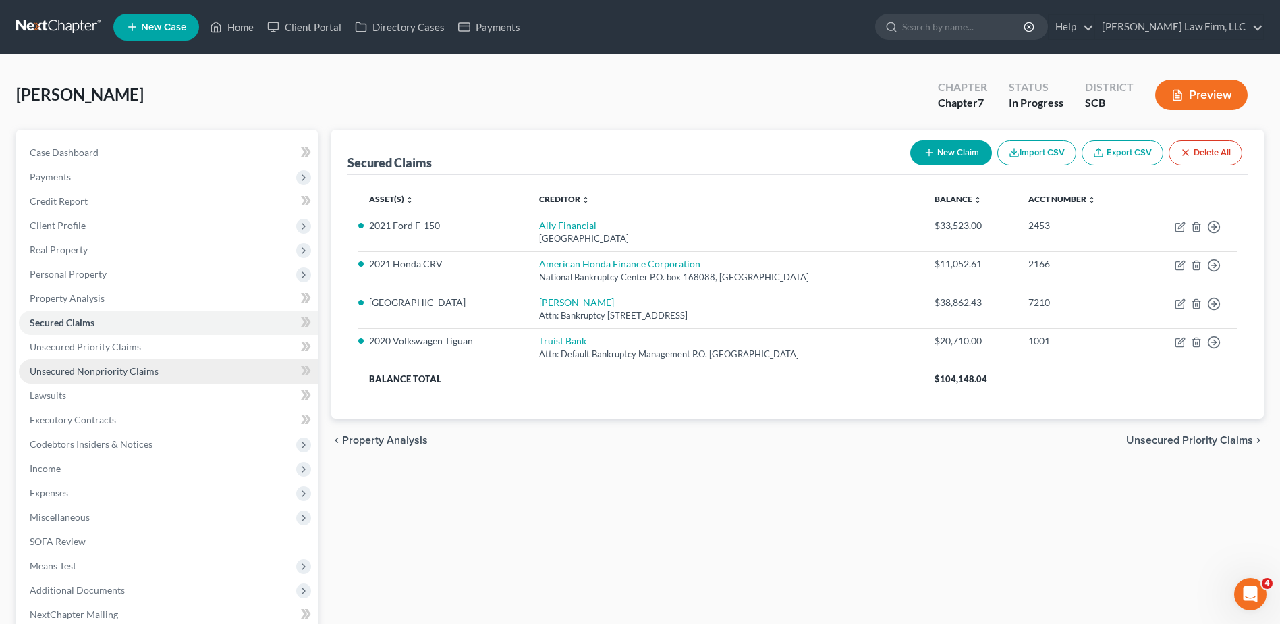
click at [79, 368] on span "Unsecured Nonpriority Claims" at bounding box center [94, 370] width 129 height 11
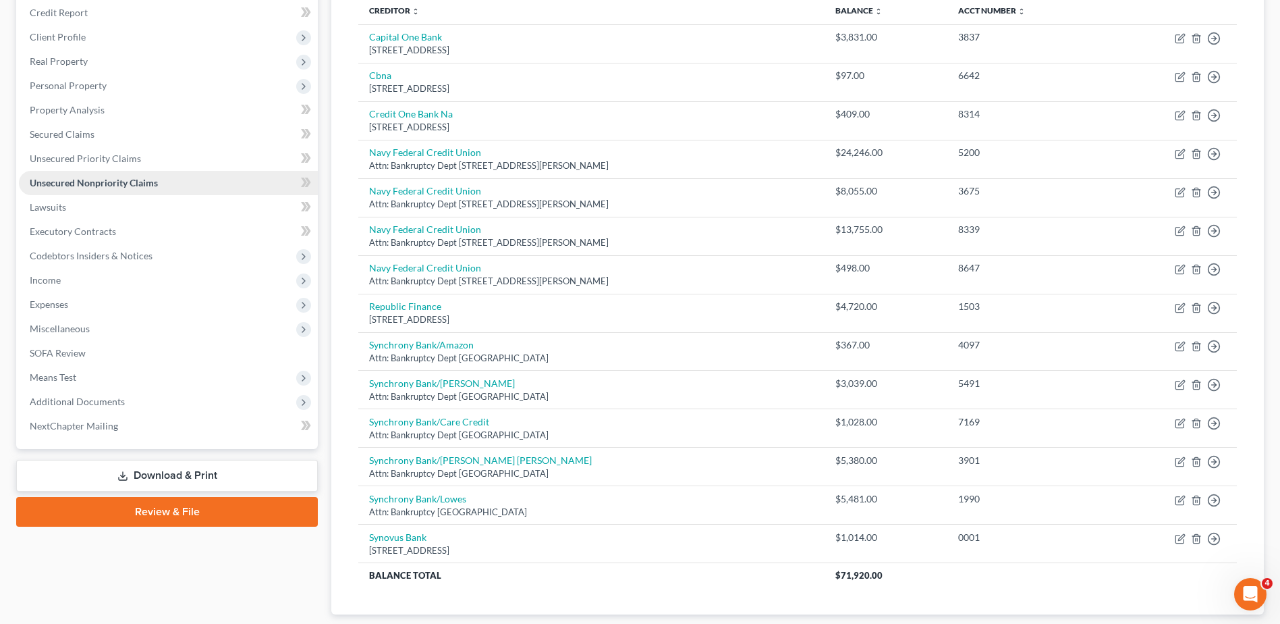
scroll to position [67, 0]
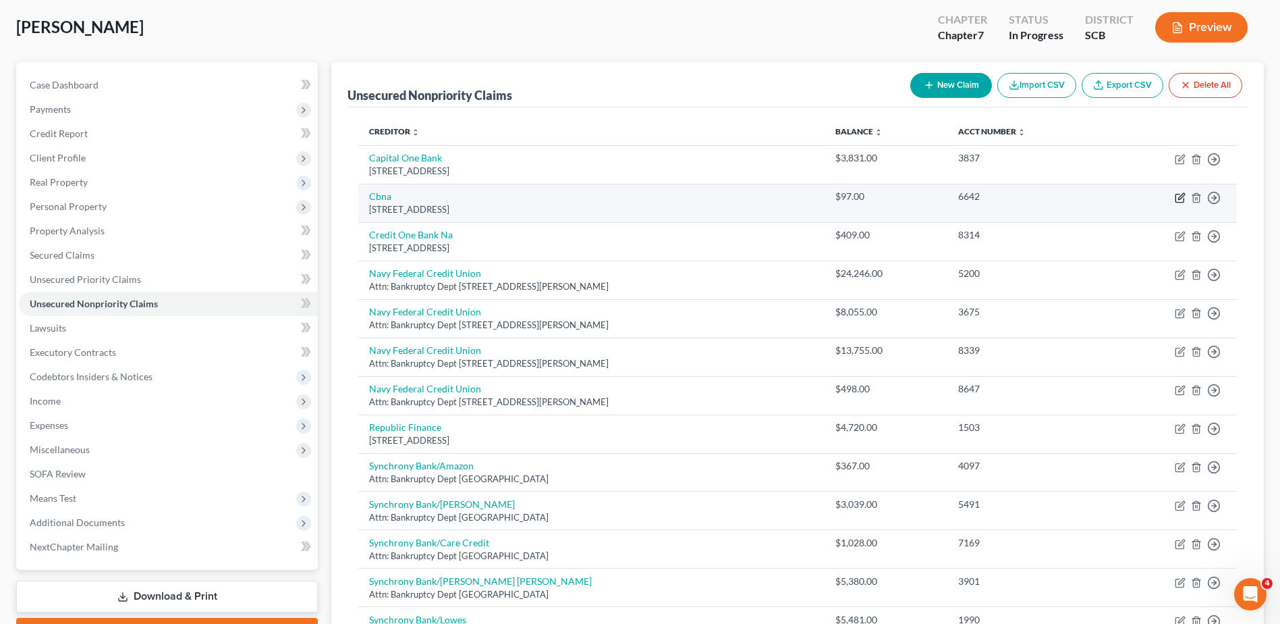
click at [1177, 195] on icon "button" at bounding box center [1180, 197] width 11 height 11
select select "43"
select select "2"
select select "0"
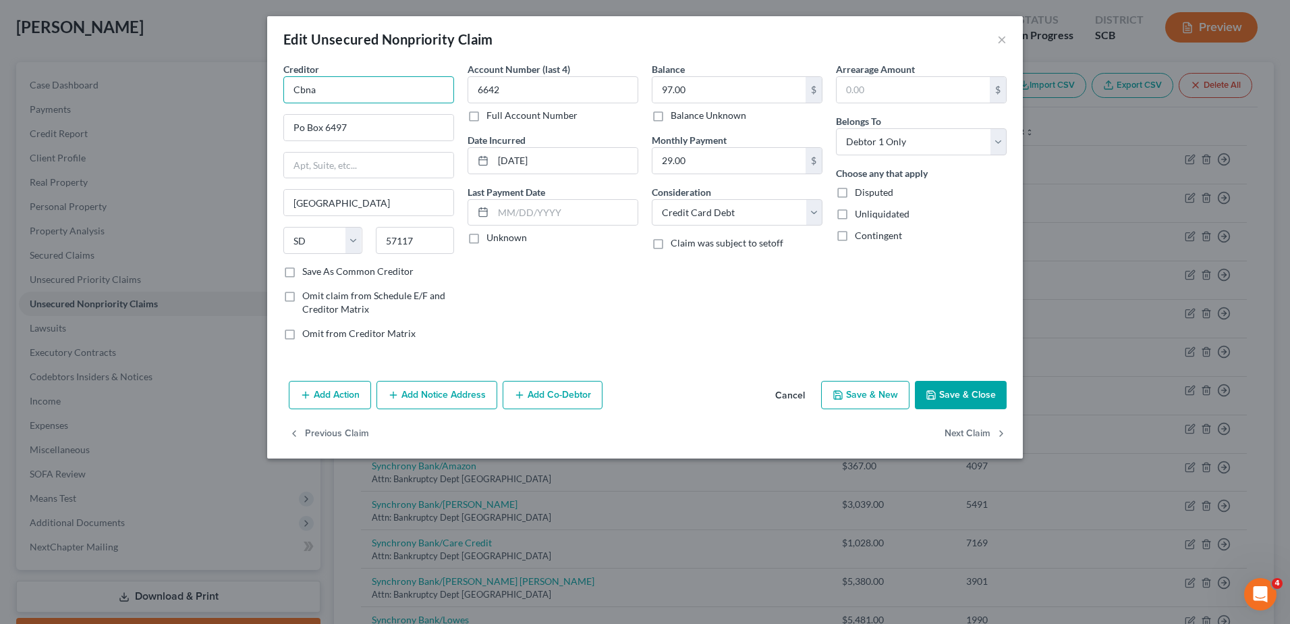
drag, startPoint x: 350, startPoint y: 86, endPoint x: 346, endPoint y: 92, distance: 7.7
click at [350, 86] on input "Cbna" at bounding box center [368, 89] width 171 height 27
click at [349, 88] on input "Cbna" at bounding box center [368, 89] width 171 height 27
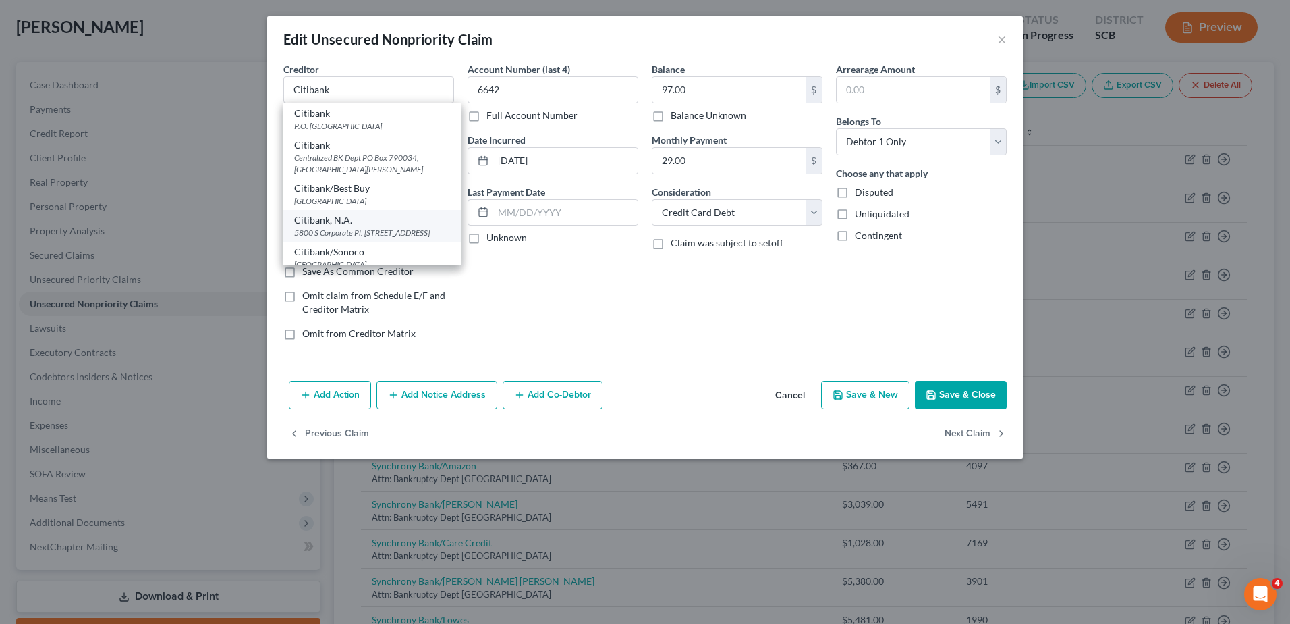
click at [372, 231] on div "5800 S Corporate Pl. [STREET_ADDRESS]" at bounding box center [372, 232] width 156 height 11
type input "Citibank, N.A."
type input "5800 S Corporate Pl."
type input "PO Box 790034"
type input "57108"
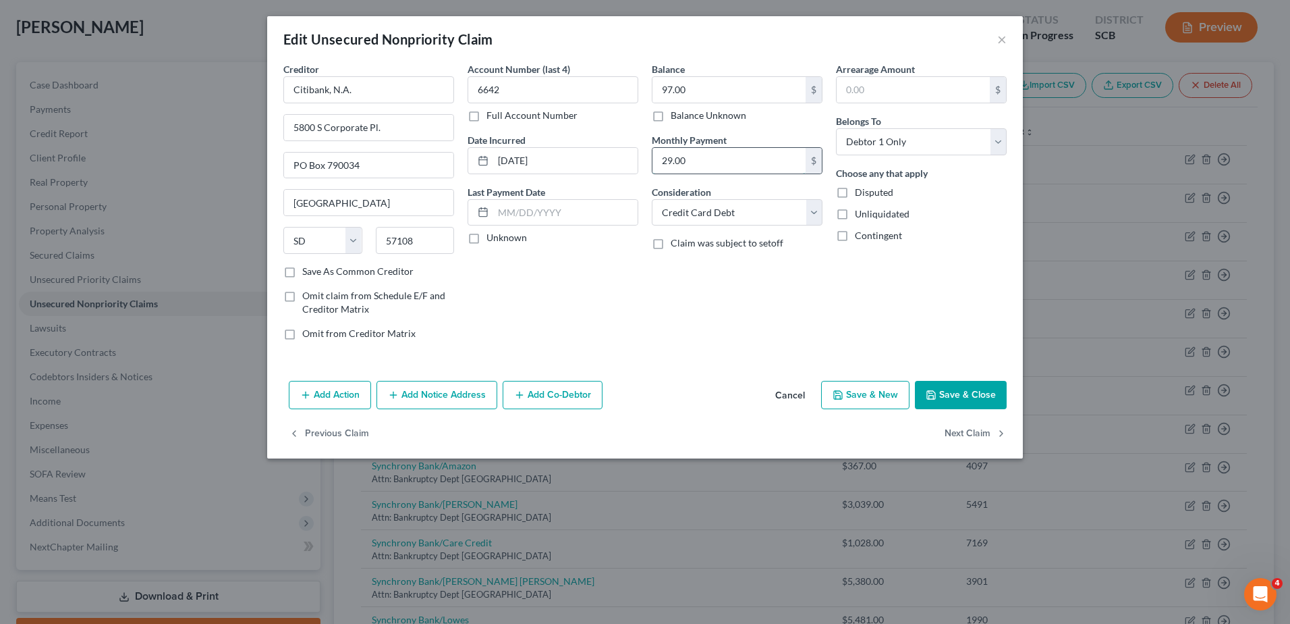
click at [717, 157] on input "29.00" at bounding box center [729, 161] width 153 height 26
type input "0.00"
click at [947, 393] on button "Save & Close" at bounding box center [961, 395] width 92 height 28
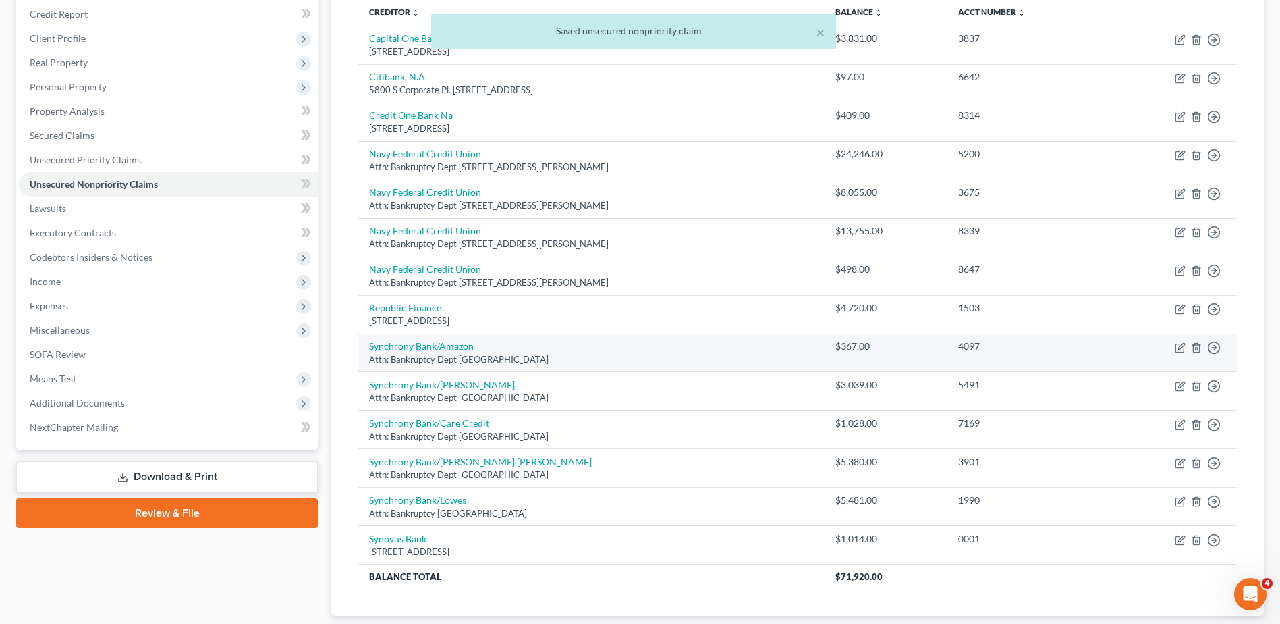
scroll to position [71, 0]
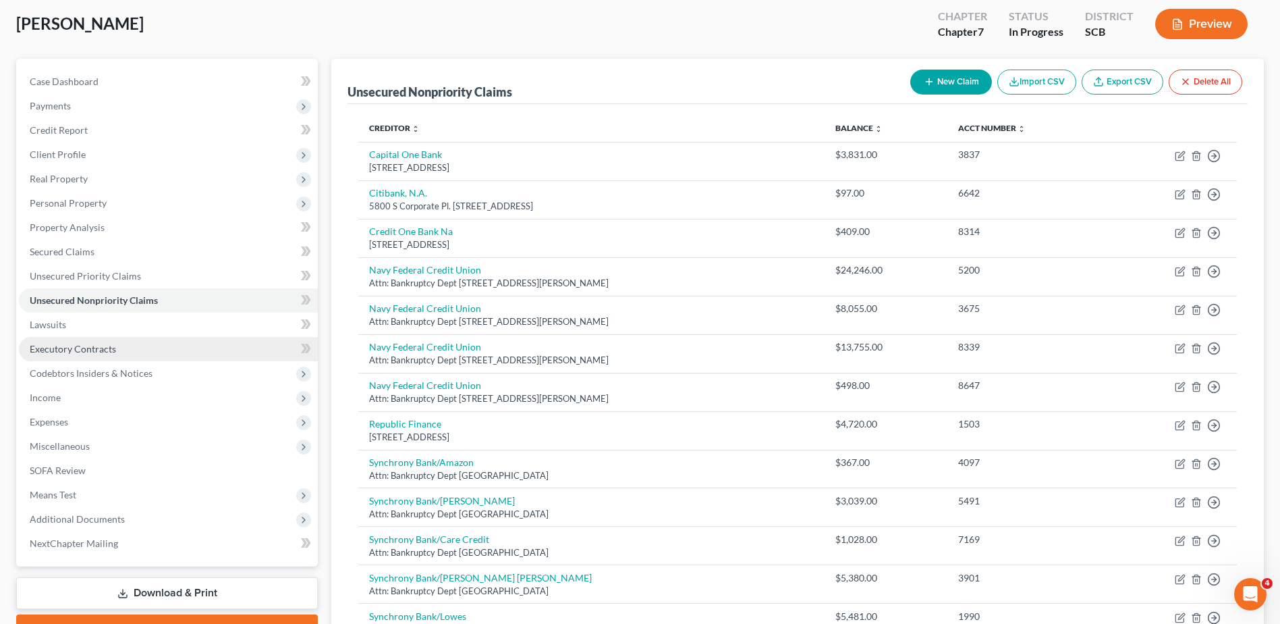
click at [76, 352] on span "Executory Contracts" at bounding box center [73, 348] width 86 height 11
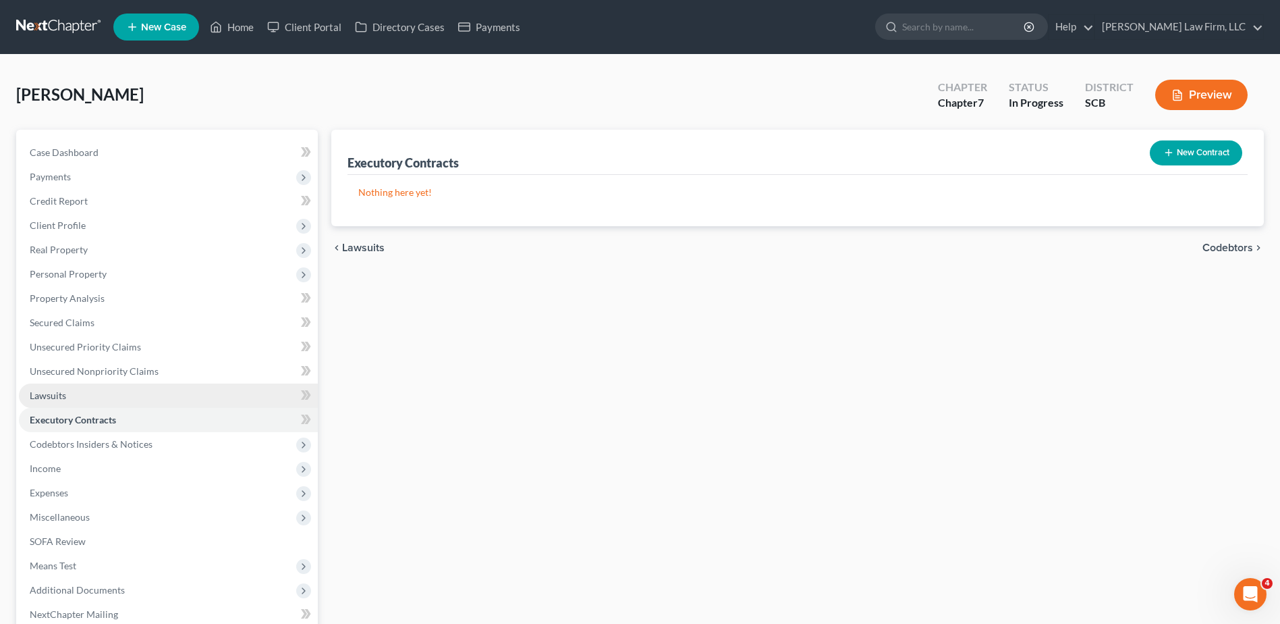
click at [72, 396] on link "Lawsuits" at bounding box center [168, 395] width 299 height 24
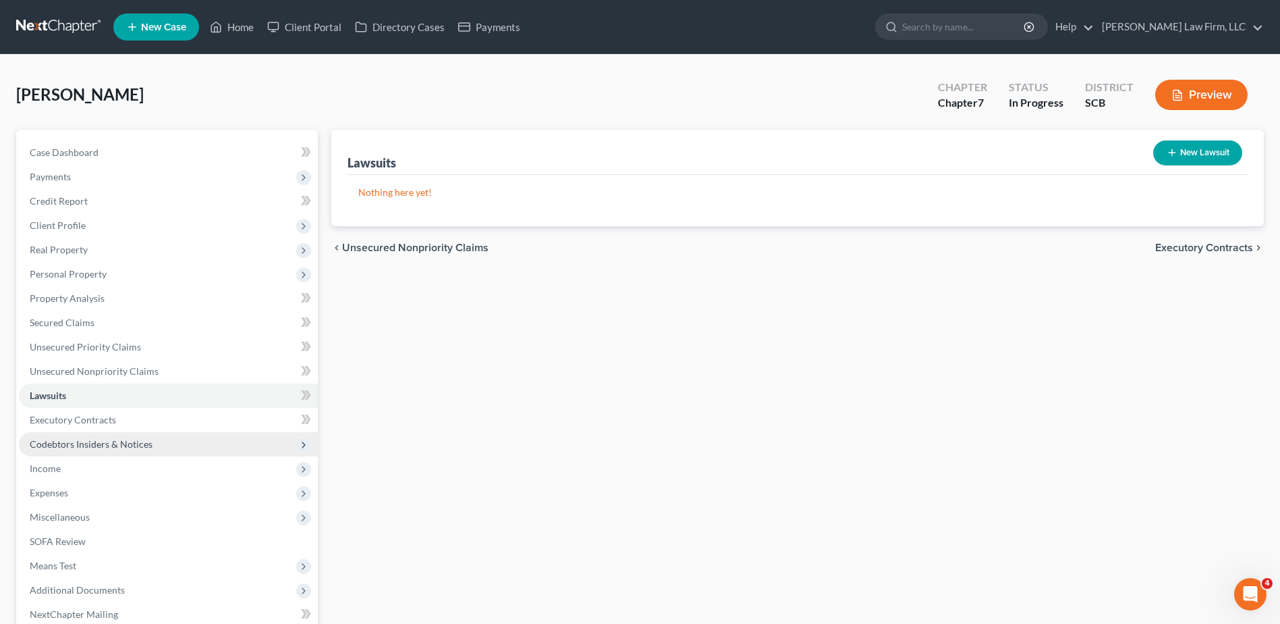
click at [86, 446] on span "Codebtors Insiders & Notices" at bounding box center [91, 443] width 123 height 11
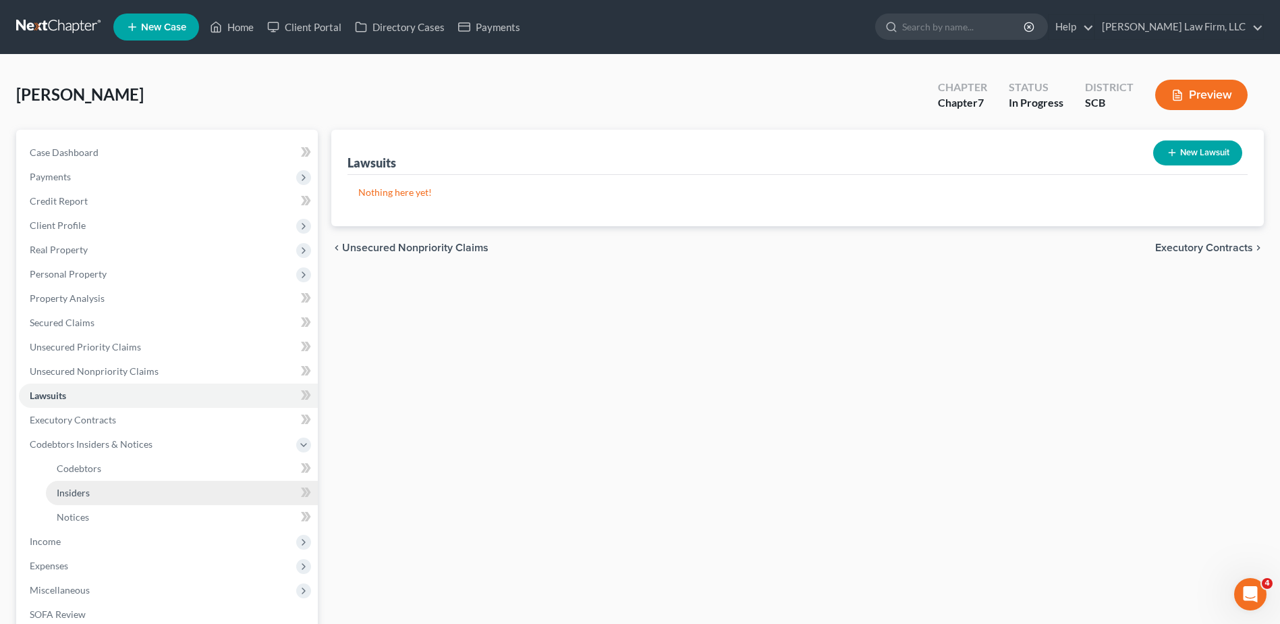
click at [80, 493] on span "Insiders" at bounding box center [73, 492] width 33 height 11
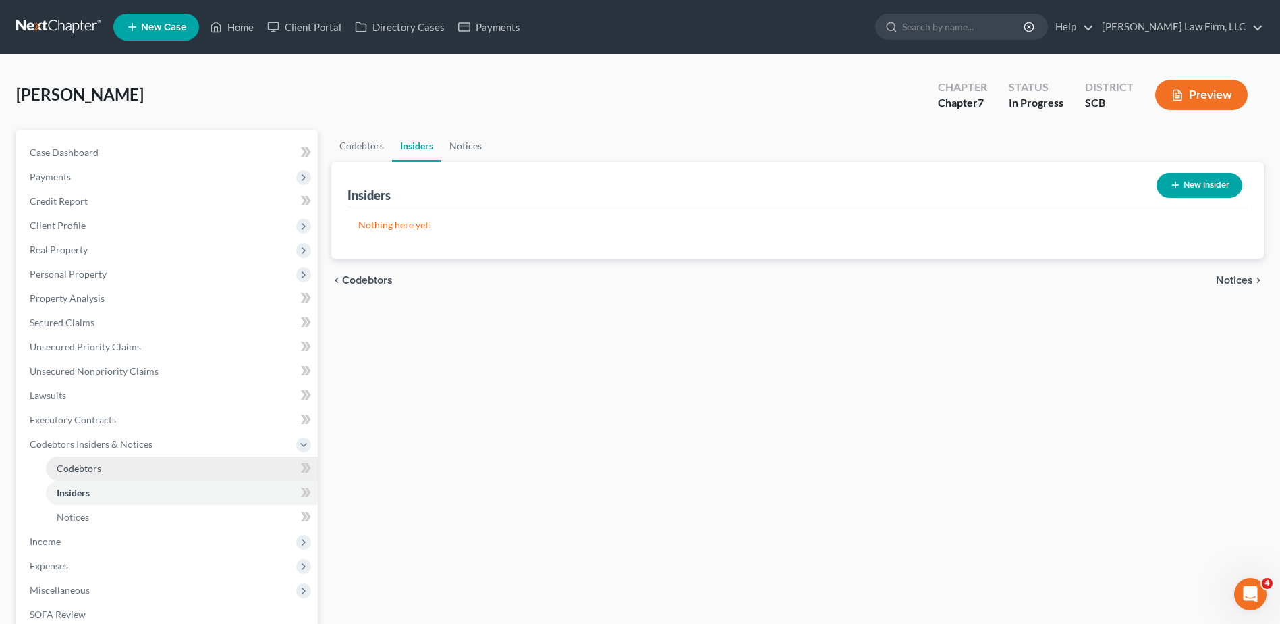
click at [80, 463] on span "Codebtors" at bounding box center [79, 467] width 45 height 11
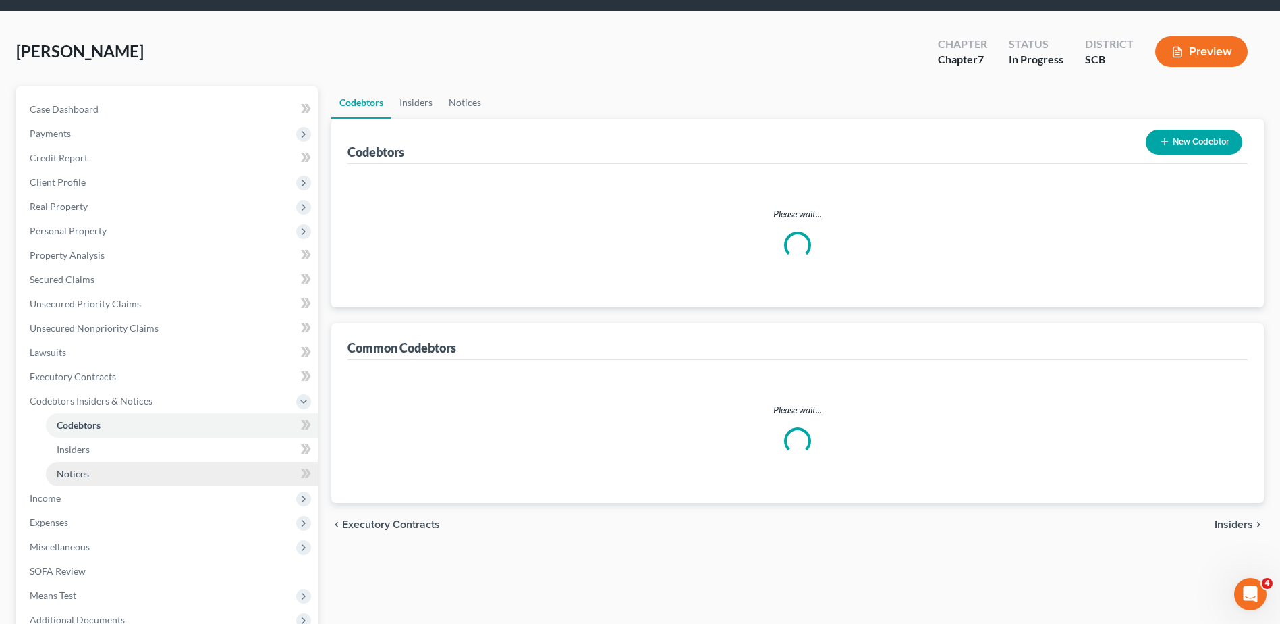
scroll to position [135, 0]
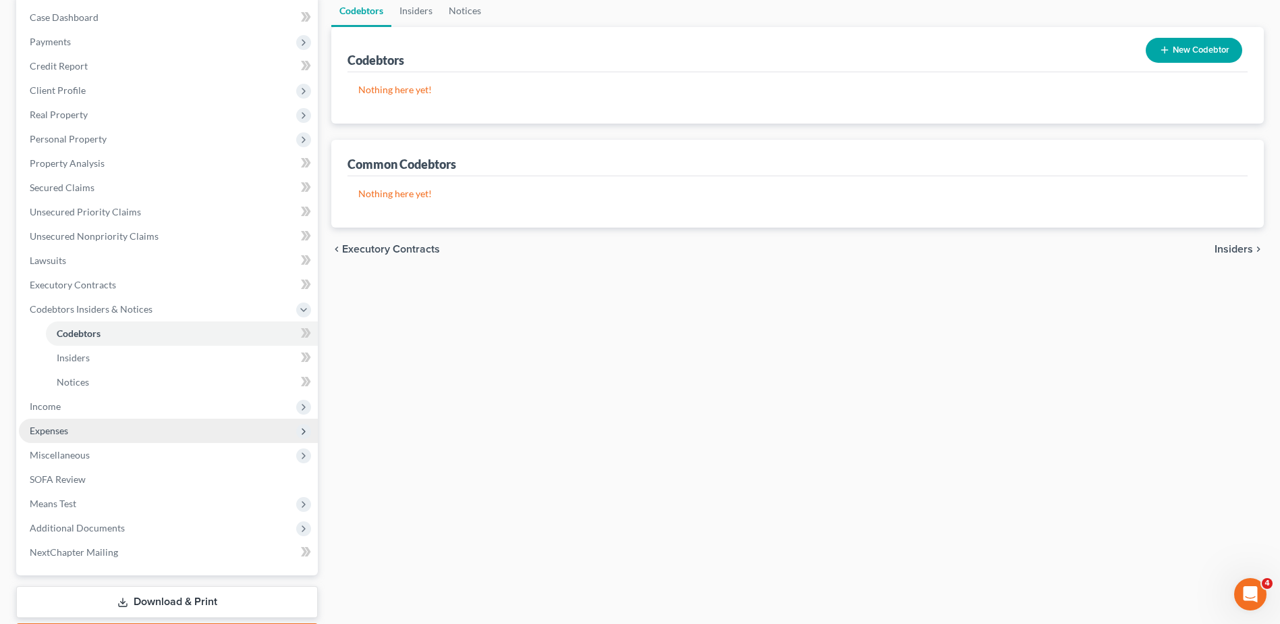
click at [61, 427] on span "Expenses" at bounding box center [49, 429] width 38 height 11
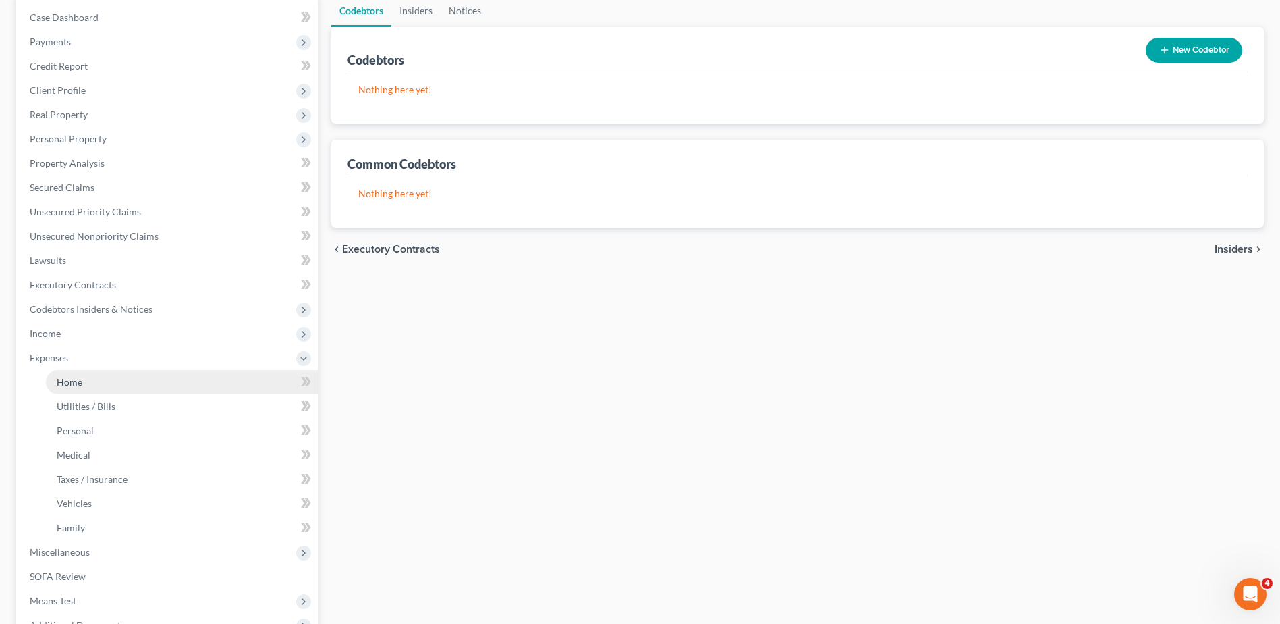
click at [86, 379] on link "Home" at bounding box center [182, 382] width 272 height 24
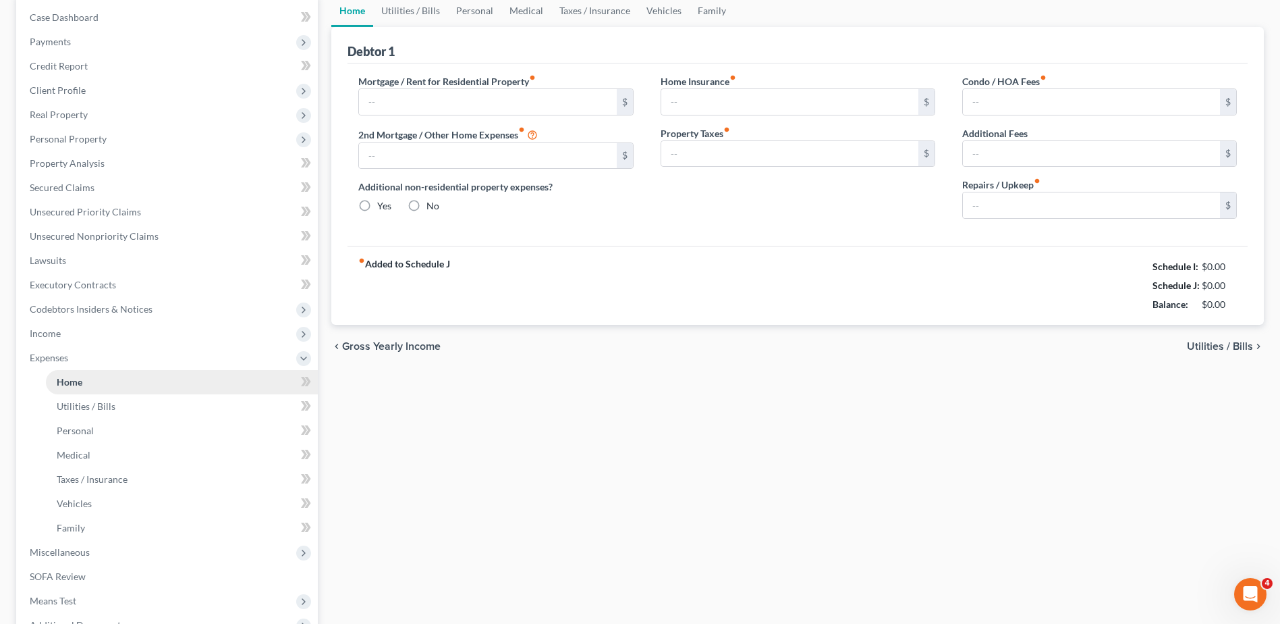
scroll to position [2, 0]
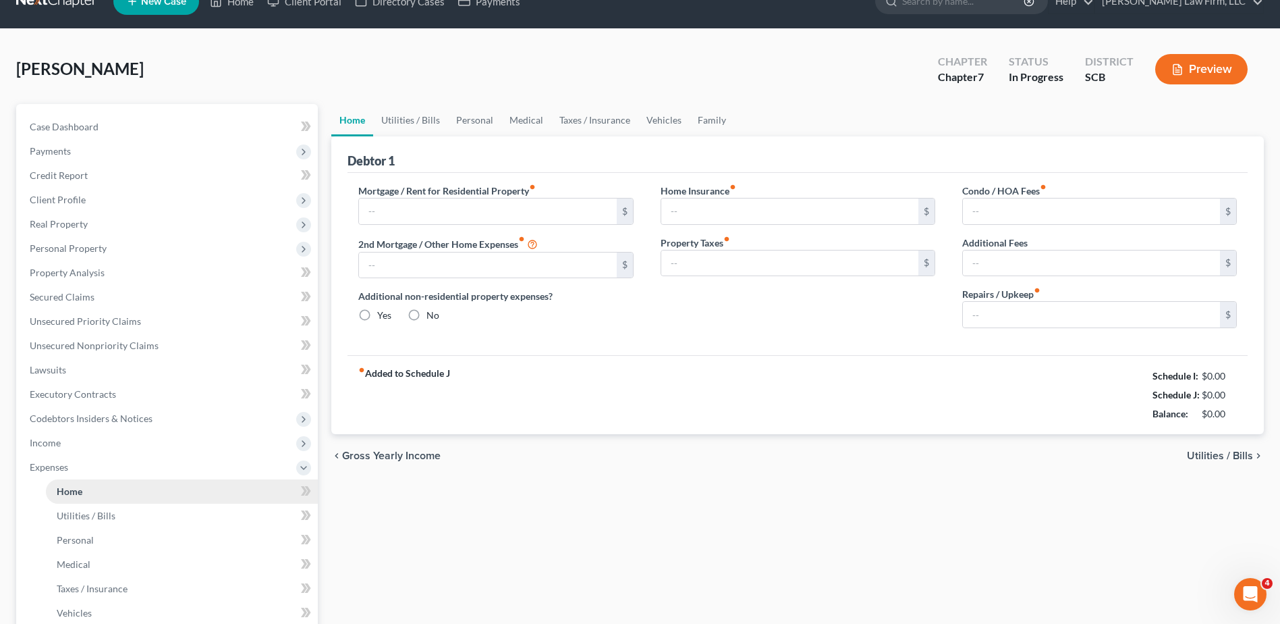
type input "0.00"
radio input "true"
type input "234.75"
type input "37.96"
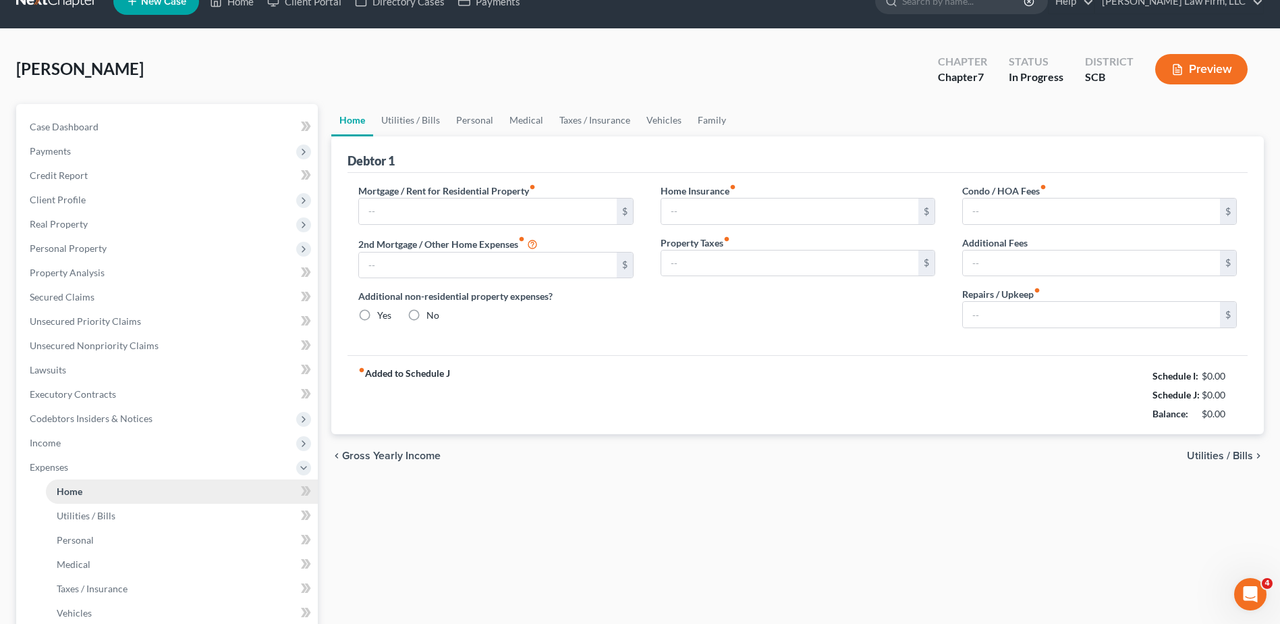
type input "0.00"
type input "200.00"
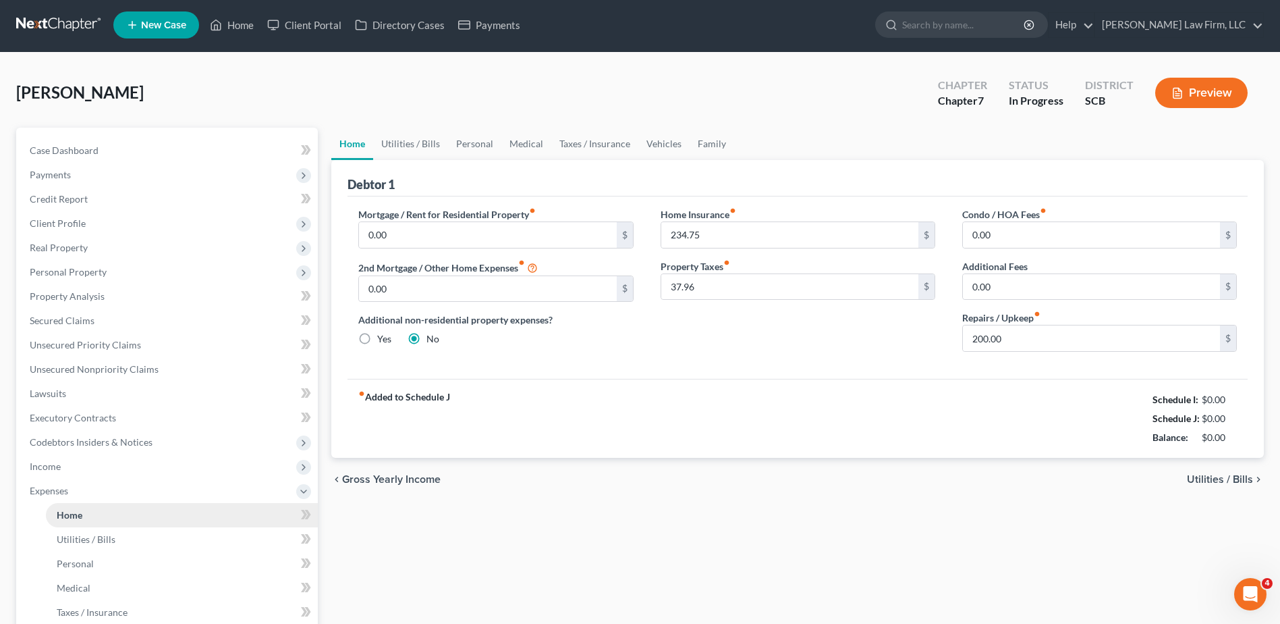
scroll to position [0, 0]
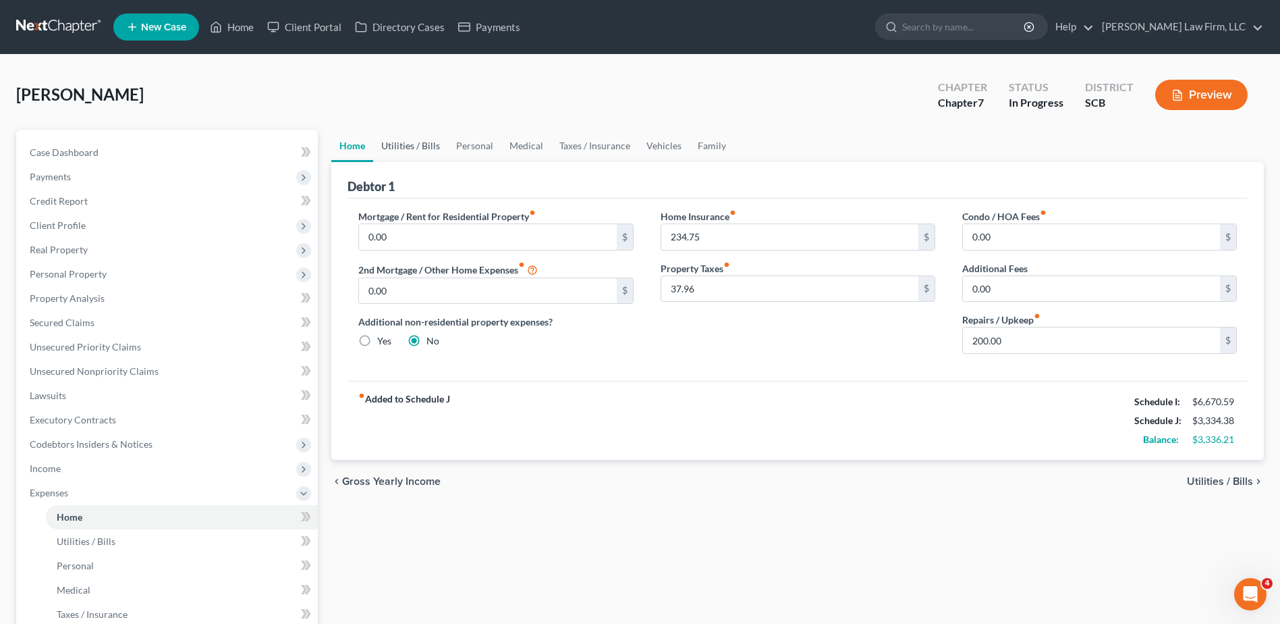
click at [391, 153] on link "Utilities / Bills" at bounding box center [410, 146] width 75 height 32
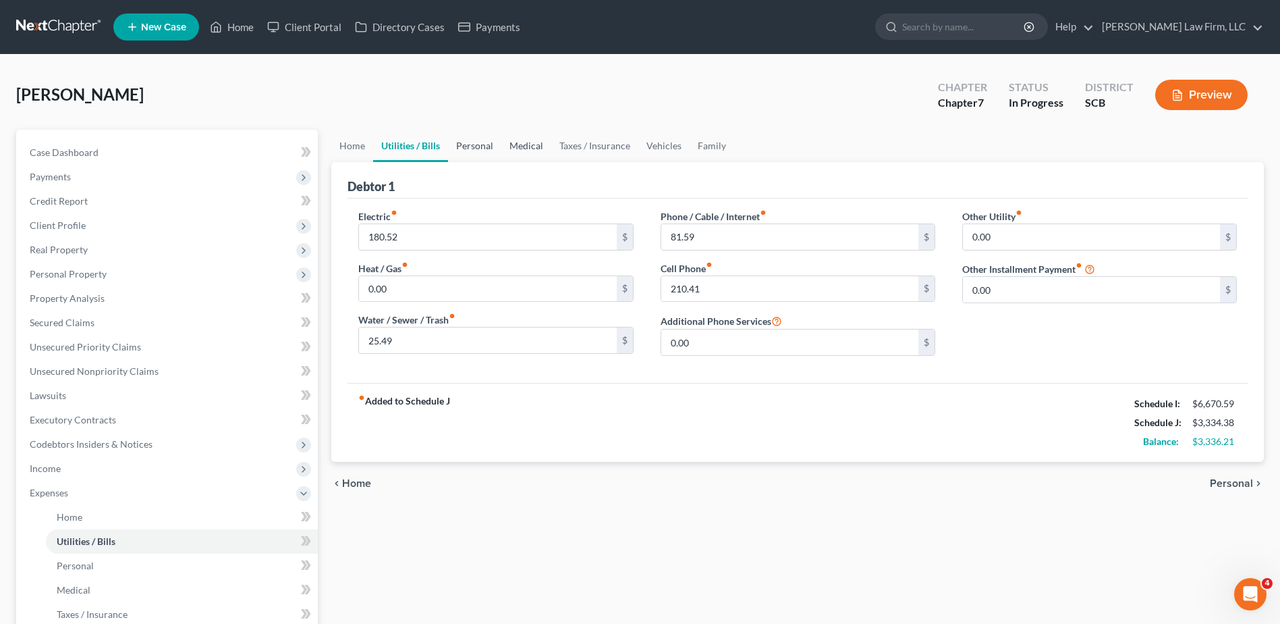
click at [463, 141] on link "Personal" at bounding box center [474, 146] width 53 height 32
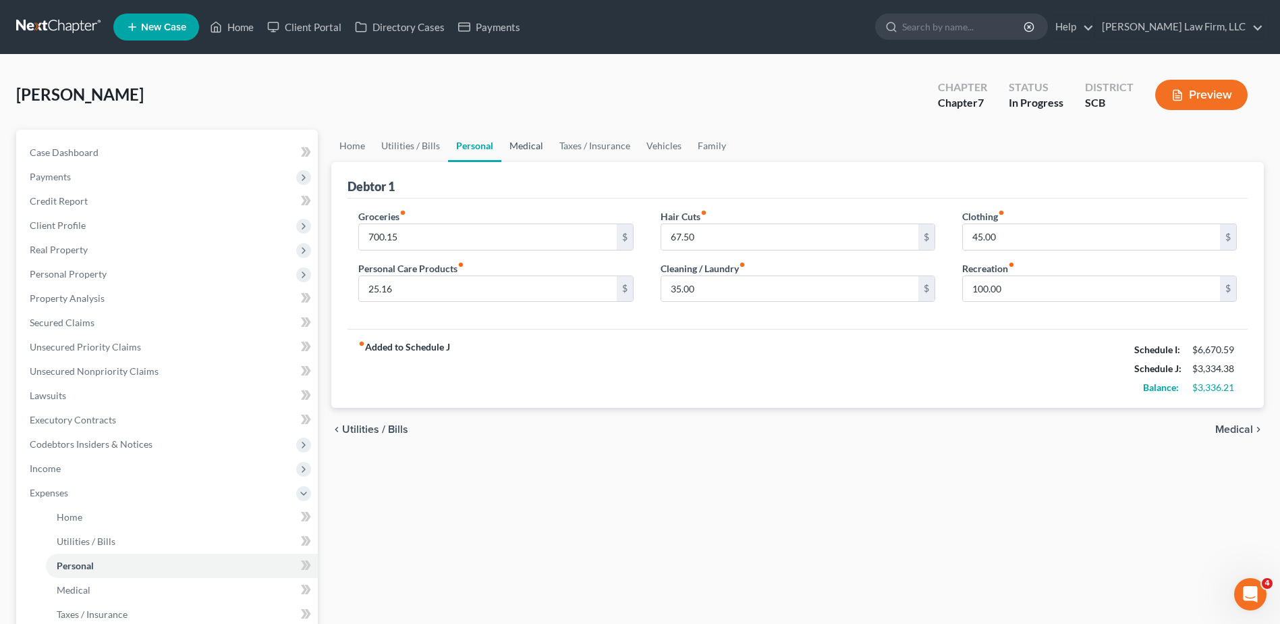
click at [524, 145] on link "Medical" at bounding box center [526, 146] width 50 height 32
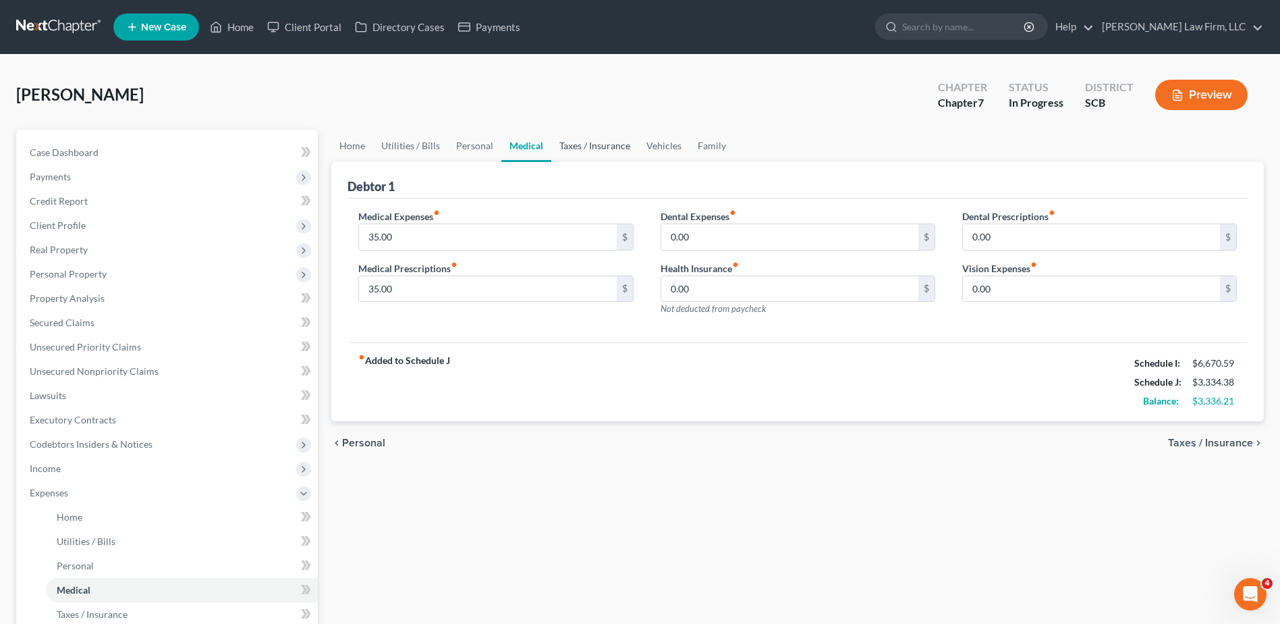
click at [581, 147] on link "Taxes / Insurance" at bounding box center [594, 146] width 87 height 32
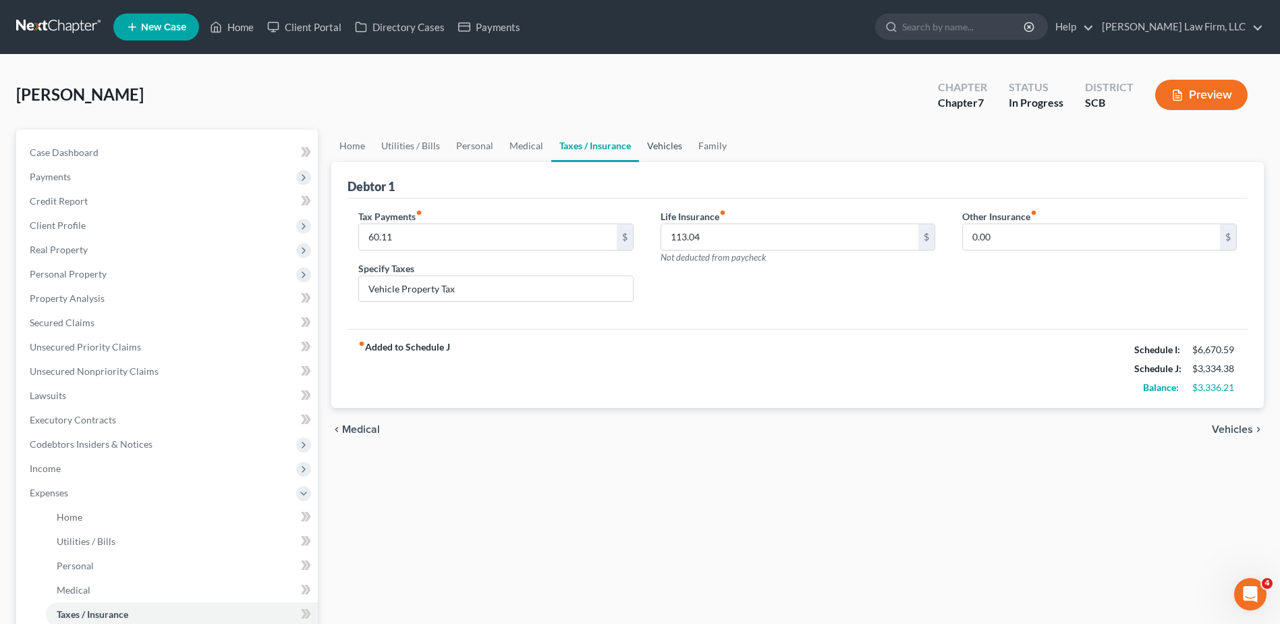
click at [671, 146] on link "Vehicles" at bounding box center [664, 146] width 51 height 32
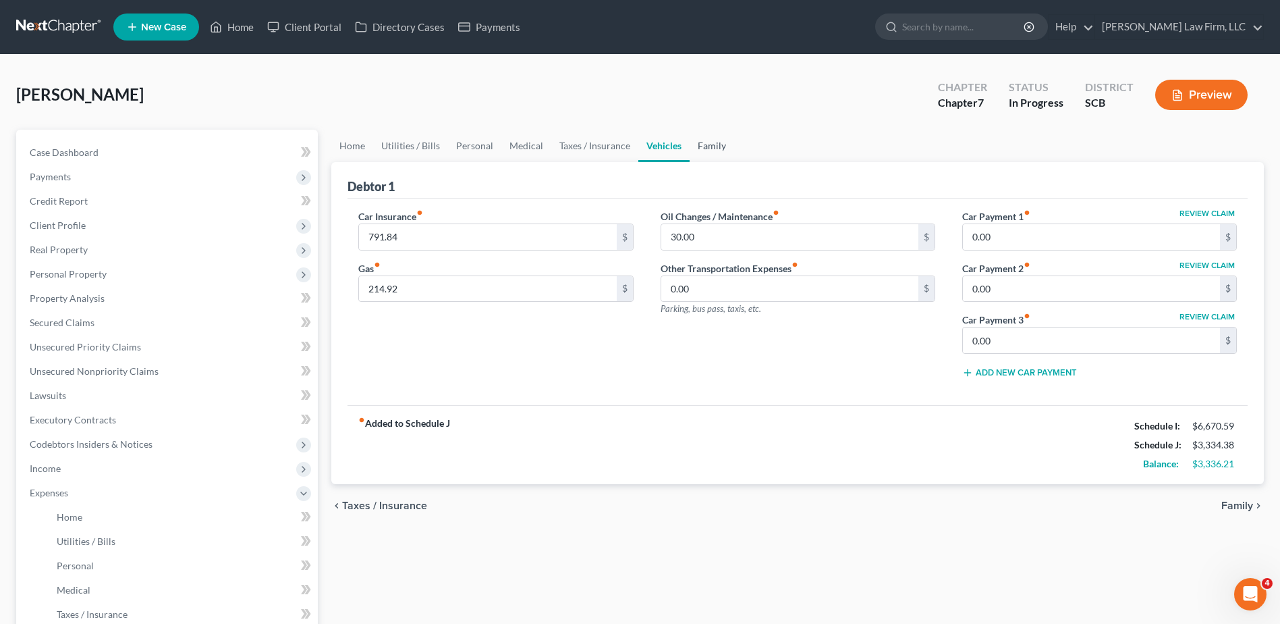
click at [711, 144] on link "Family" at bounding box center [712, 146] width 45 height 32
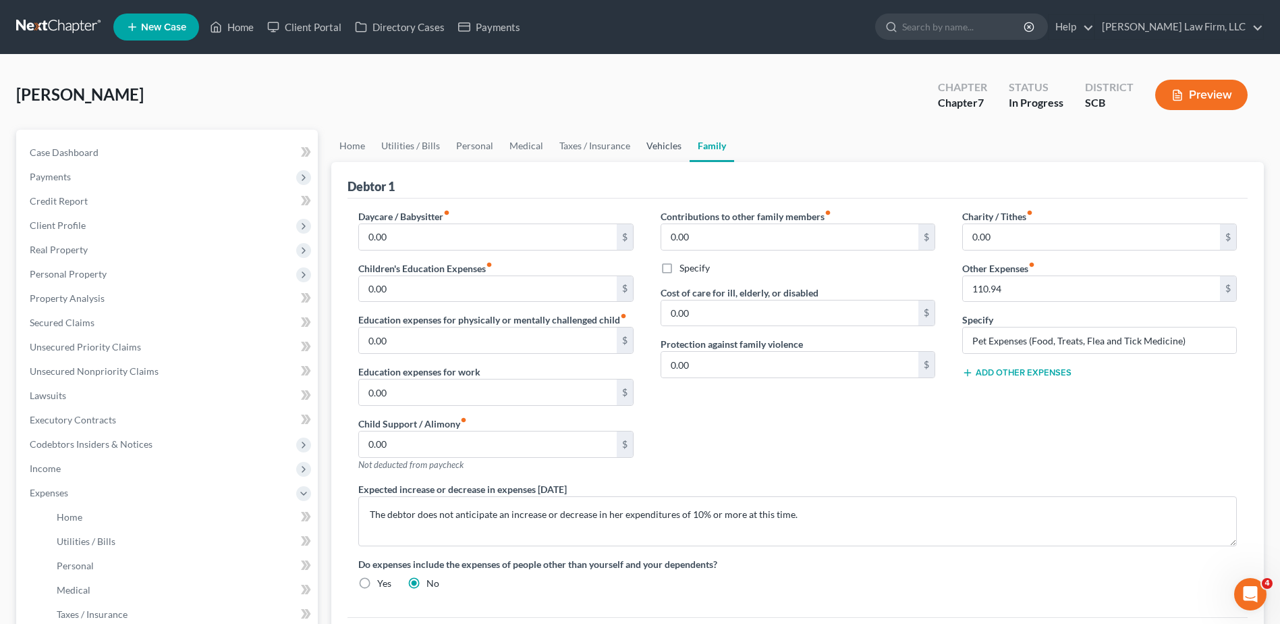
click at [653, 144] on link "Vehicles" at bounding box center [663, 146] width 51 height 32
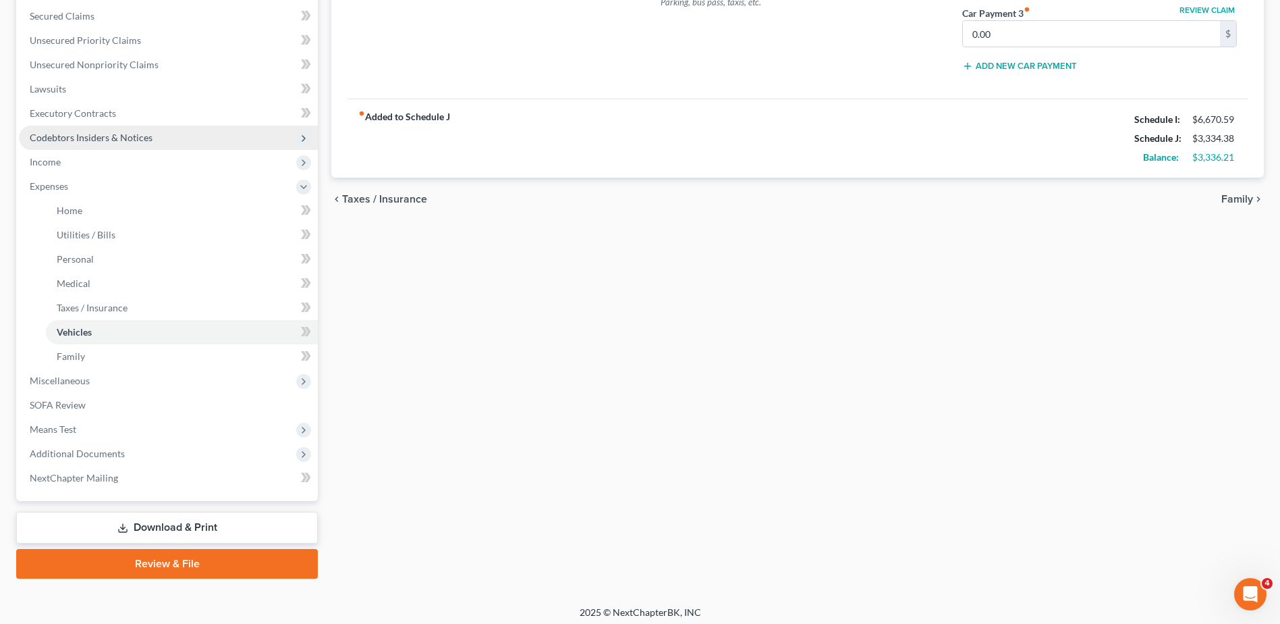
scroll to position [312, 0]
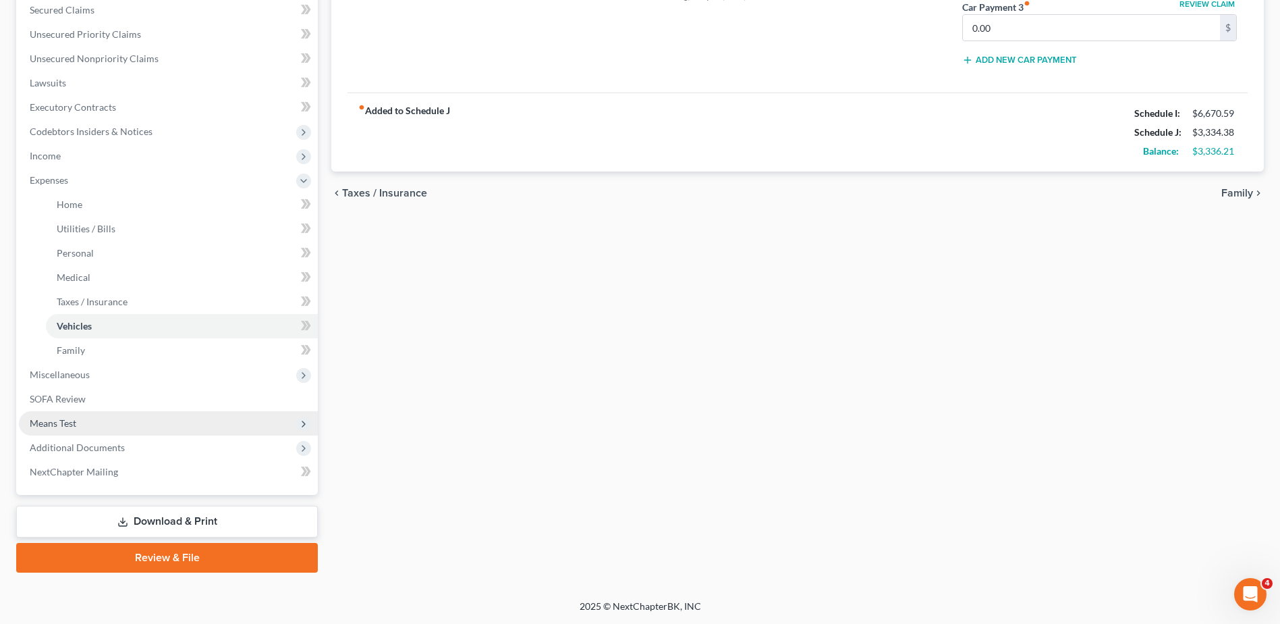
click at [70, 428] on span "Means Test" at bounding box center [53, 422] width 47 height 11
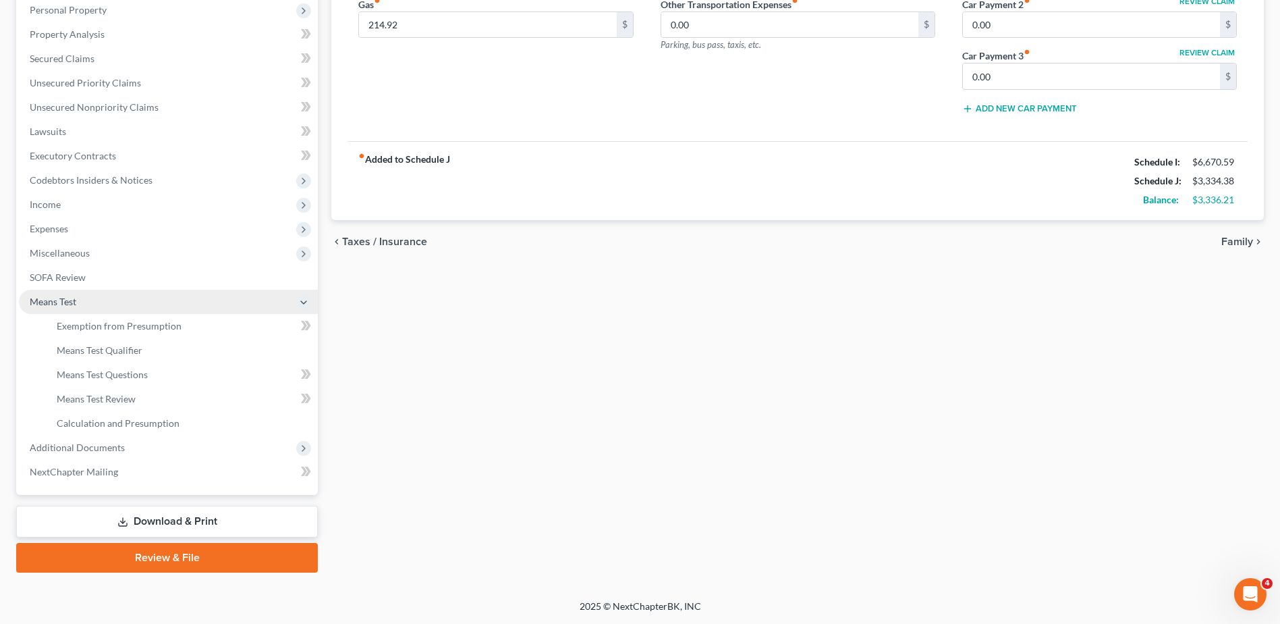
scroll to position [264, 0]
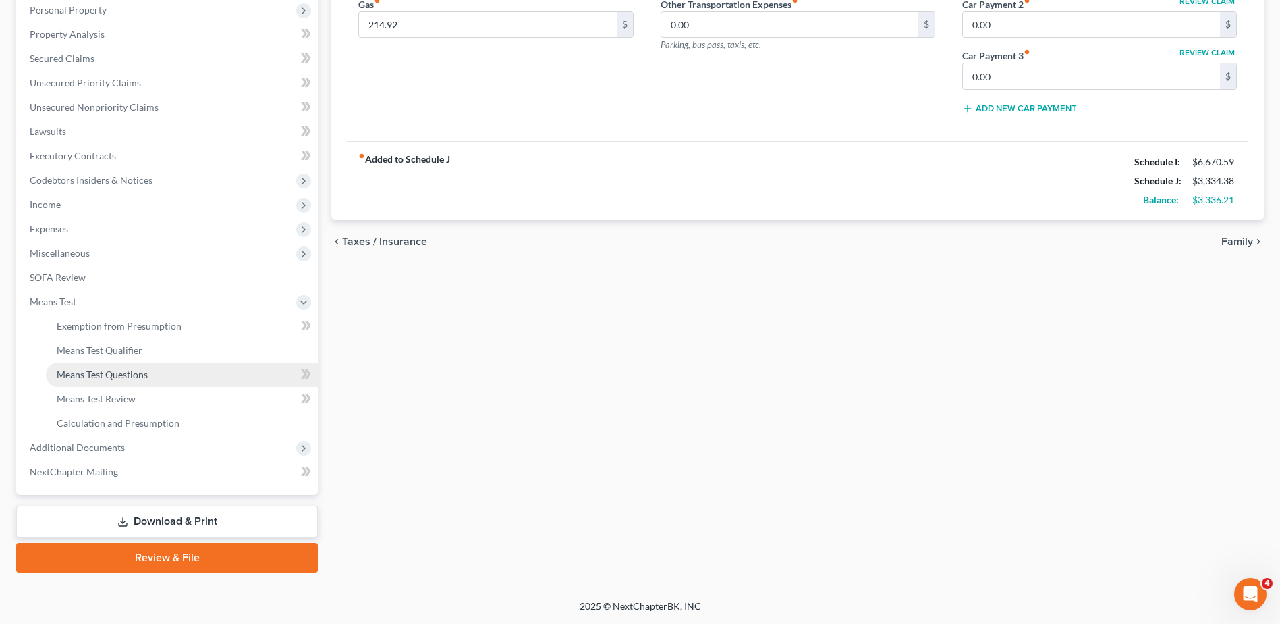
click at [99, 376] on span "Means Test Questions" at bounding box center [102, 373] width 91 height 11
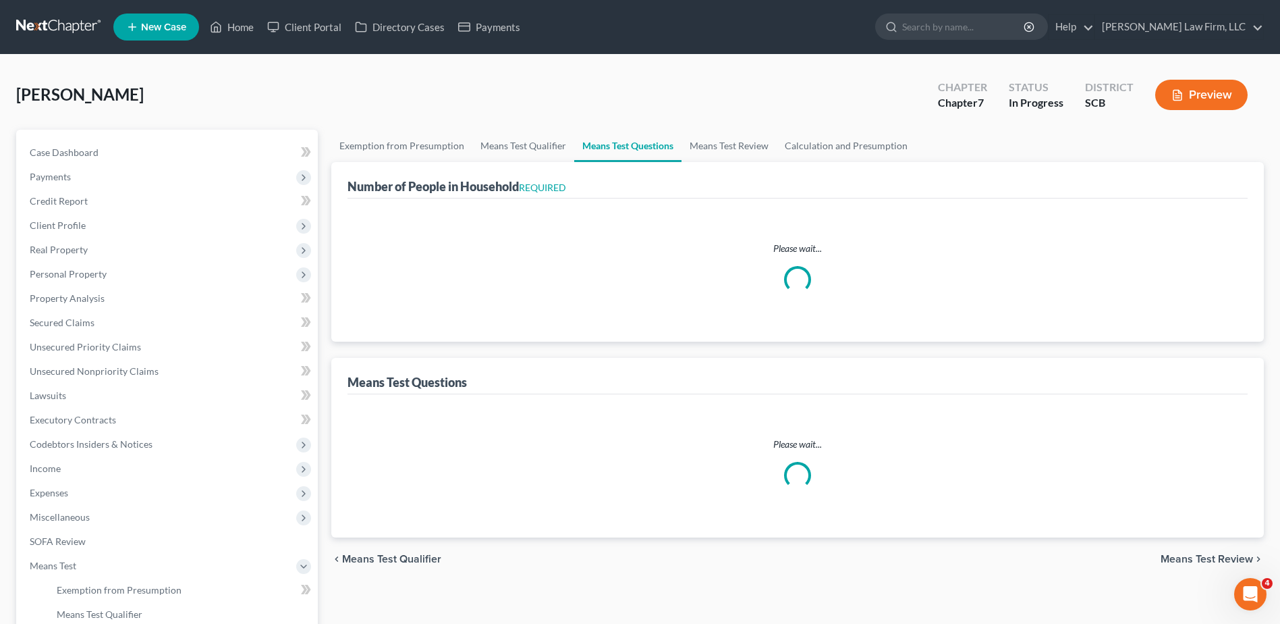
select select "1"
select select "60"
select select "1"
select select "60"
select select "1"
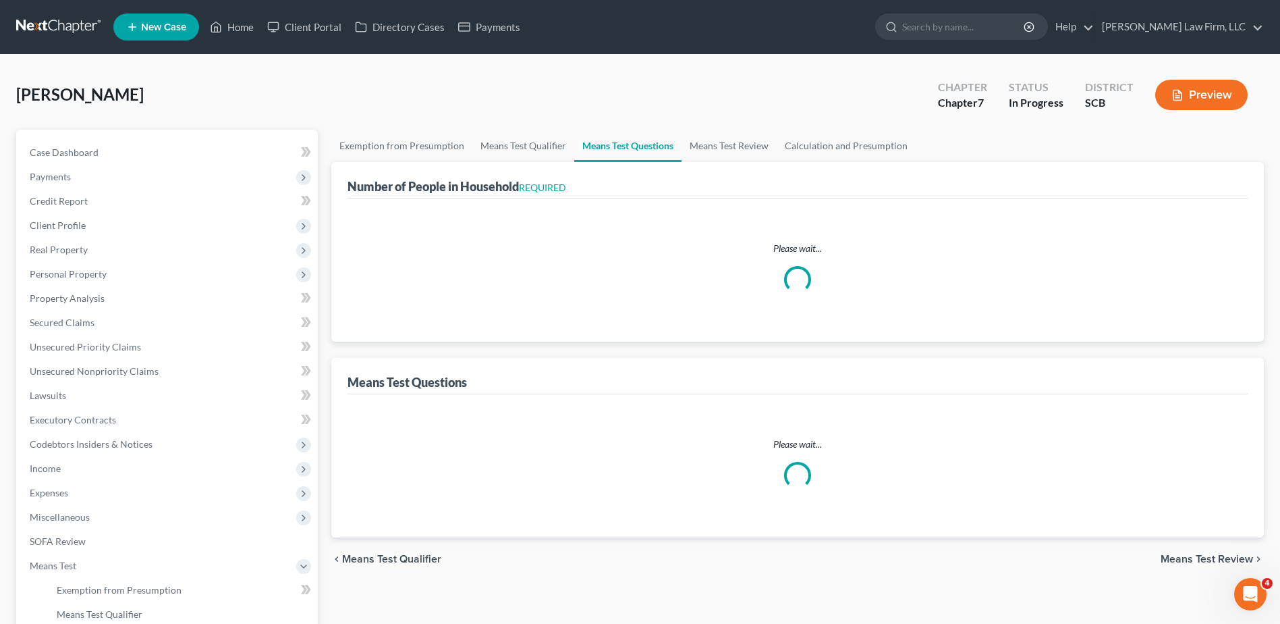
select select "60"
select select "0"
select select "60"
select select "1"
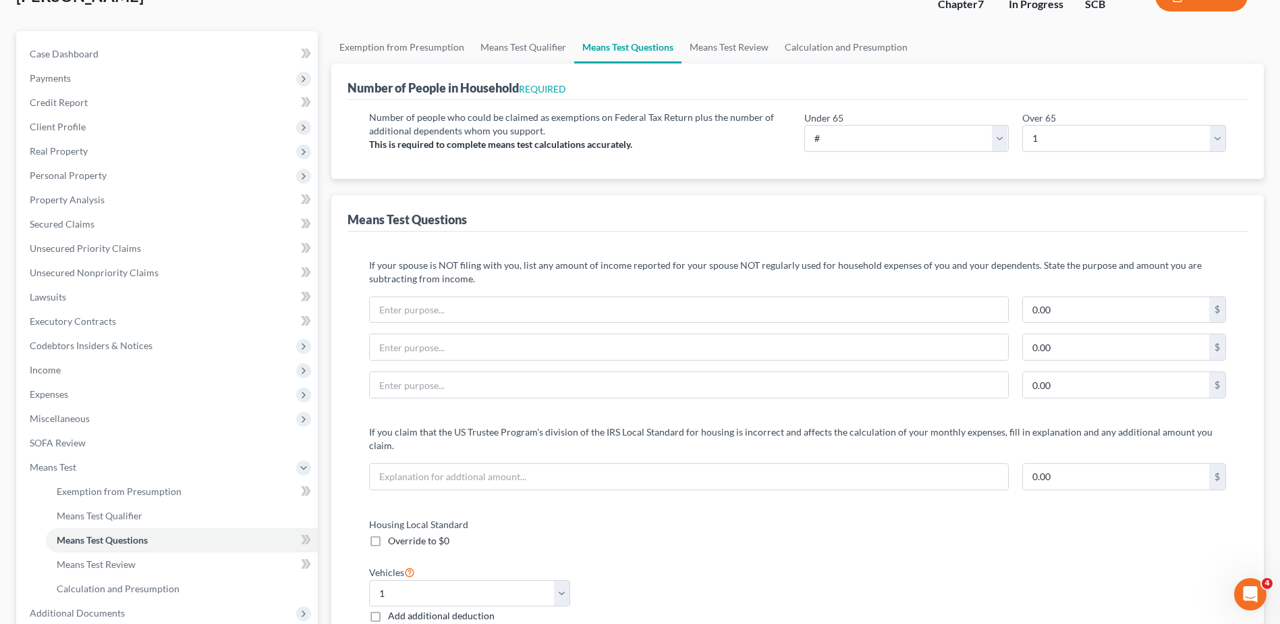
scroll to position [67, 0]
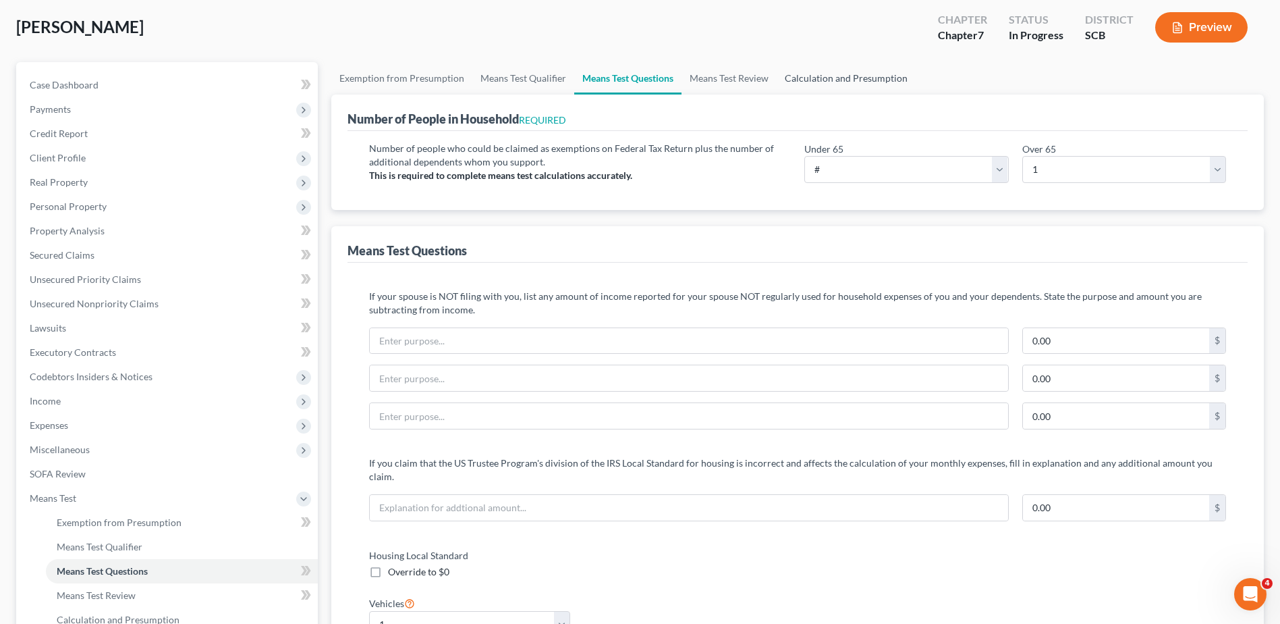
click at [866, 82] on link "Calculation and Presumption" at bounding box center [846, 78] width 139 height 32
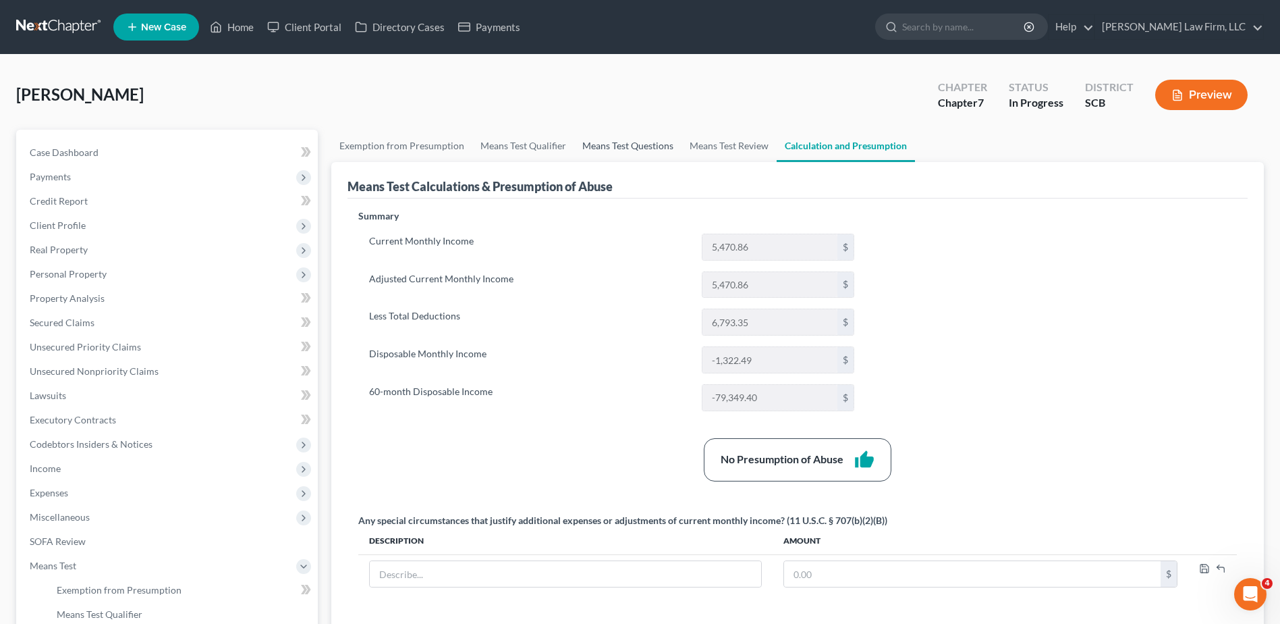
click at [634, 141] on link "Means Test Questions" at bounding box center [627, 146] width 107 height 32
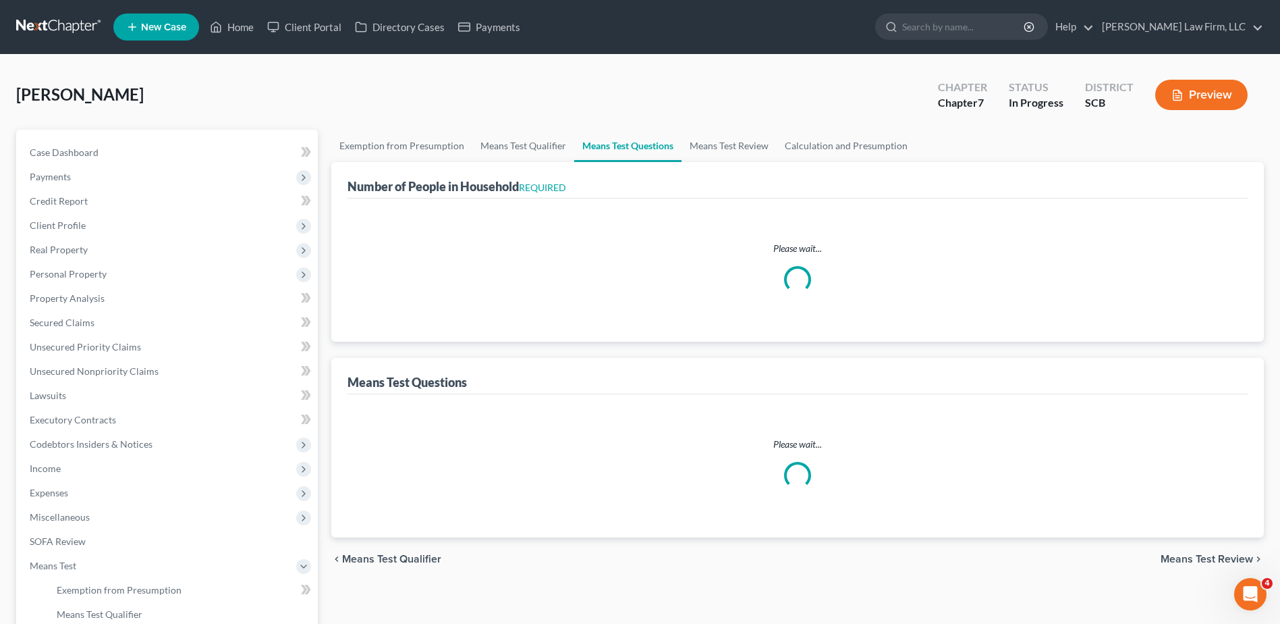
select select "1"
select select "60"
select select "1"
select select "60"
select select "1"
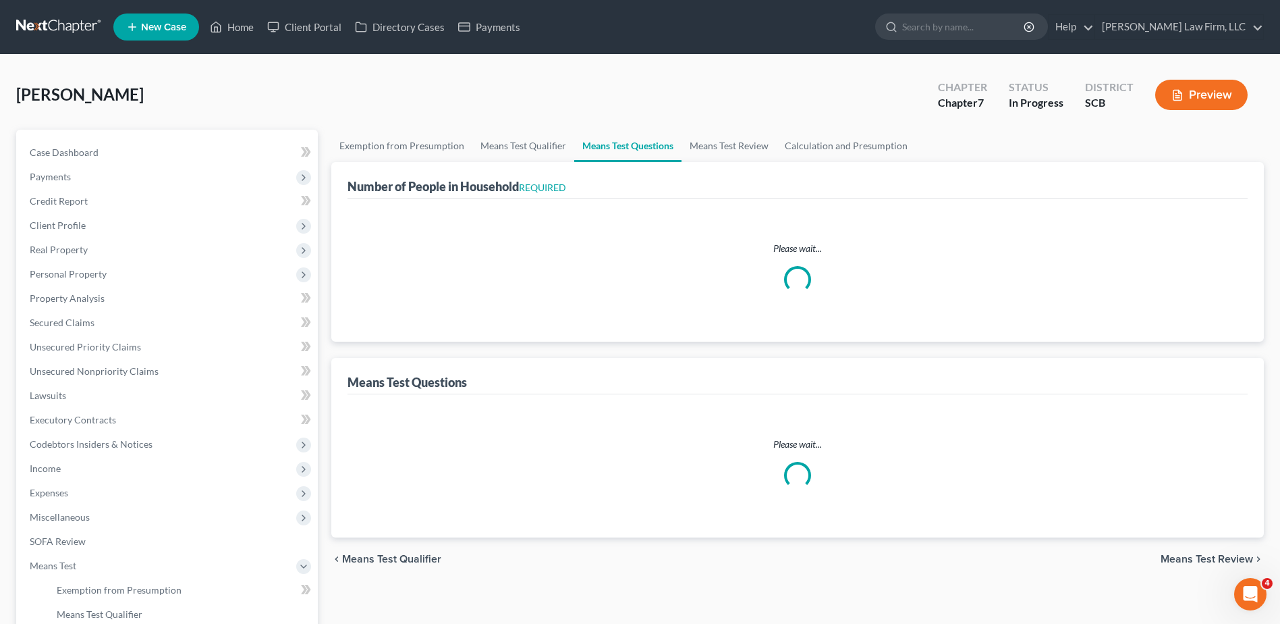
select select "60"
select select "0"
select select "60"
select select "1"
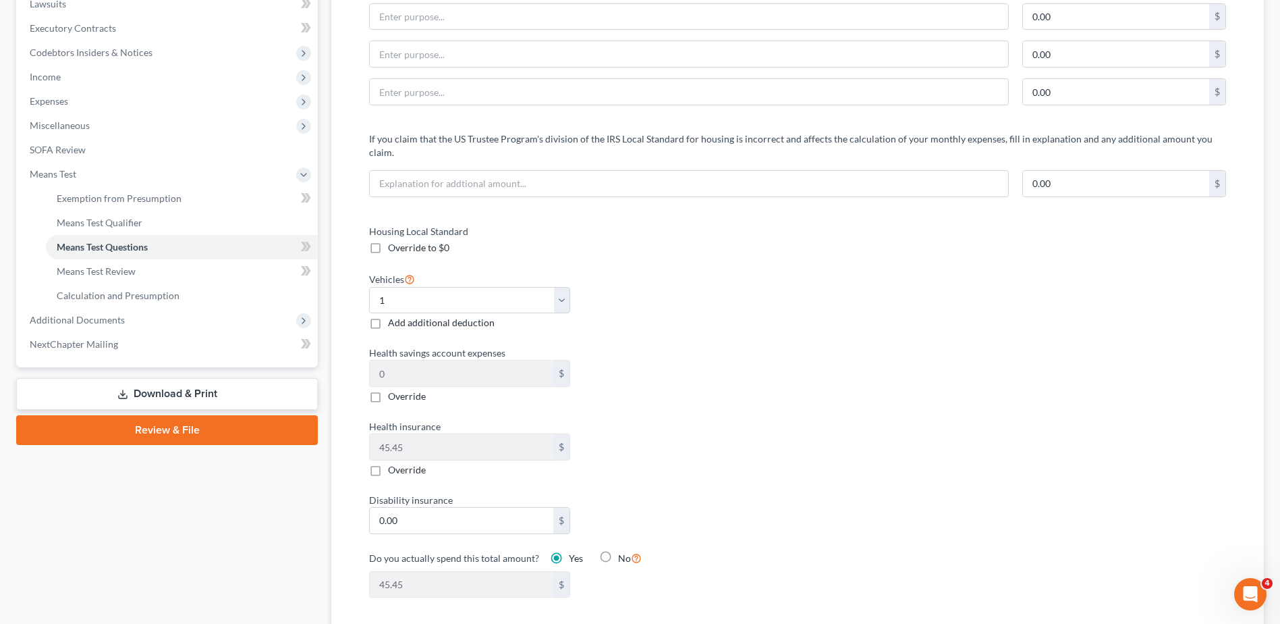
scroll to position [223, 0]
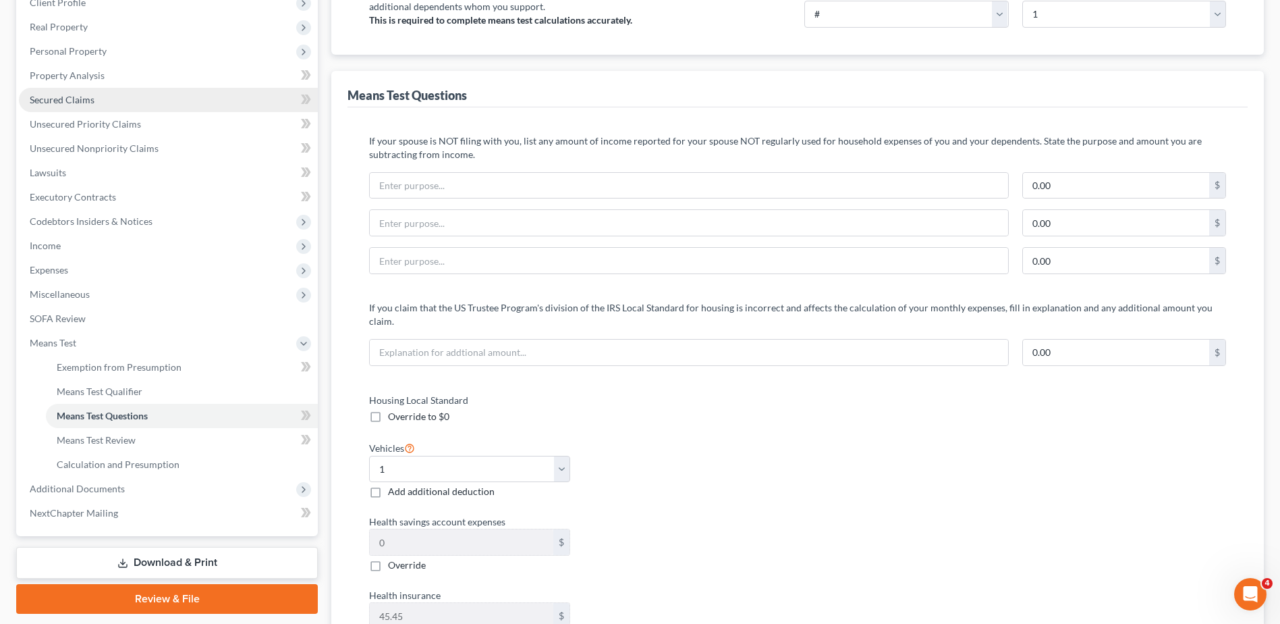
click at [83, 101] on span "Secured Claims" at bounding box center [62, 99] width 65 height 11
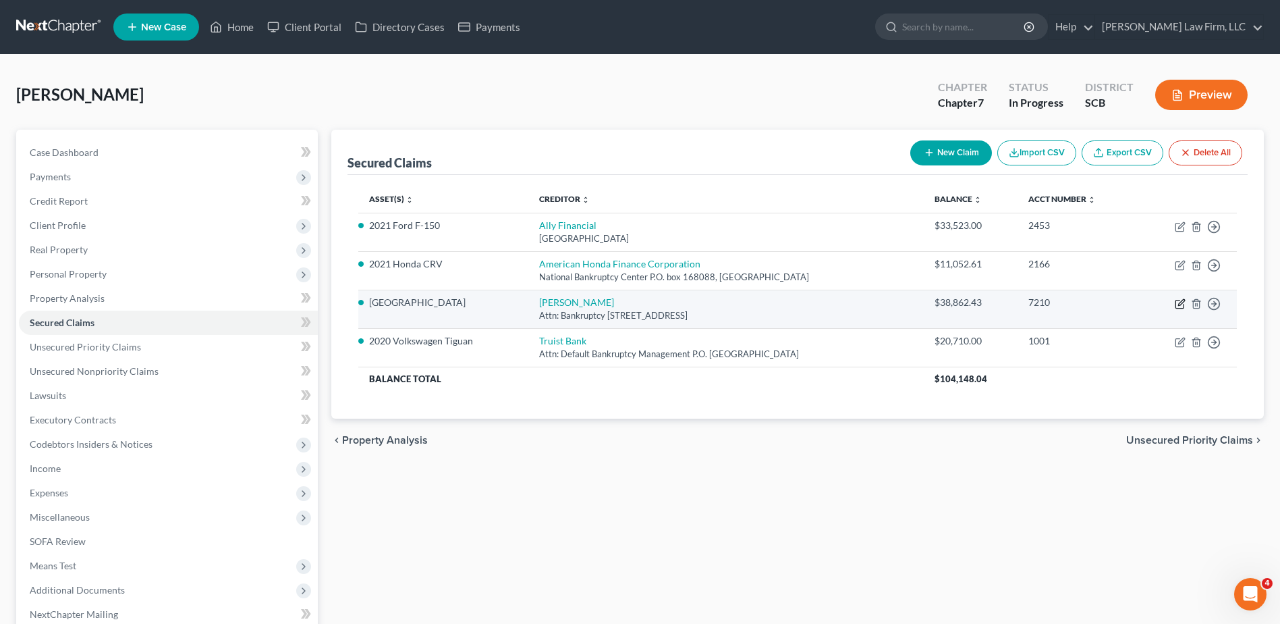
click at [1178, 305] on icon "button" at bounding box center [1181, 302] width 6 height 6
select select "45"
select select "3"
select select "0"
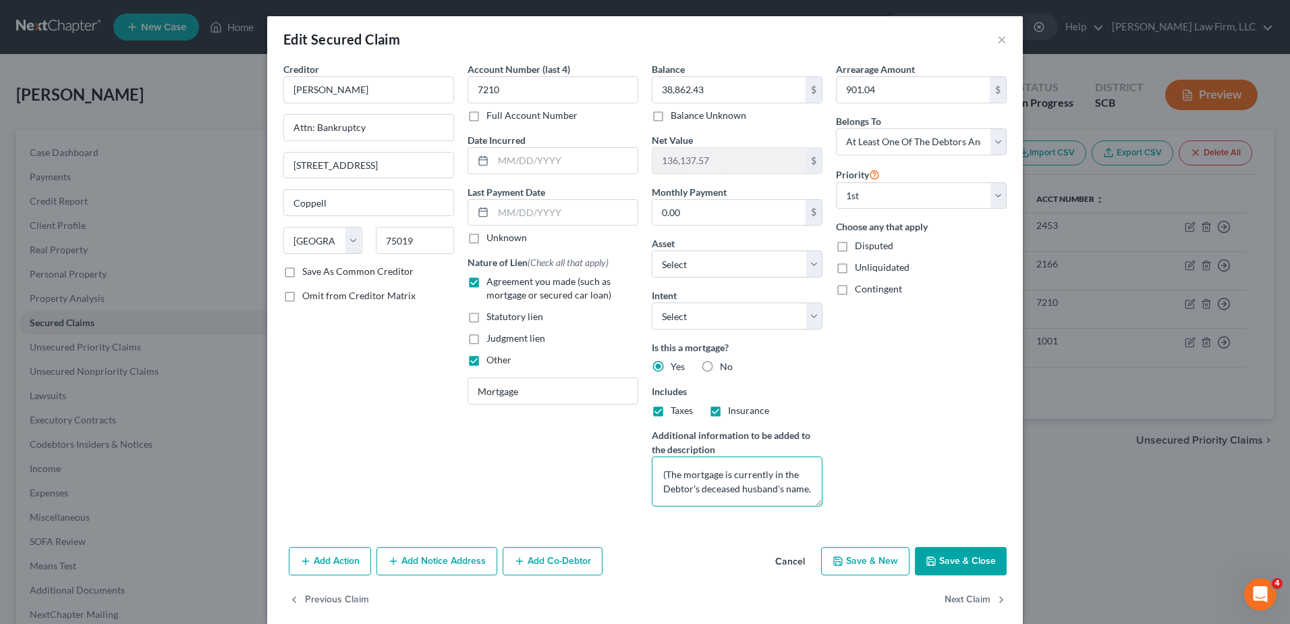
click at [807, 491] on textarea "(The mortgage is currently in the Debtor's deceased husband's name." at bounding box center [737, 481] width 171 height 50
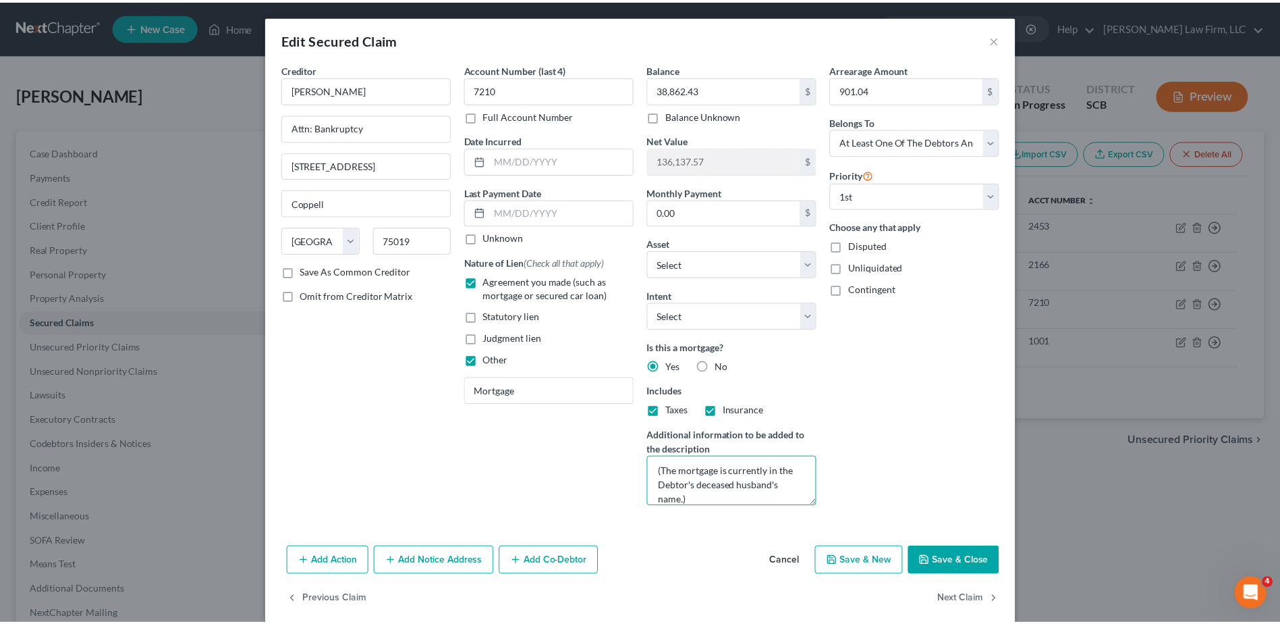
scroll to position [17, 0]
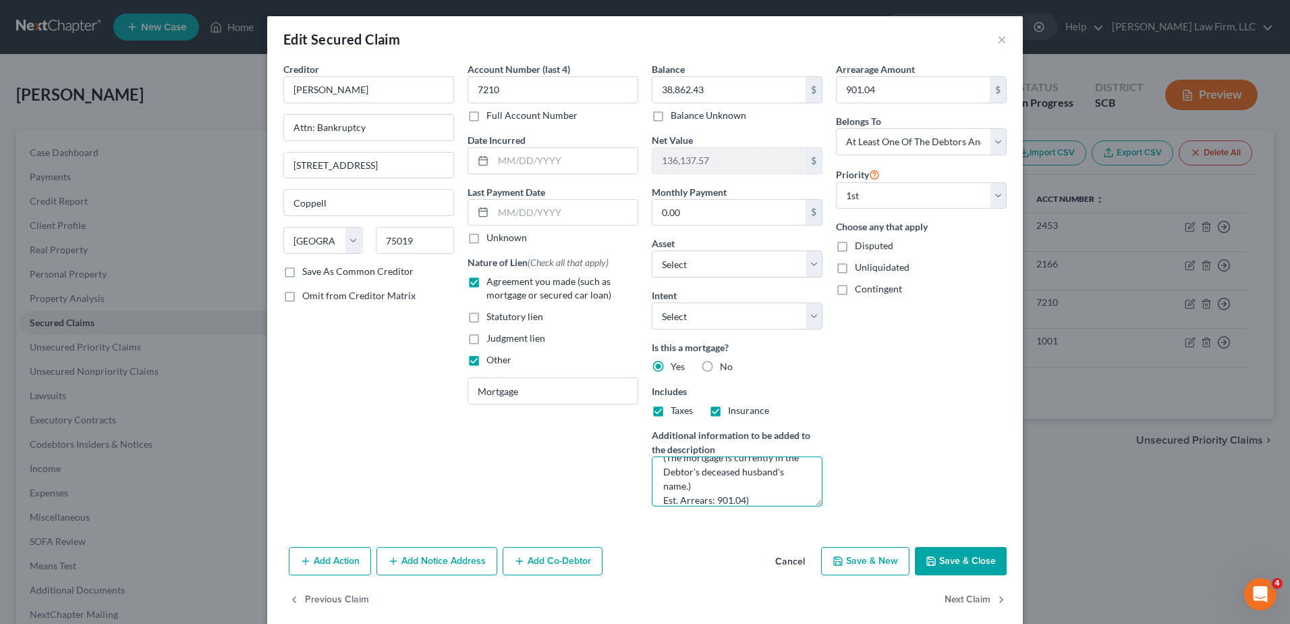
click at [655, 499] on textarea "(The mortgage is currently in the Debtor's deceased husband's name.) Est. Arrea…" at bounding box center [737, 481] width 171 height 50
click at [714, 499] on textarea "(The mortgage is currently in the Debtor's deceased husband's name.) (Est. Arre…" at bounding box center [737, 481] width 171 height 50
type textarea "(The mortgage is currently in the Debtor's deceased husband's name.) (Est. Arre…"
click at [948, 566] on button "Save & Close" at bounding box center [961, 561] width 92 height 28
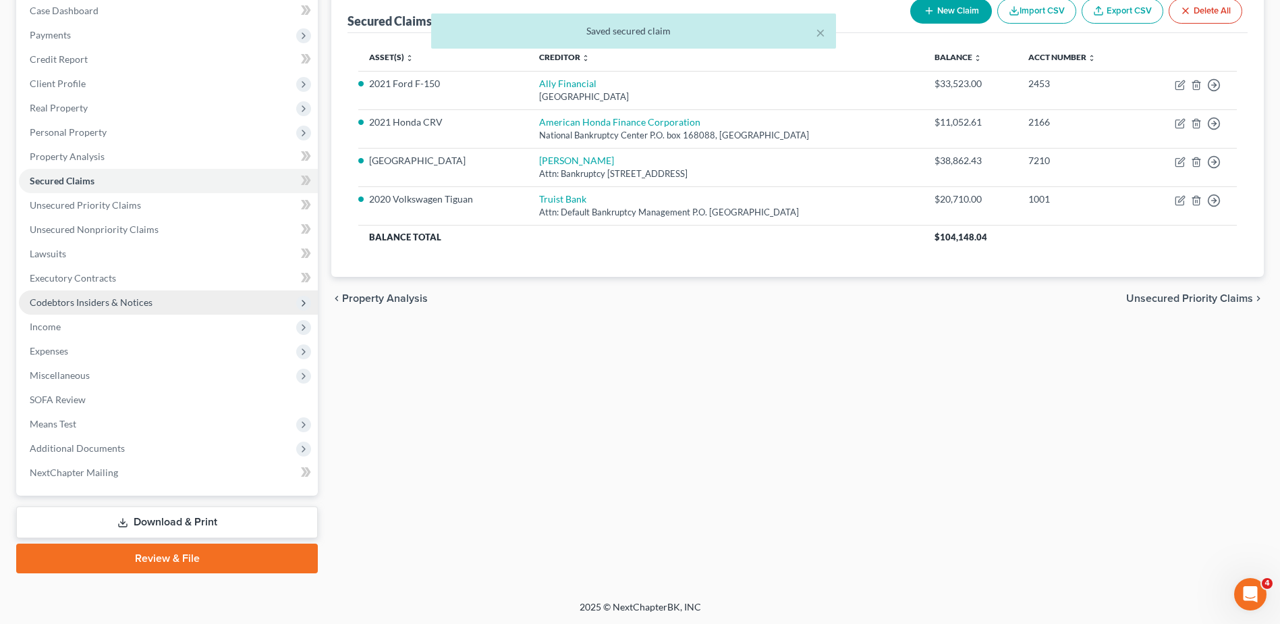
scroll to position [142, 0]
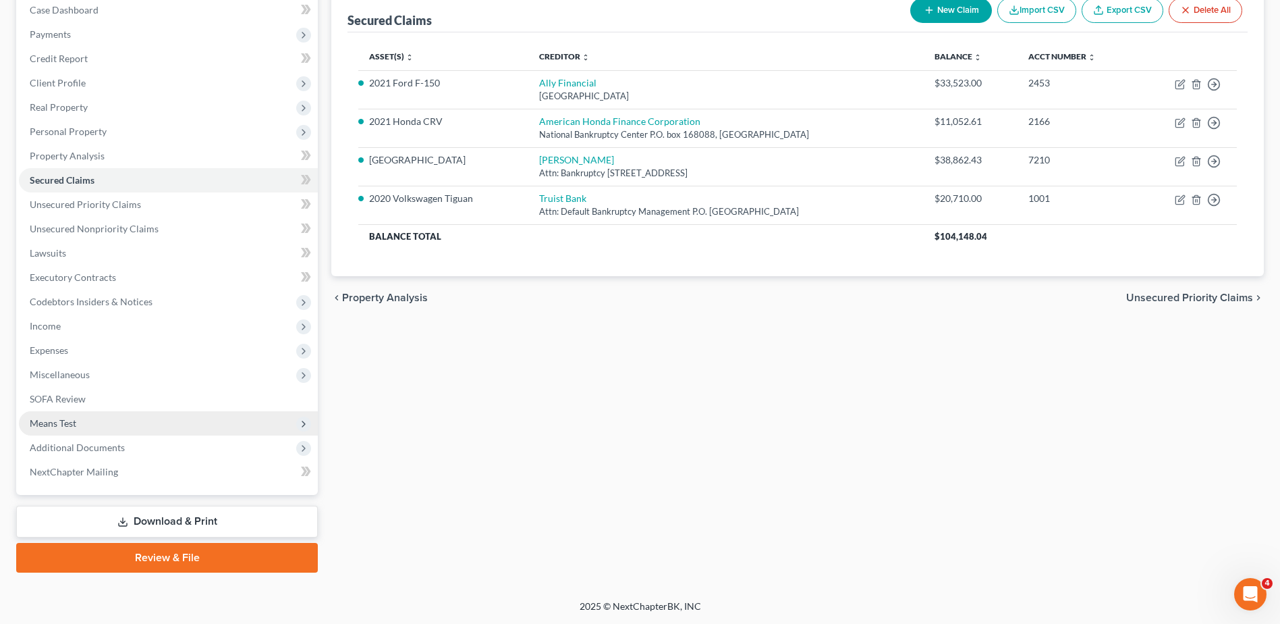
click at [99, 423] on span "Means Test" at bounding box center [168, 423] width 299 height 24
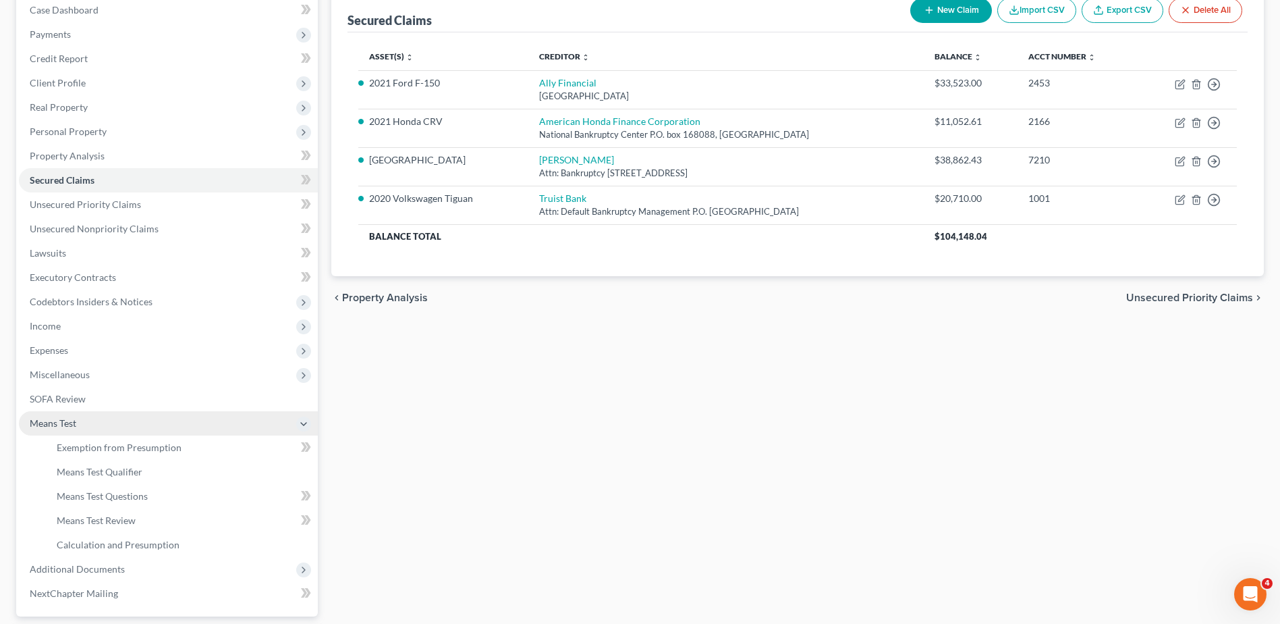
click at [109, 420] on span "Means Test" at bounding box center [168, 423] width 299 height 24
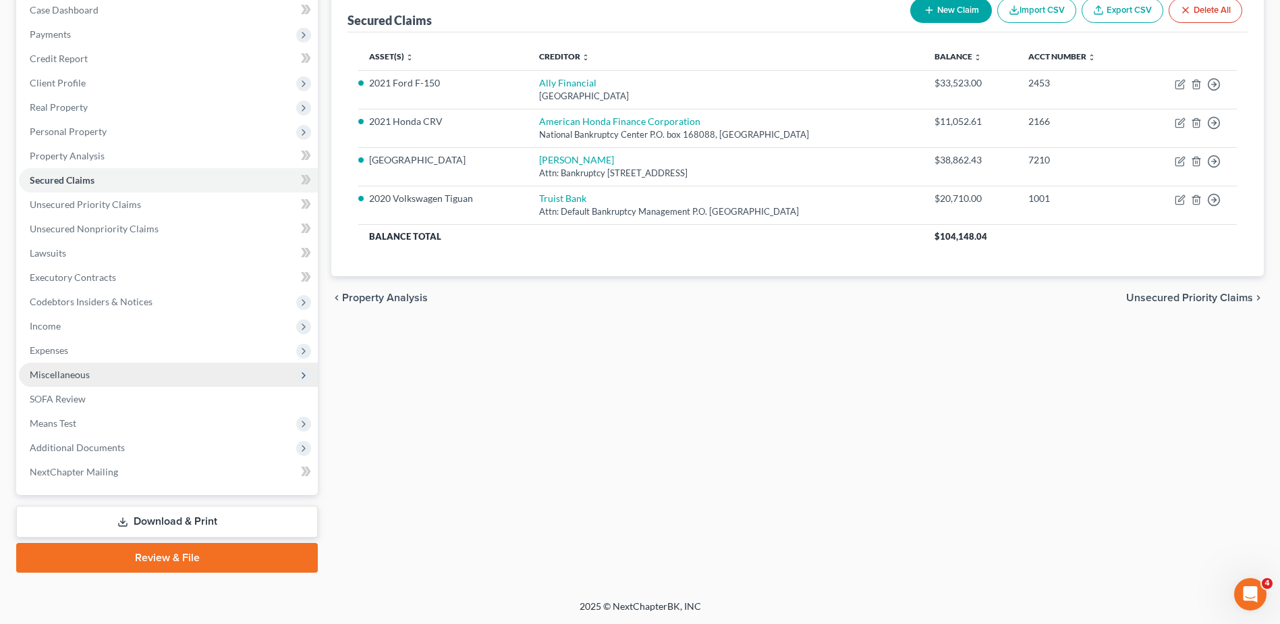
click at [92, 381] on span "Miscellaneous" at bounding box center [168, 374] width 299 height 24
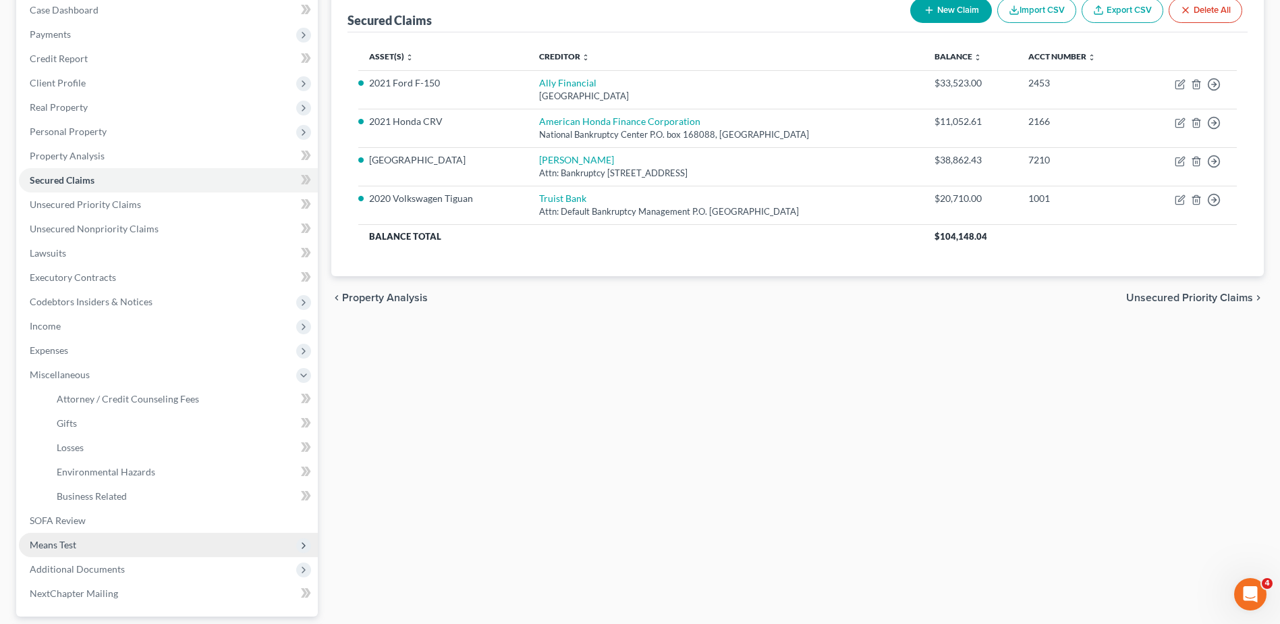
click at [66, 544] on span "Means Test" at bounding box center [53, 544] width 47 height 11
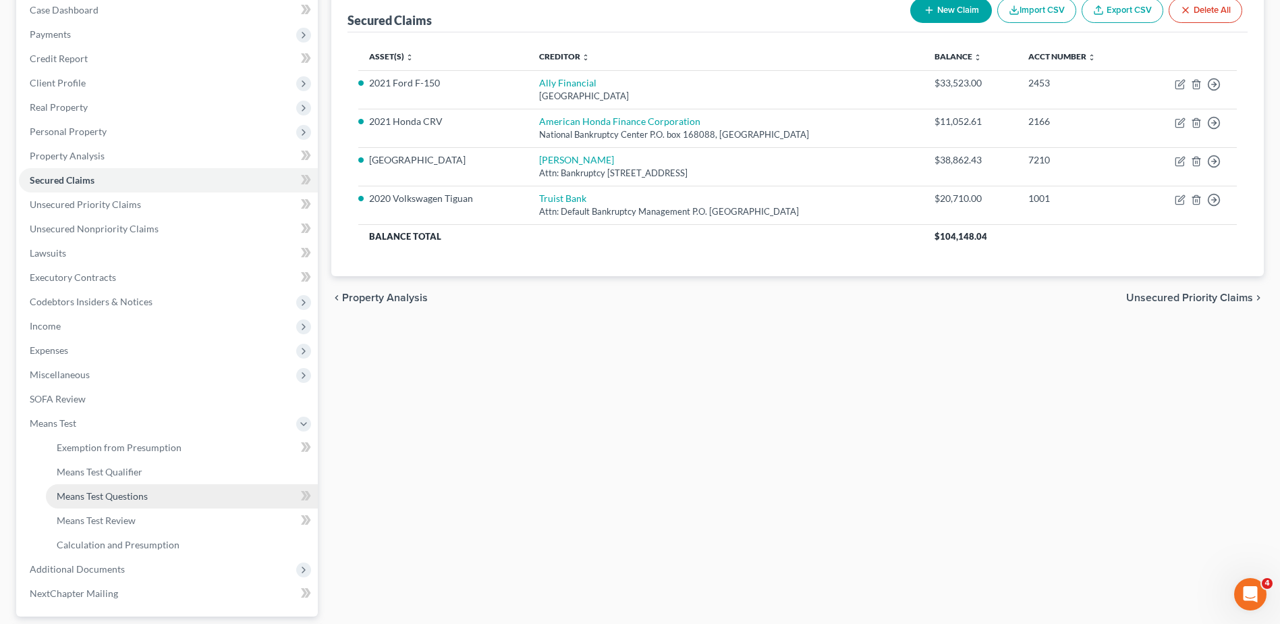
click at [88, 492] on span "Means Test Questions" at bounding box center [102, 495] width 91 height 11
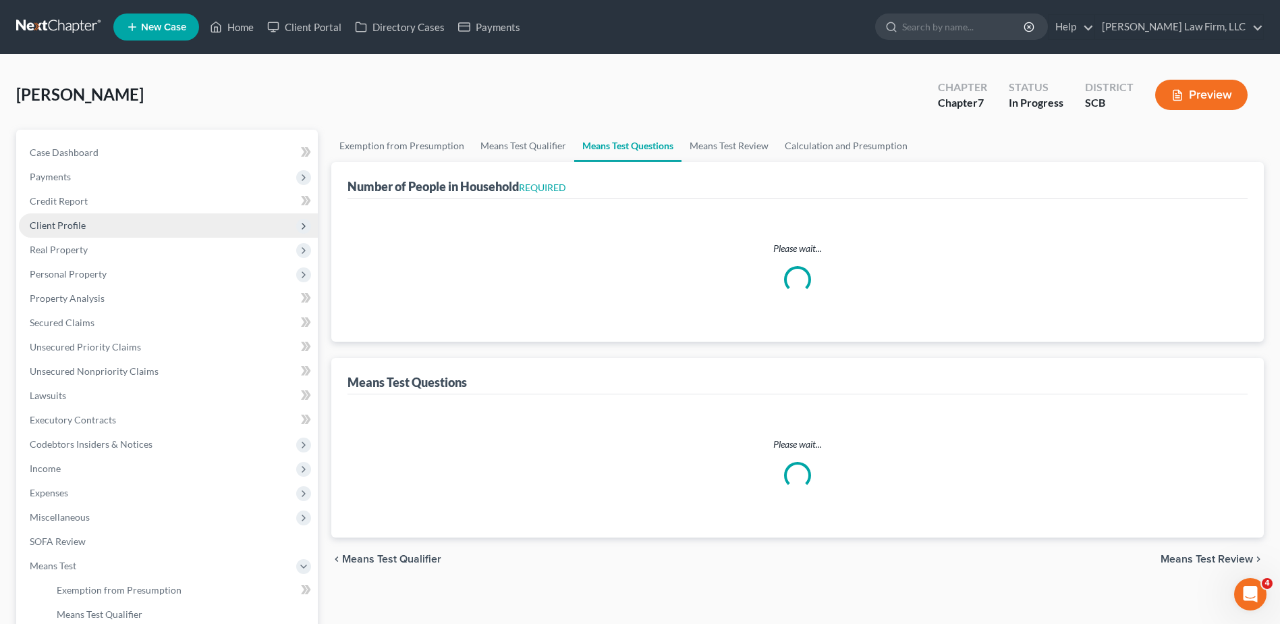
select select "1"
select select "60"
select select "1"
select select "60"
select select "1"
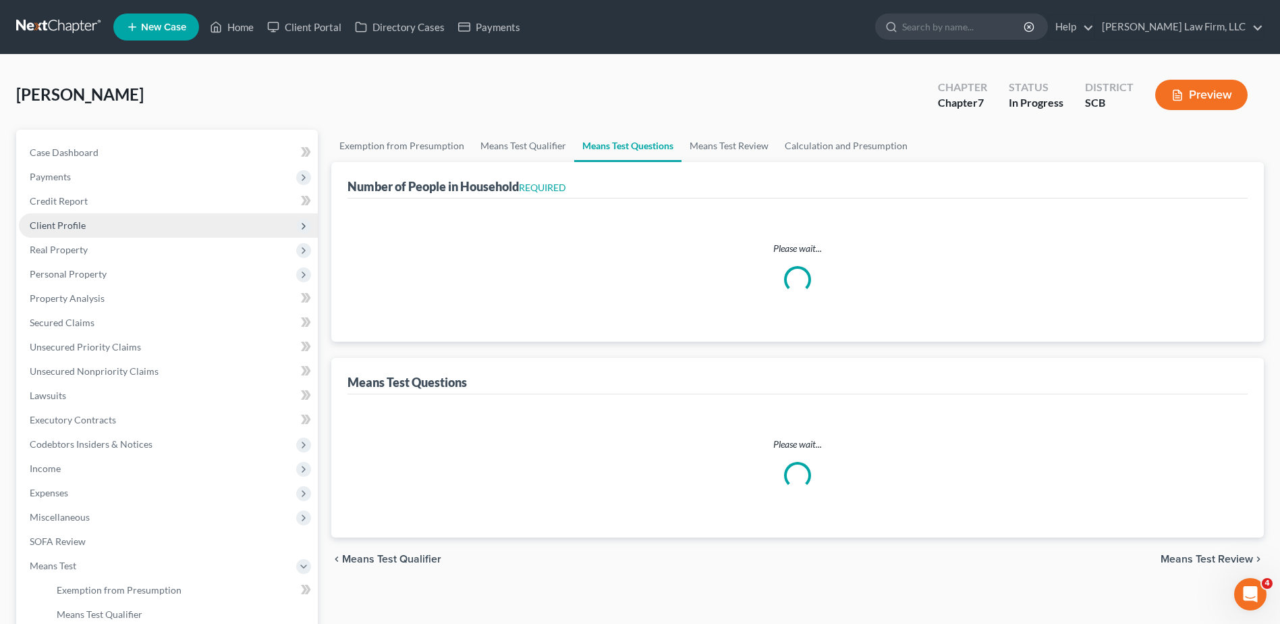
select select "60"
select select "0"
select select "60"
select select "1"
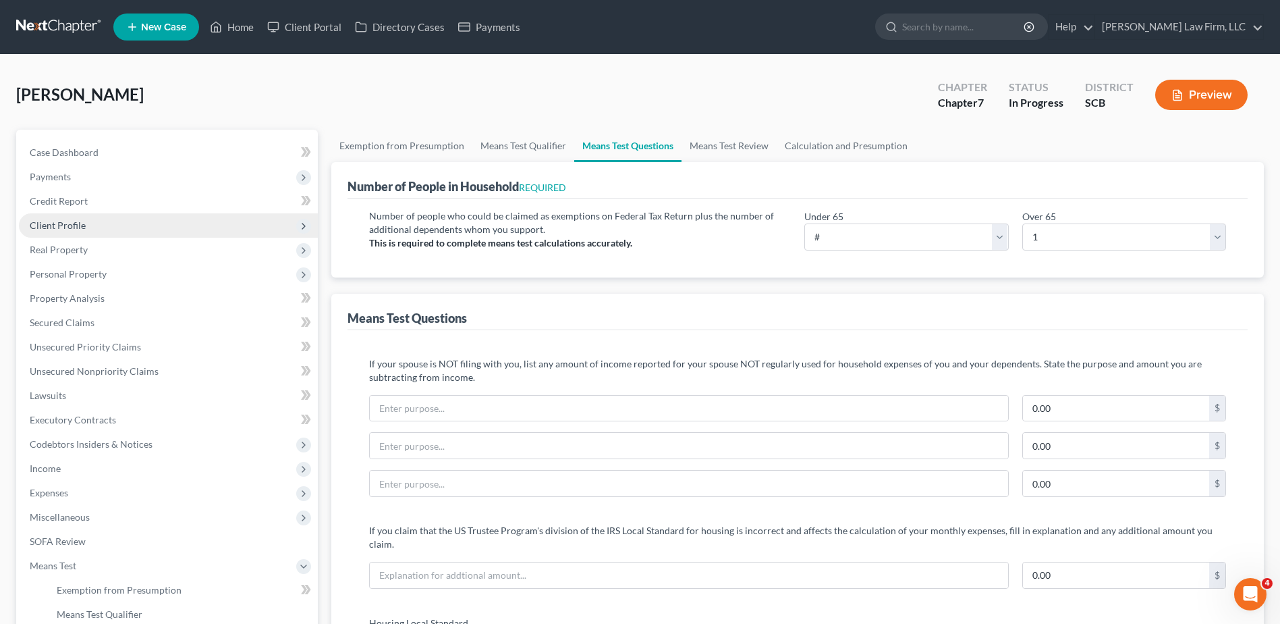
click at [58, 231] on span "Client Profile" at bounding box center [168, 225] width 299 height 24
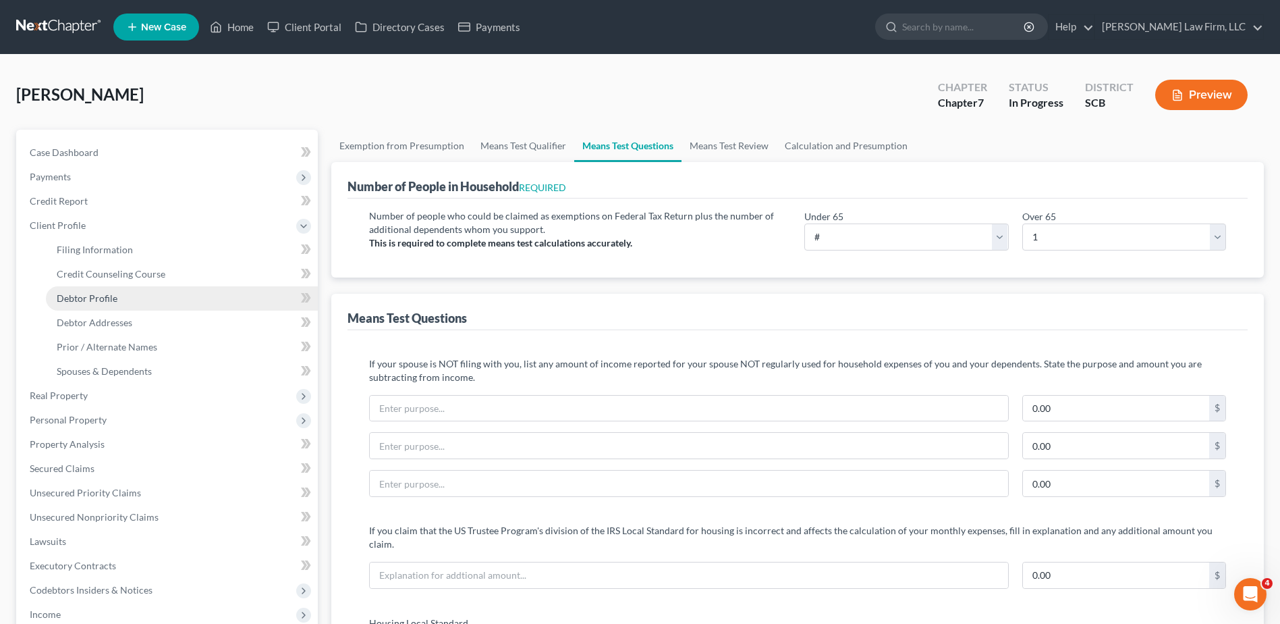
click at [104, 294] on span "Debtor Profile" at bounding box center [87, 297] width 61 height 11
select select "4"
select select "0"
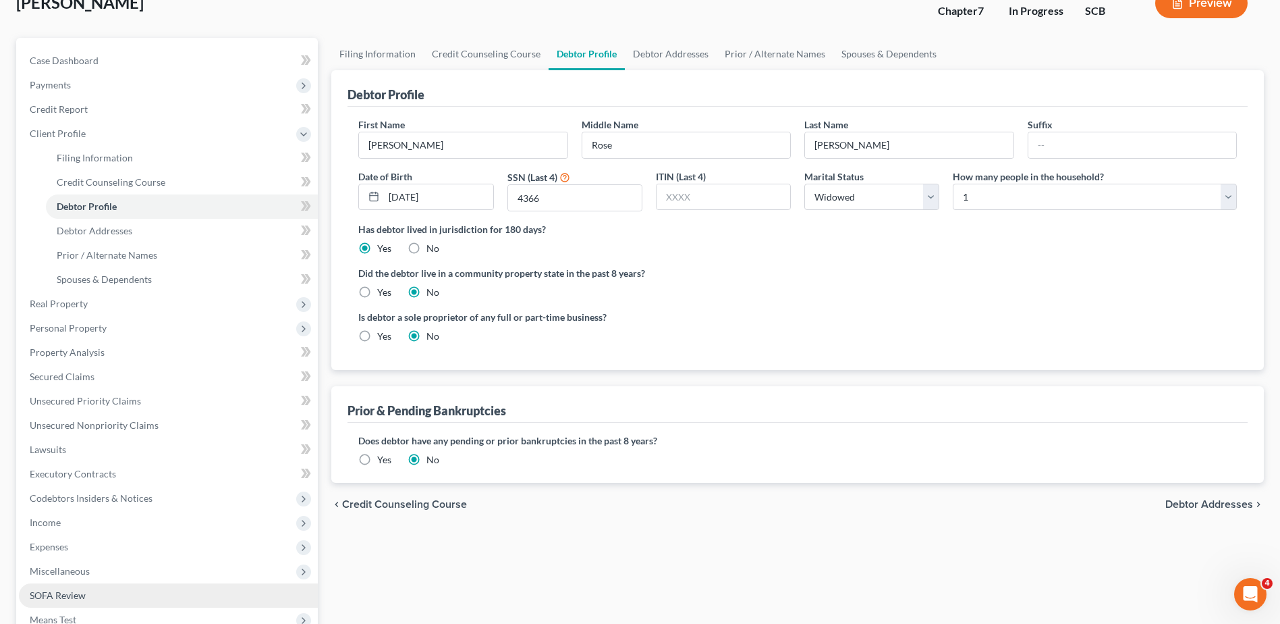
scroll to position [135, 0]
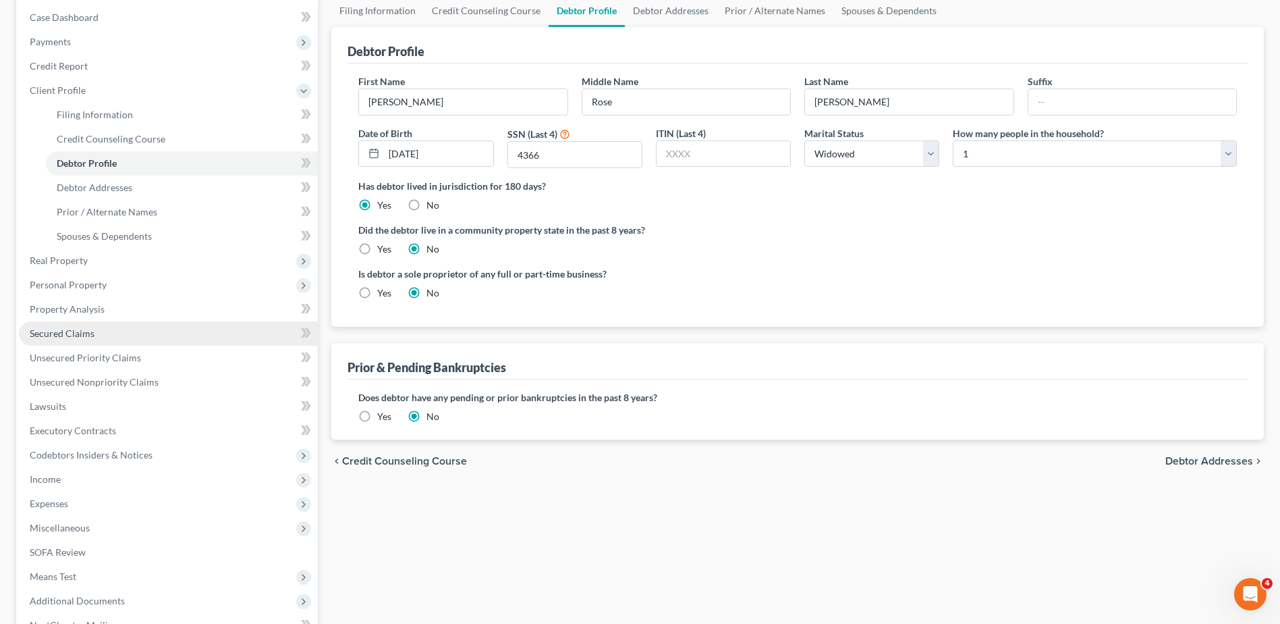
click at [80, 335] on span "Secured Claims" at bounding box center [62, 332] width 65 height 11
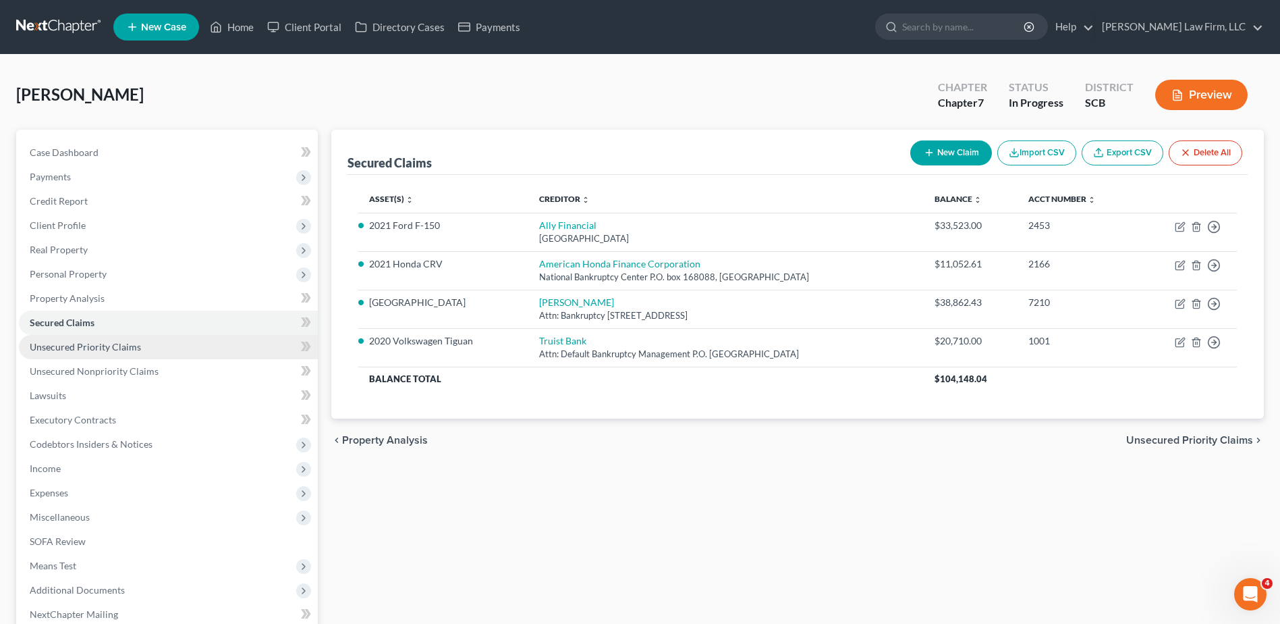
click at [124, 344] on span "Unsecured Priority Claims" at bounding box center [85, 346] width 111 height 11
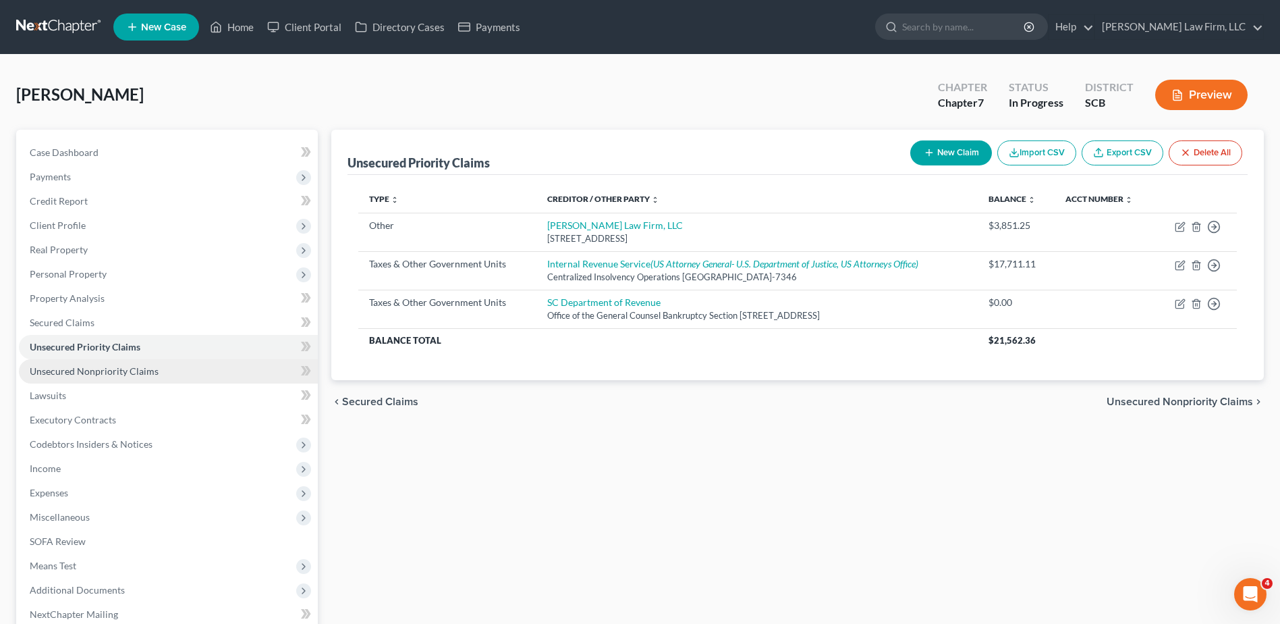
click at [134, 371] on span "Unsecured Nonpriority Claims" at bounding box center [94, 370] width 129 height 11
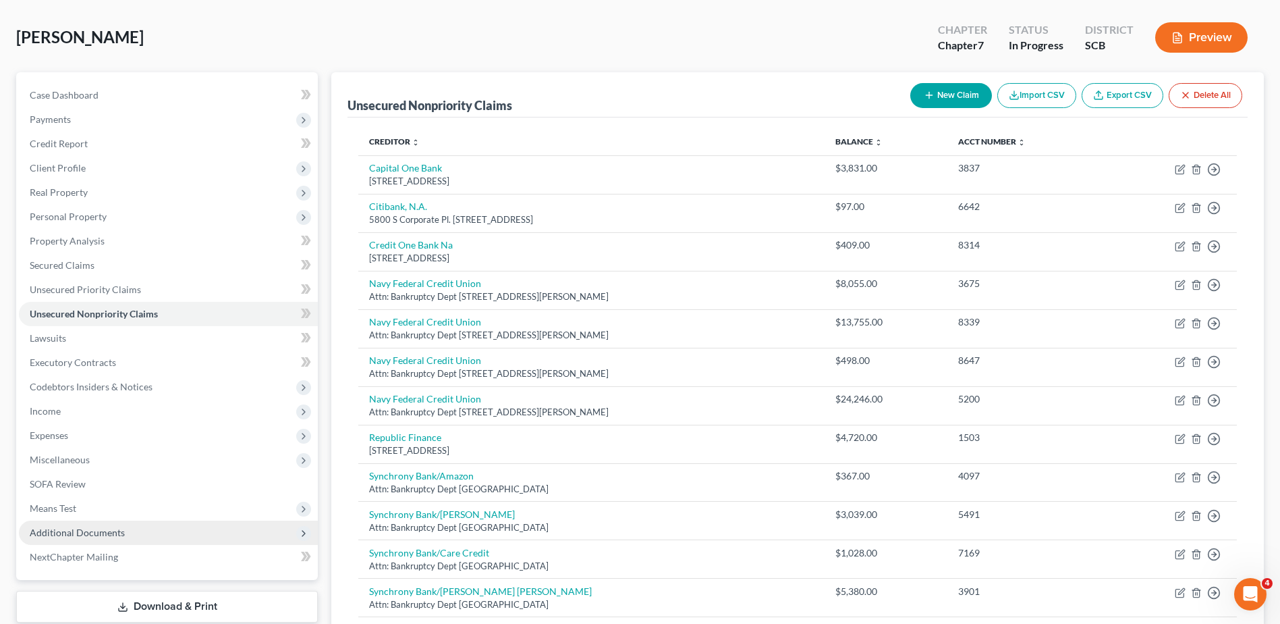
scroll to position [135, 0]
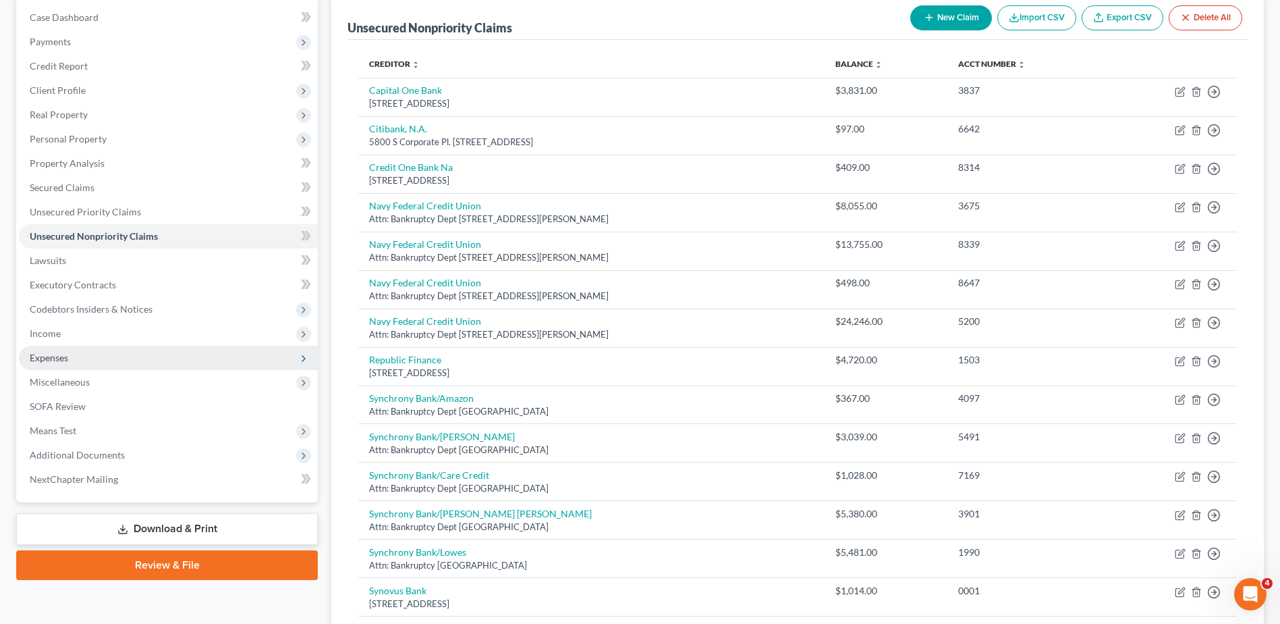
click at [132, 352] on span "Expenses" at bounding box center [168, 358] width 299 height 24
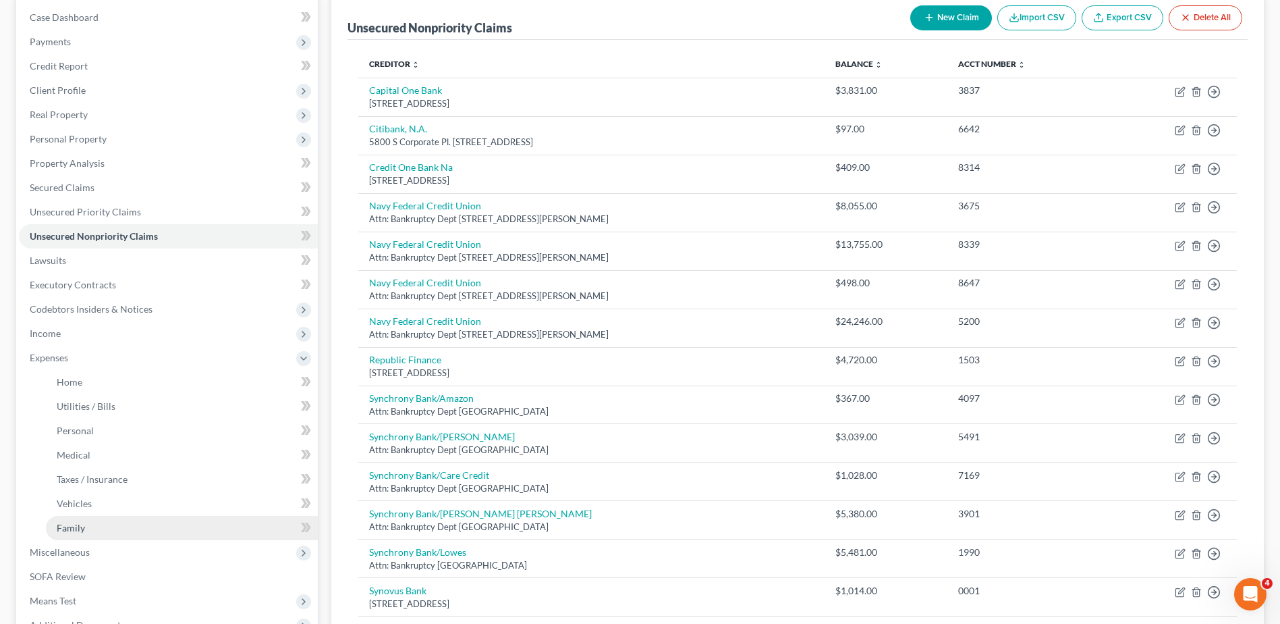
click at [82, 520] on link "Family" at bounding box center [182, 528] width 272 height 24
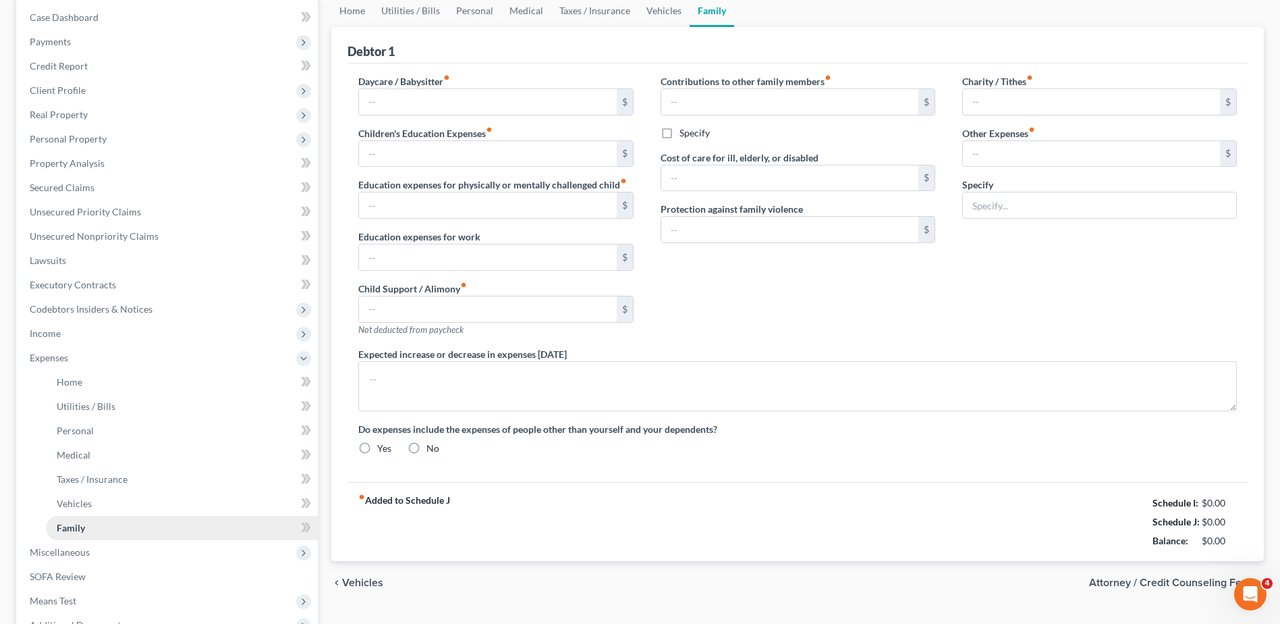
scroll to position [70, 0]
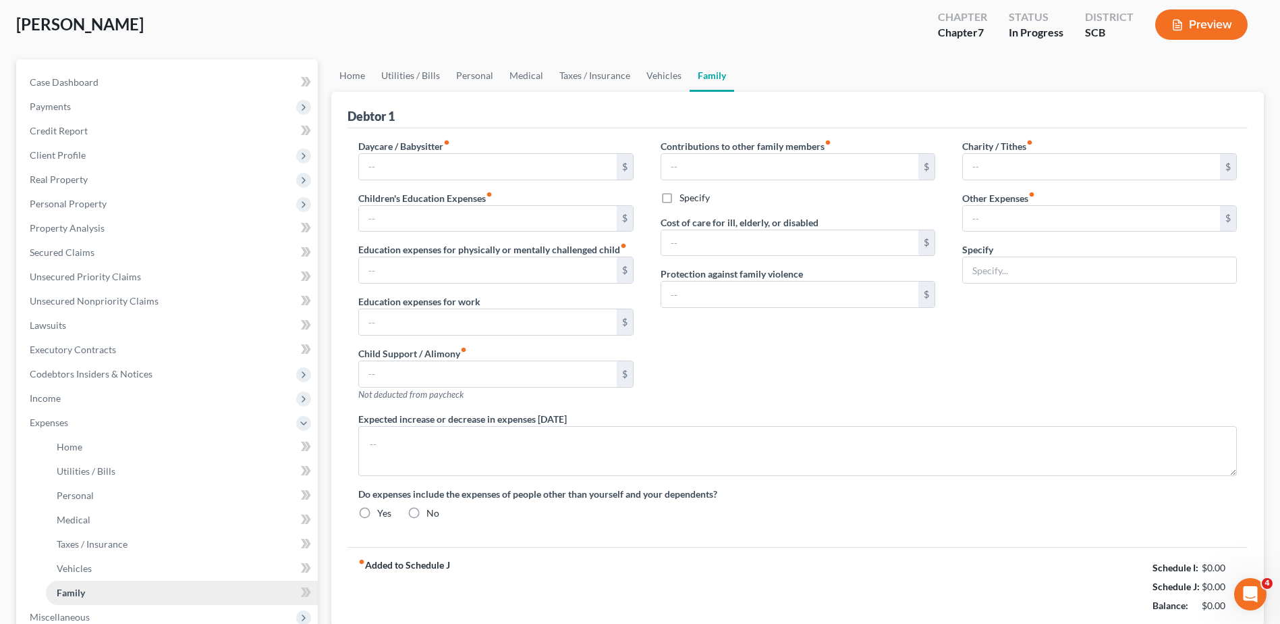
type input "0.00"
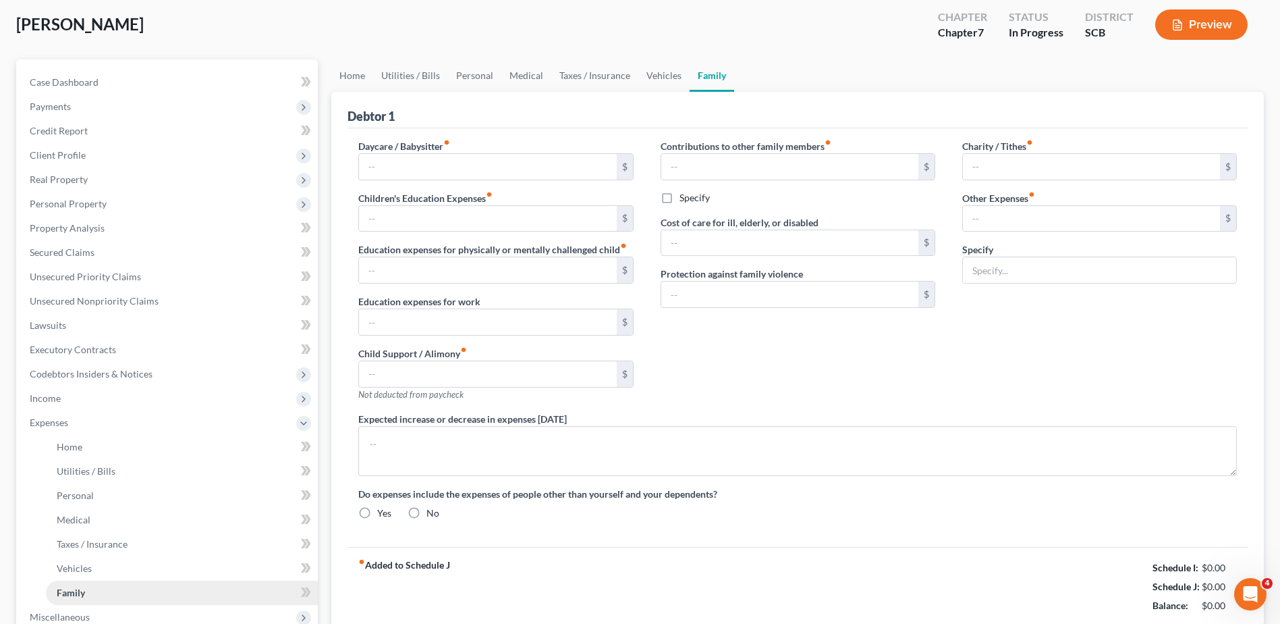
type input "0.00"
type input "110.94"
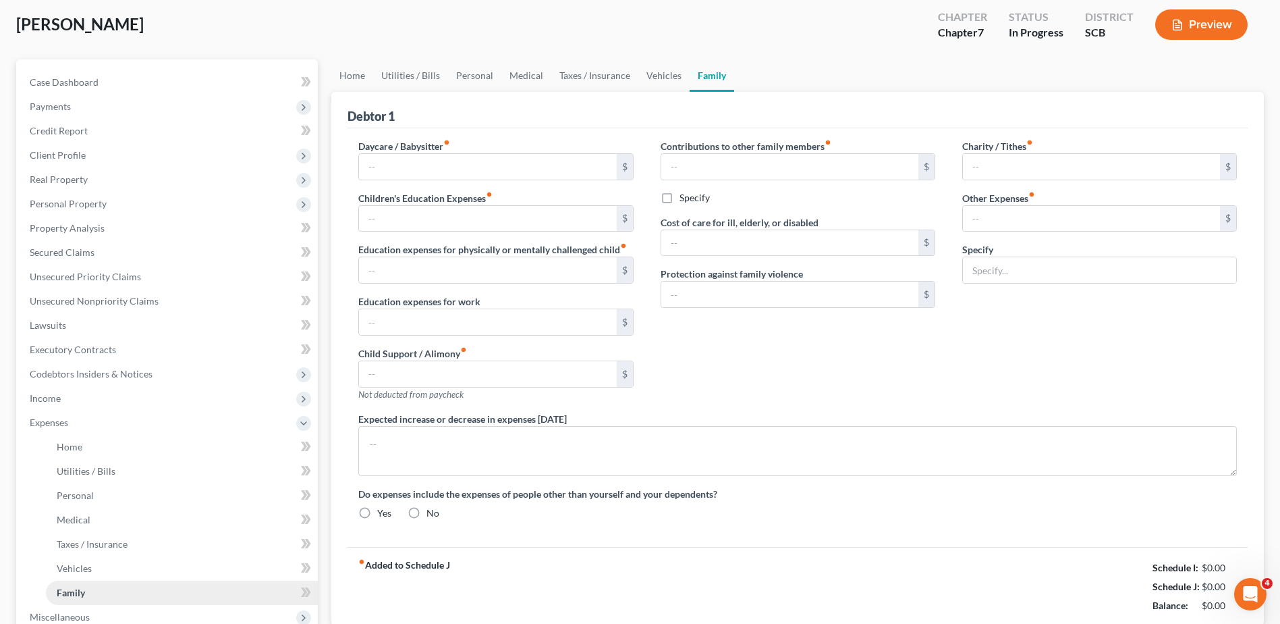
type input "Pet Expenses (Food, Treats, Flea and Tick Medicine)"
type textarea "The debtor does not anticipate an increase or decrease in her expenditures of 1…"
radio input "true"
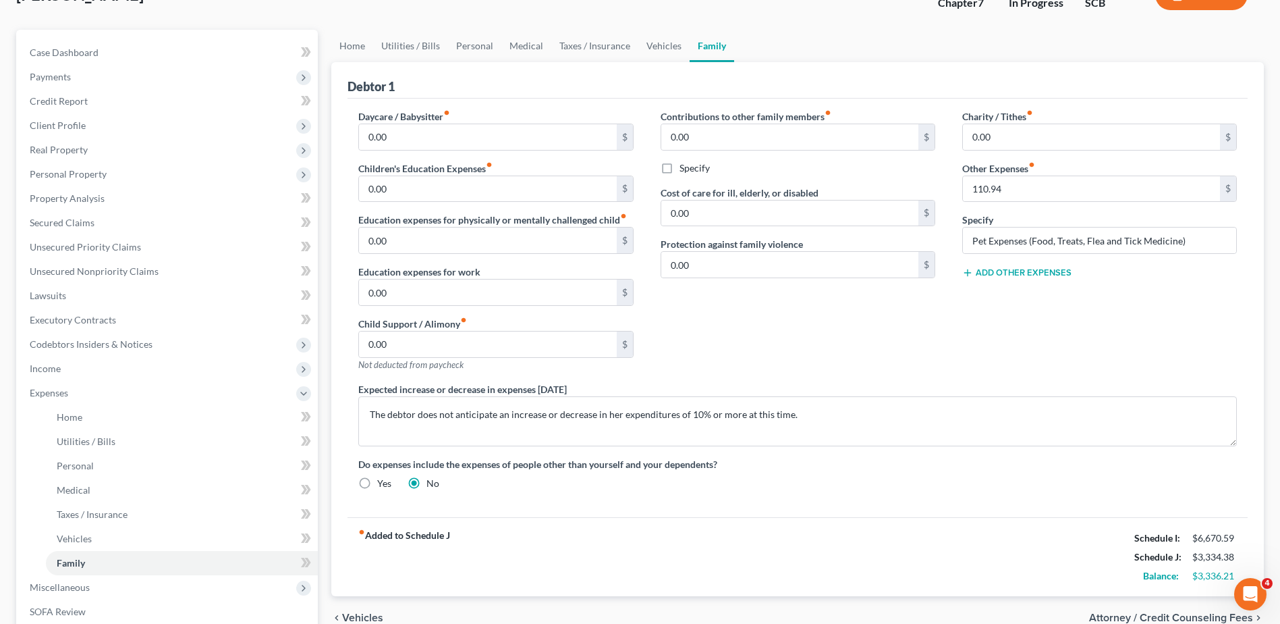
scroll to position [312, 0]
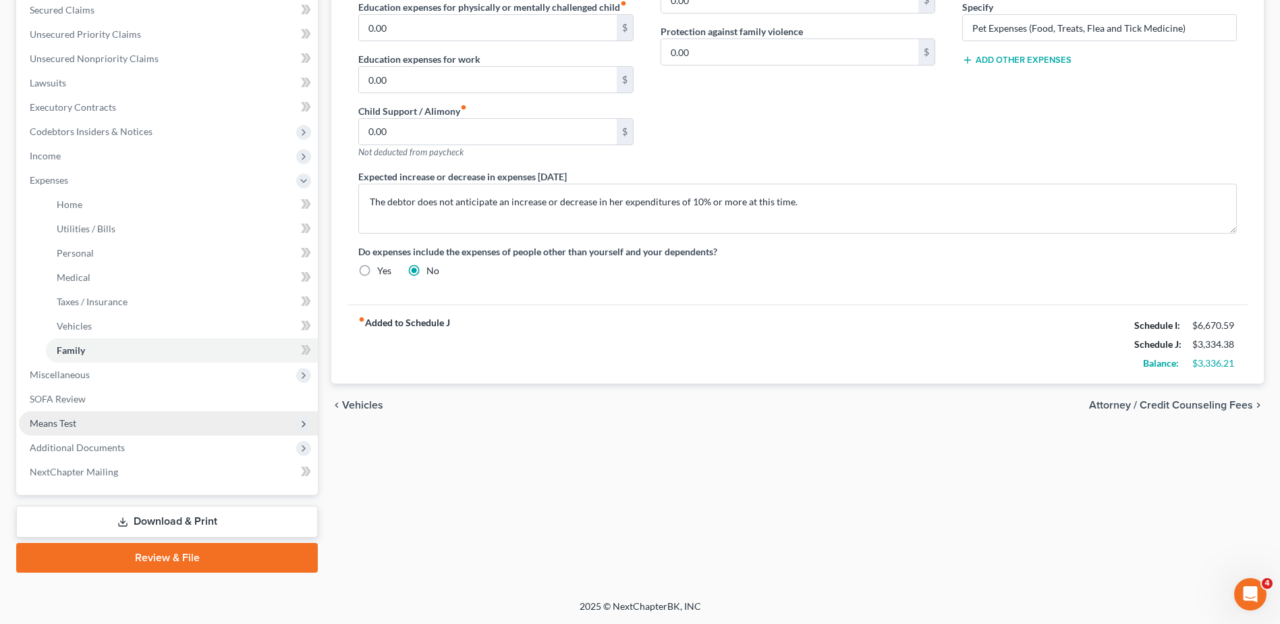
click at [88, 426] on span "Means Test" at bounding box center [168, 423] width 299 height 24
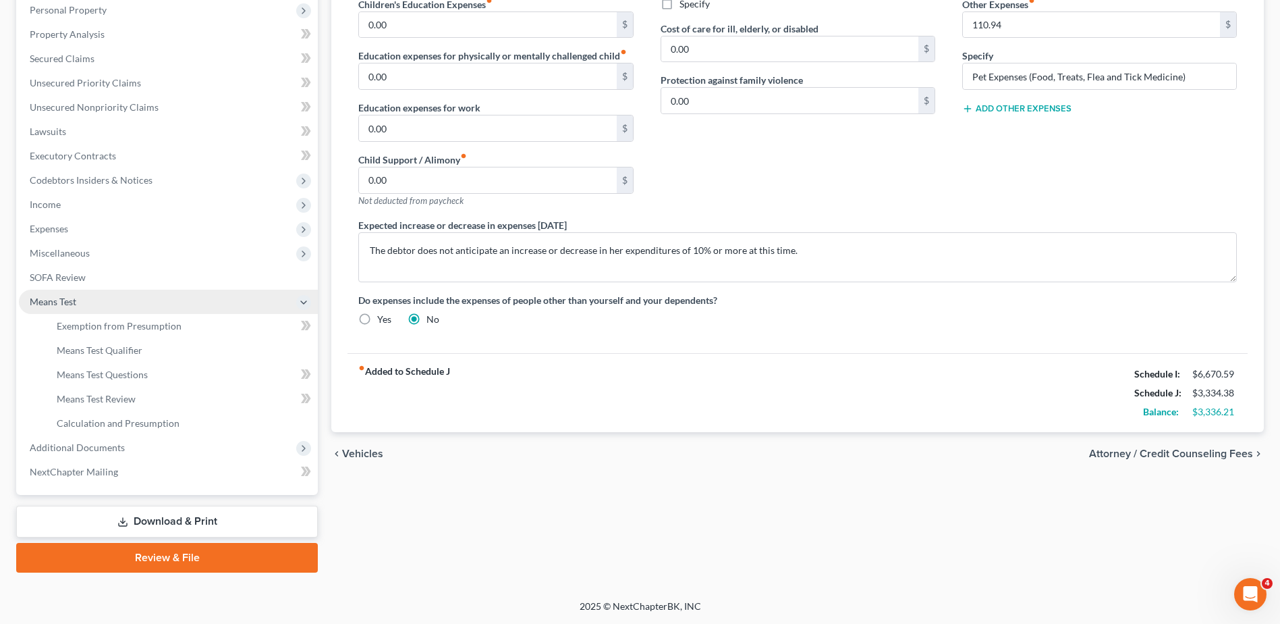
scroll to position [264, 0]
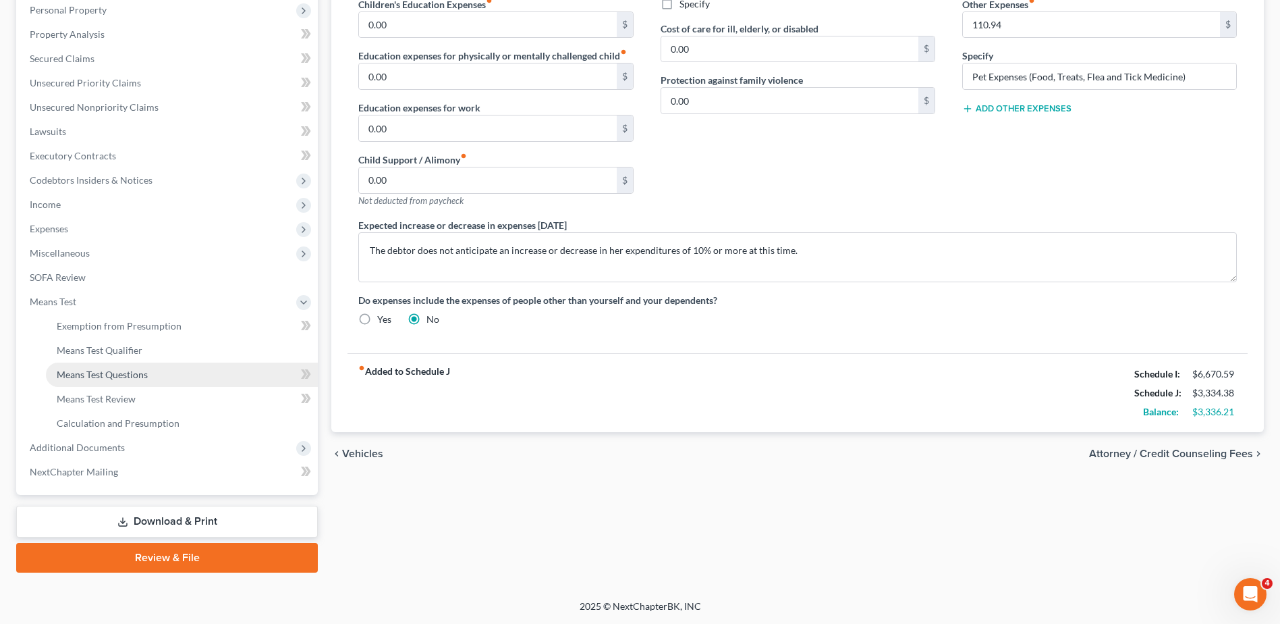
click at [117, 374] on span "Means Test Questions" at bounding box center [102, 373] width 91 height 11
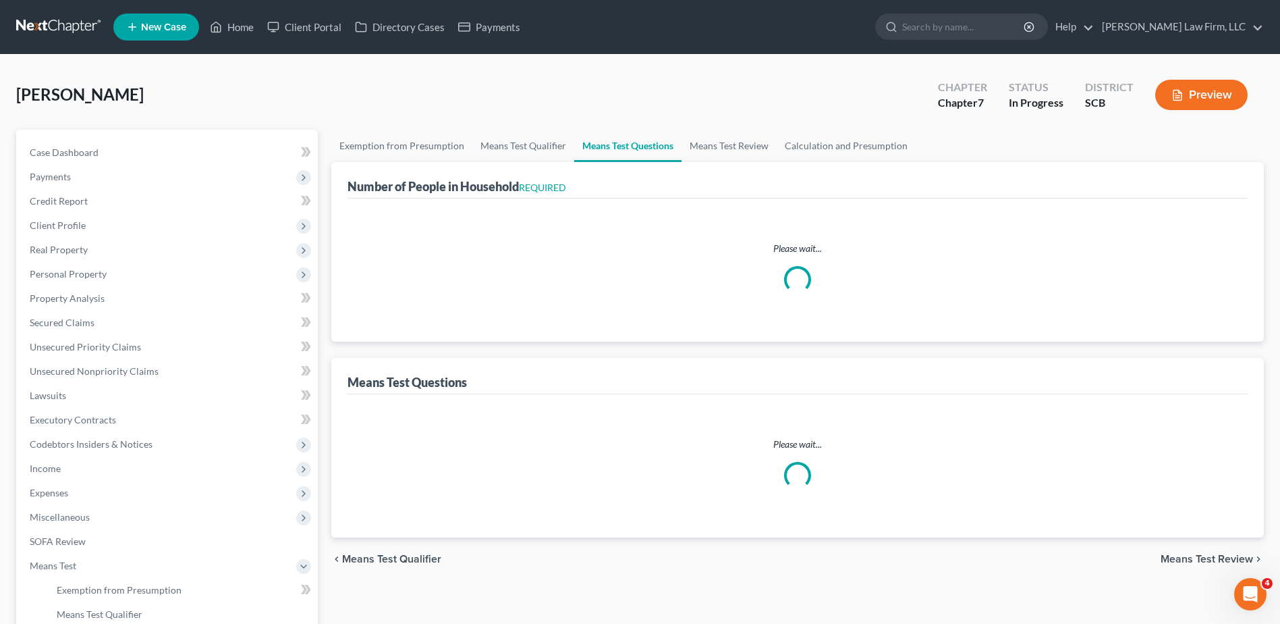
select select "1"
select select "60"
select select "1"
select select "60"
select select "1"
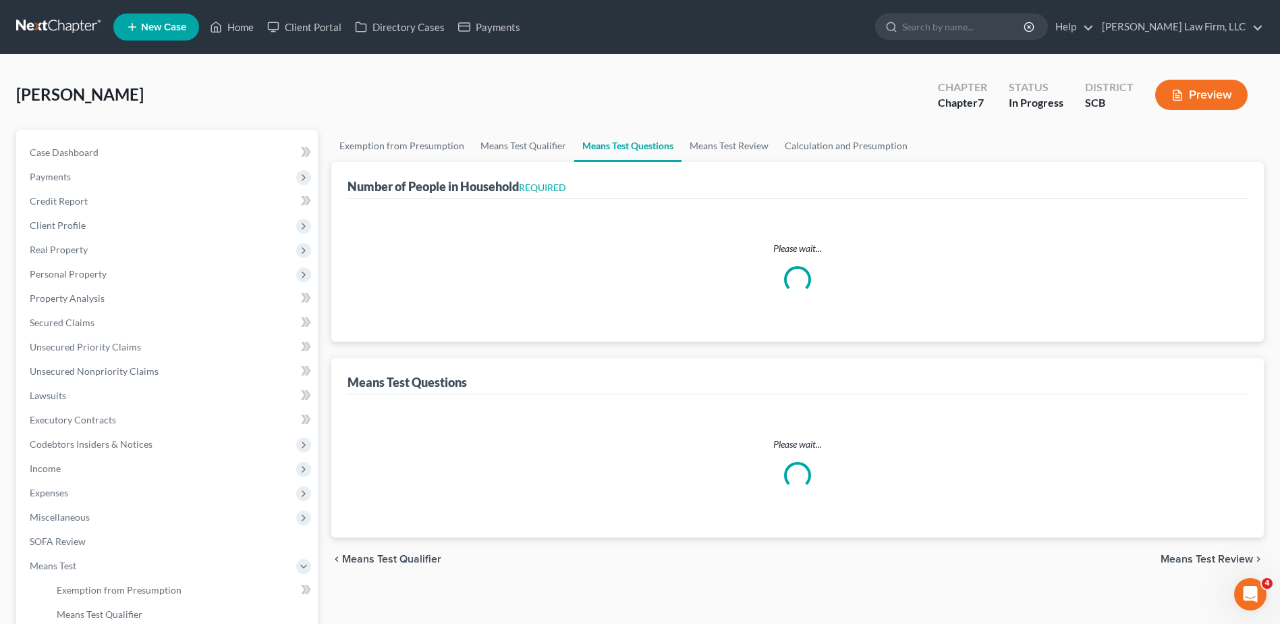
select select "60"
select select "0"
select select "60"
select select "1"
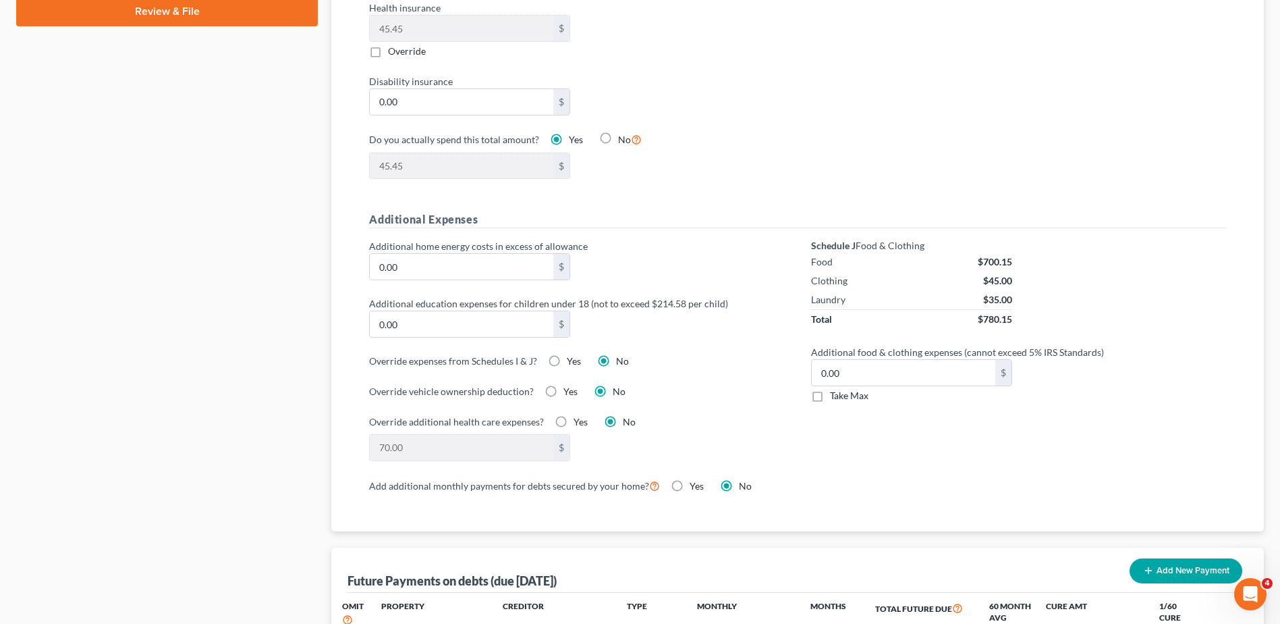
scroll to position [1282, 0]
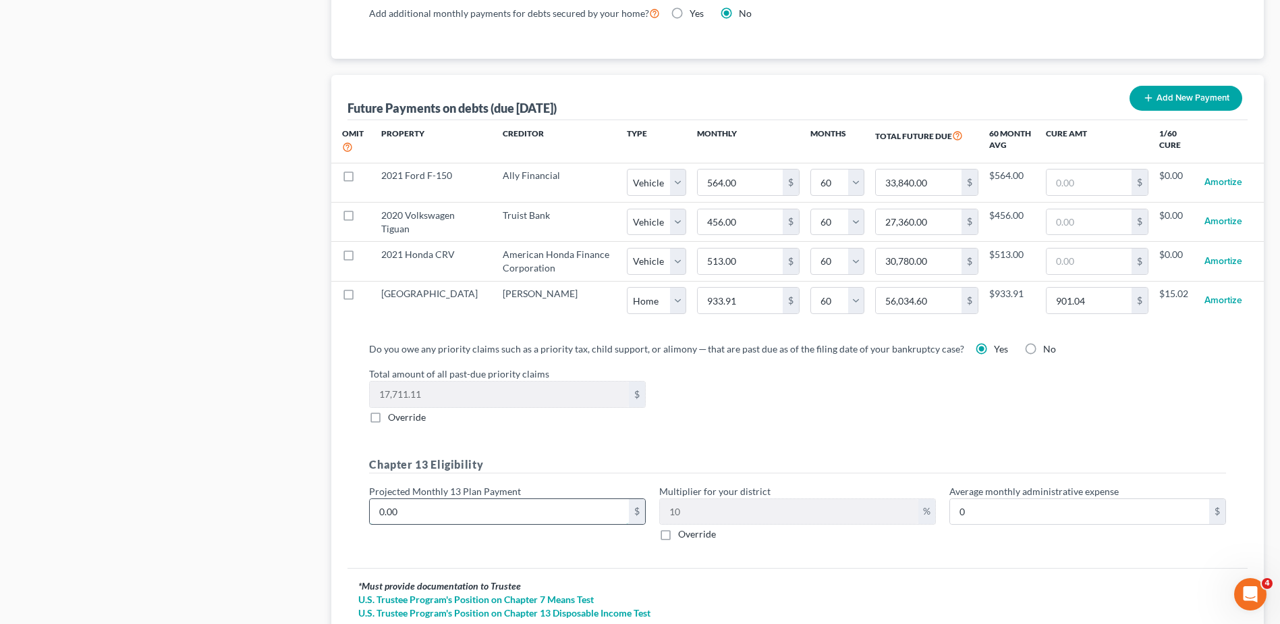
click at [499, 499] on input "0.00" at bounding box center [499, 512] width 259 height 26
type input "2"
type input "0.20"
type input "29"
type input "2.90"
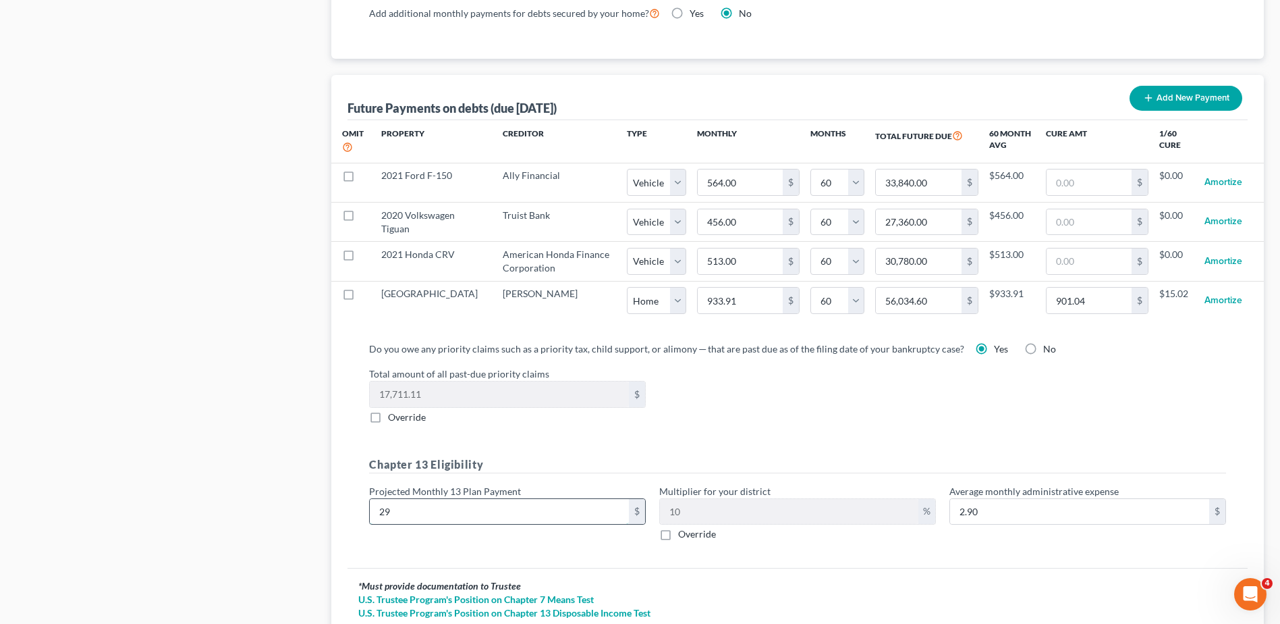
type input "290"
type input "29.00"
type input "2900"
type input "290.00"
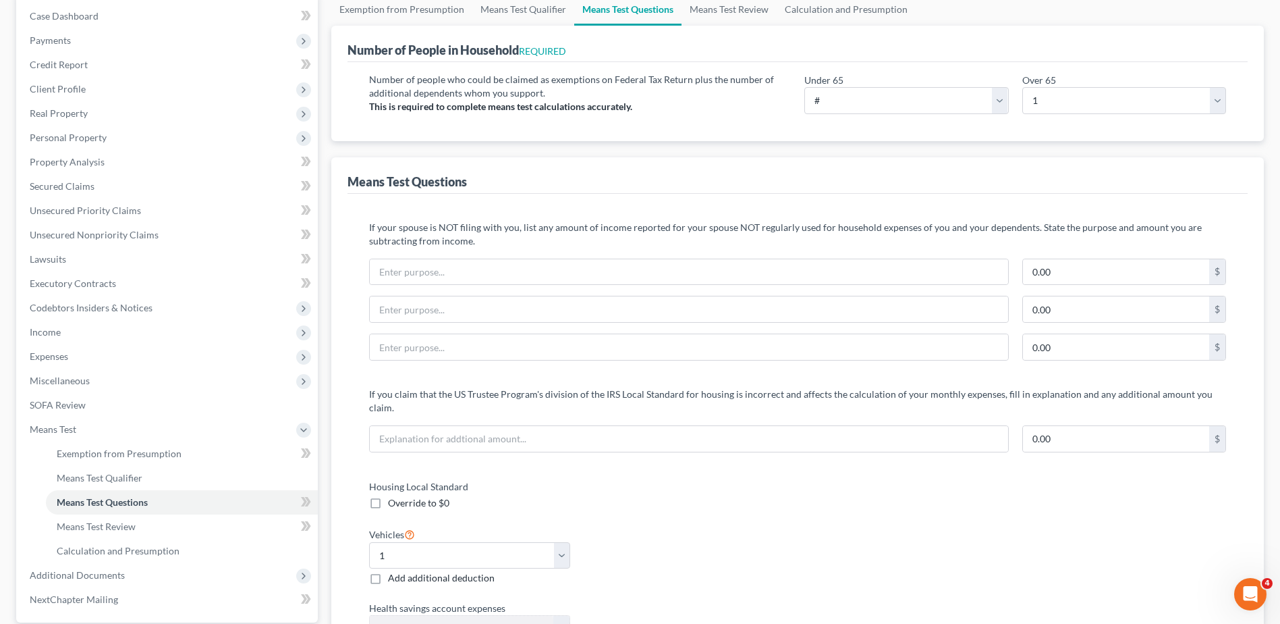
scroll to position [0, 0]
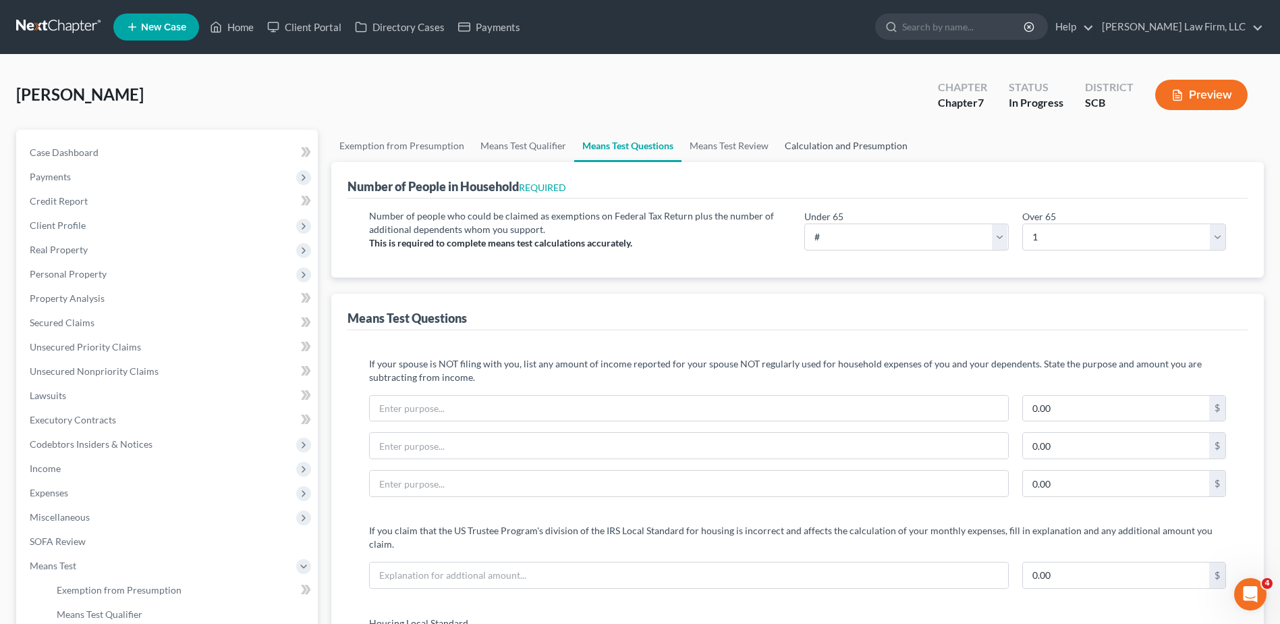
type input "2,900.00"
click at [852, 152] on link "Calculation and Presumption" at bounding box center [846, 146] width 139 height 32
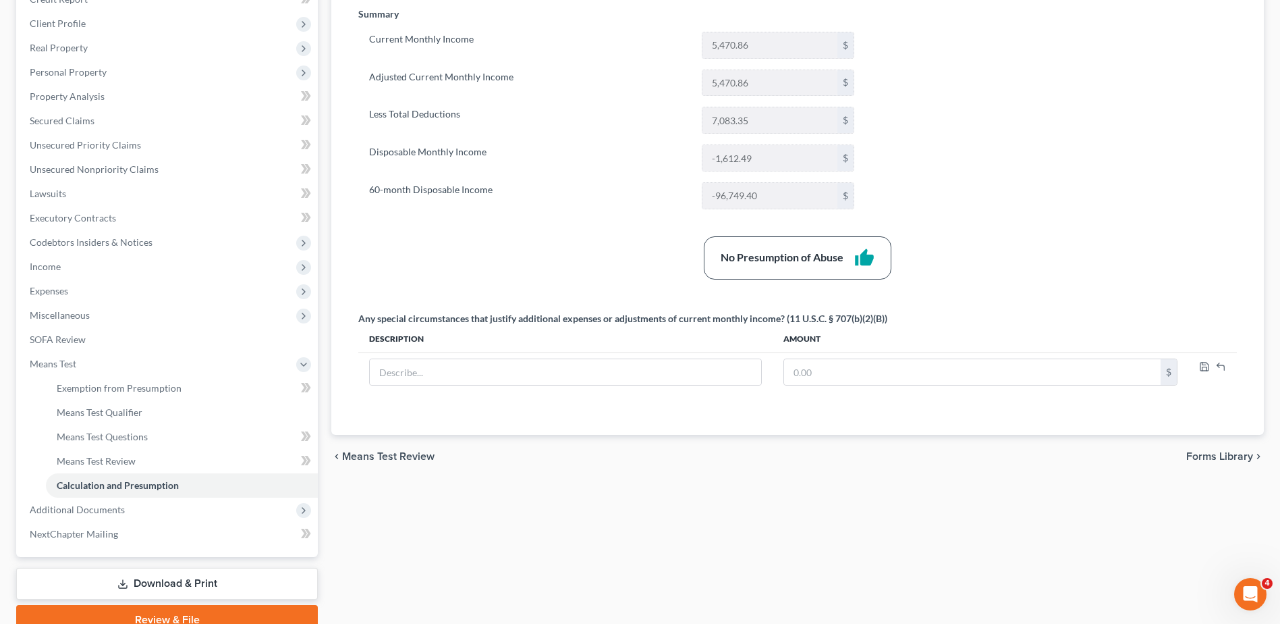
scroll to position [202, 0]
click at [253, 358] on span "Means Test" at bounding box center [168, 363] width 299 height 24
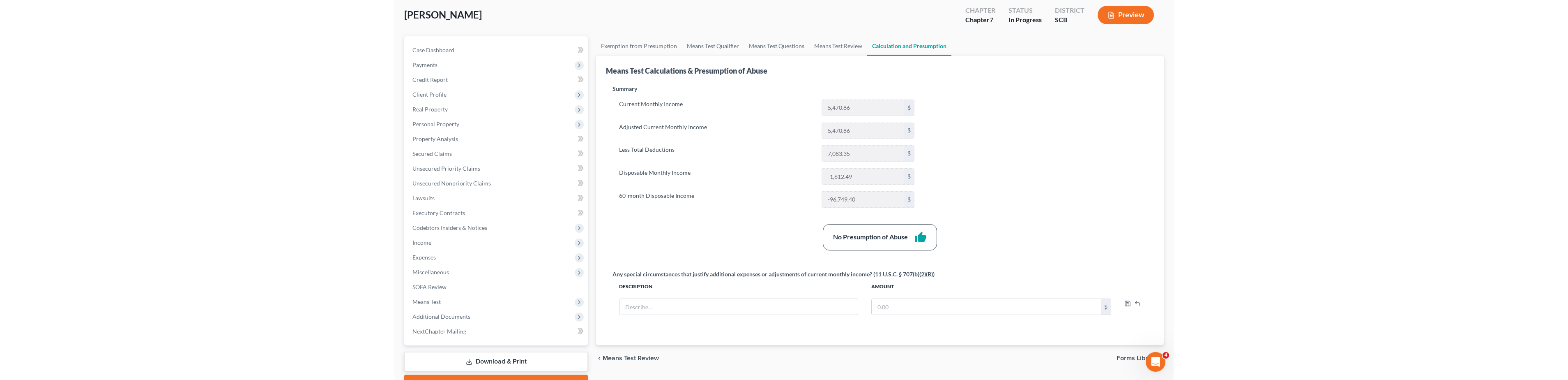
scroll to position [0, 0]
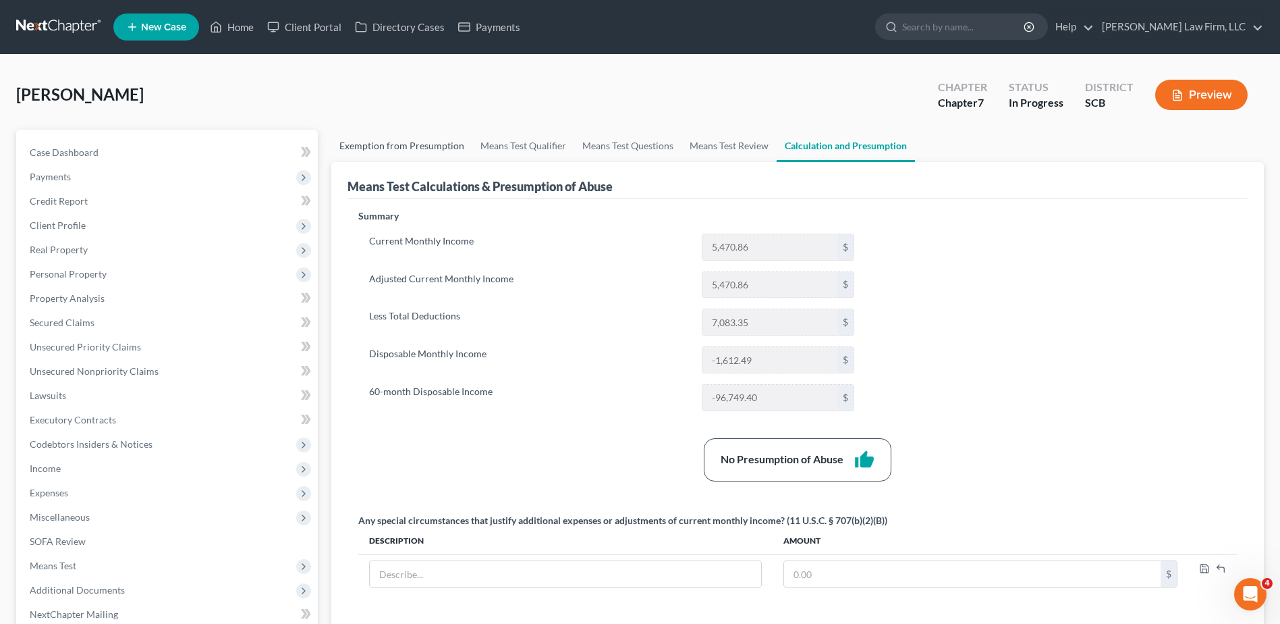
click at [441, 147] on link "Exemption from Presumption" at bounding box center [401, 146] width 141 height 32
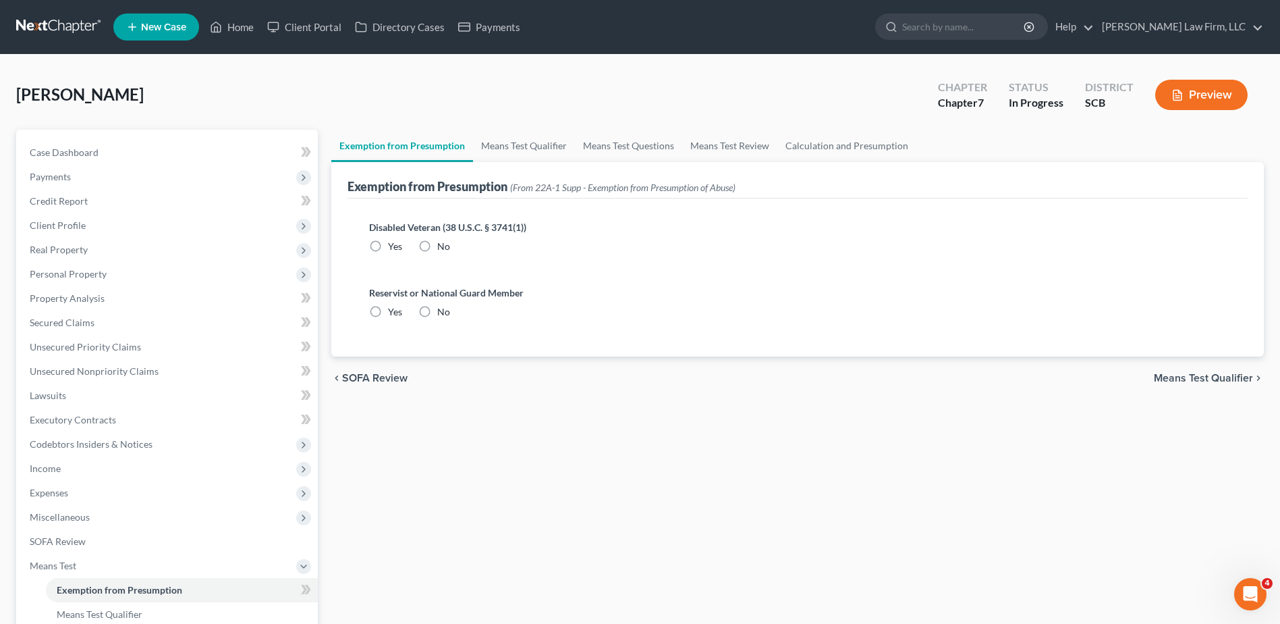
radio input "true"
click at [249, 28] on link "Home" at bounding box center [231, 27] width 57 height 24
